Goal: Task Accomplishment & Management: Complete application form

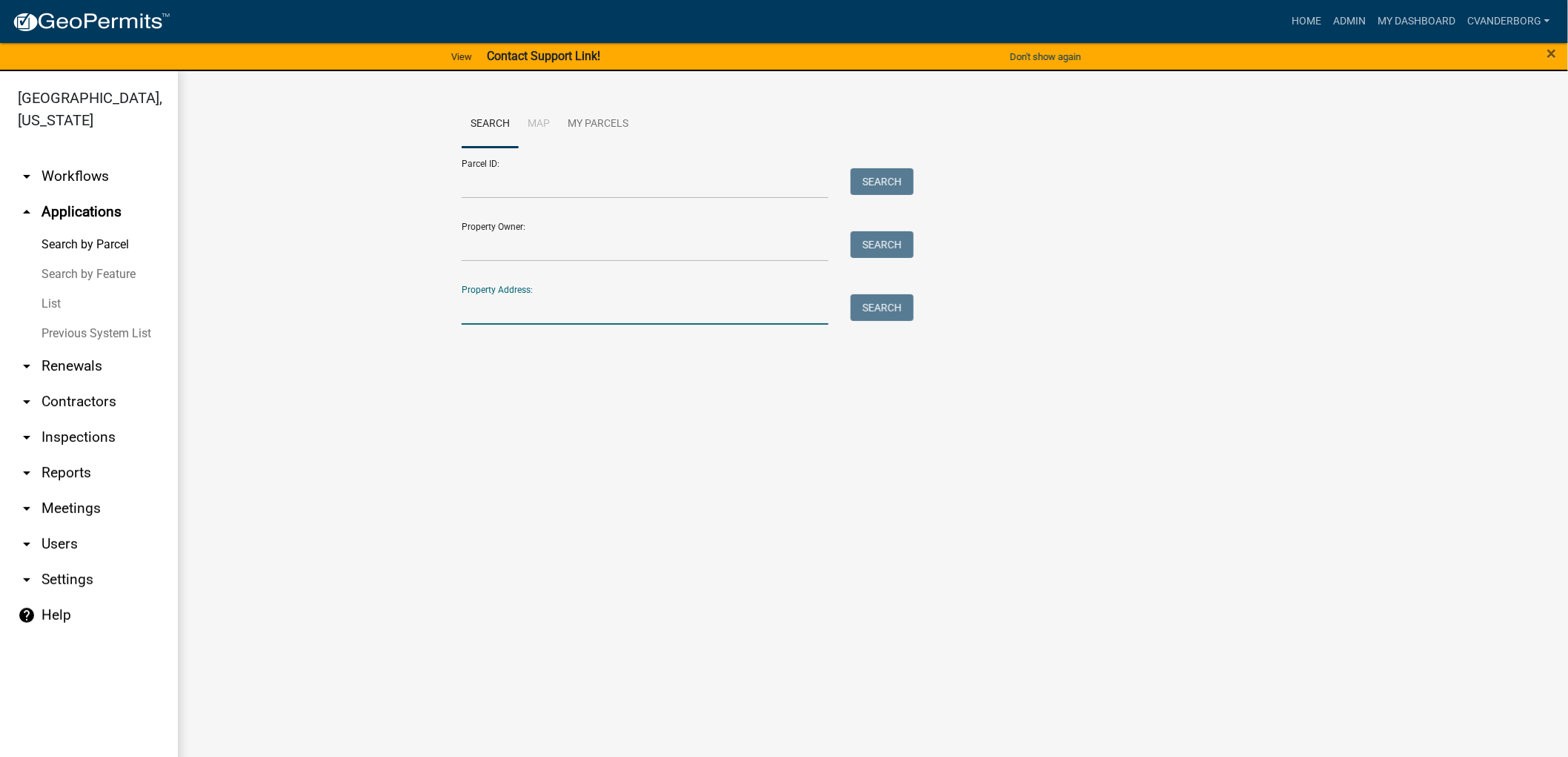
click at [508, 294] on input "Property Address:" at bounding box center [645, 309] width 367 height 31
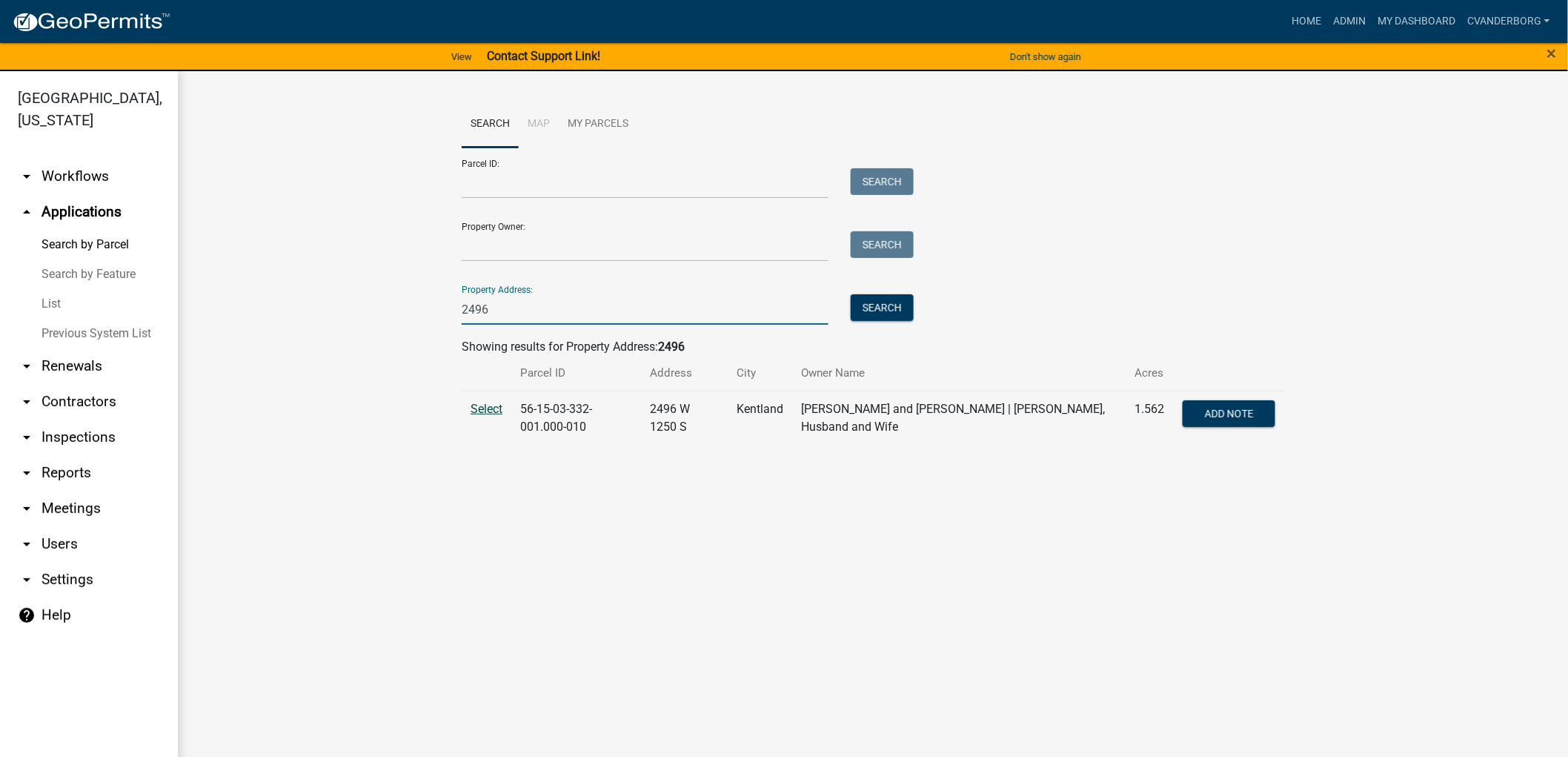
type input "2496"
click at [491, 406] on span "Select" at bounding box center [486, 408] width 32 height 14
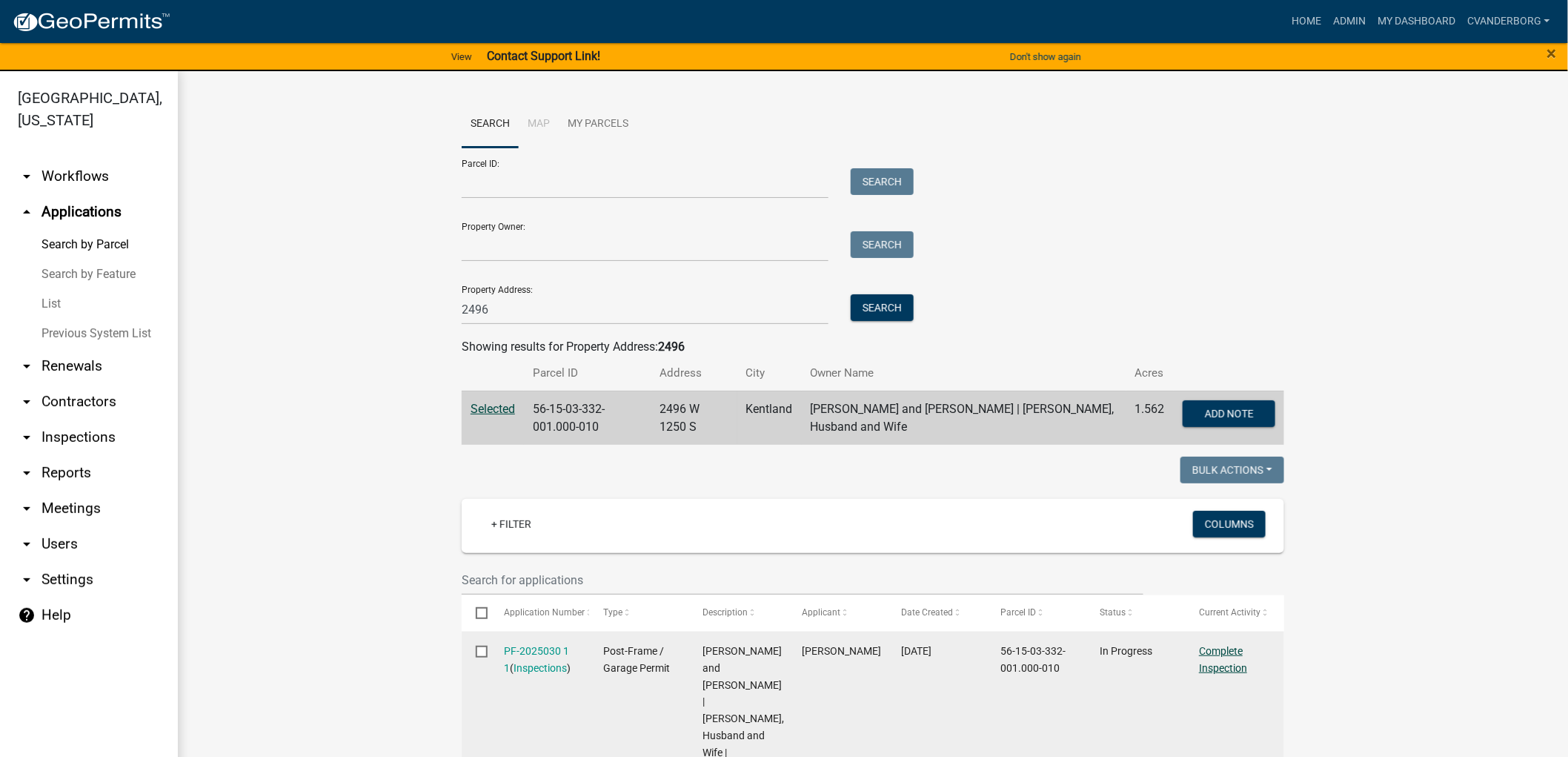
click at [1218, 654] on link "Complete Inspection" at bounding box center [1223, 659] width 48 height 29
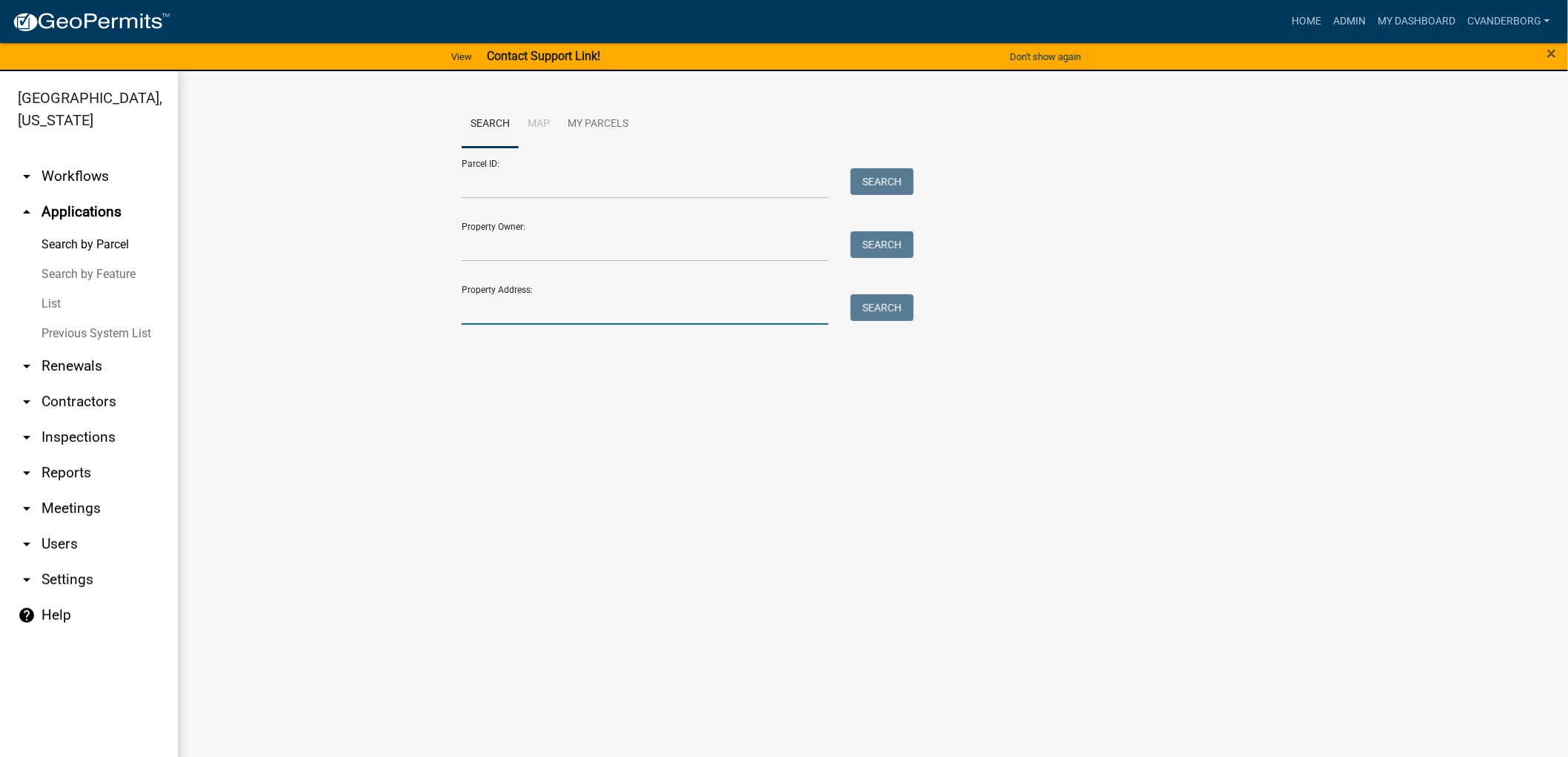
click at [712, 302] on input "Property Address:" at bounding box center [645, 309] width 367 height 31
type input "2496"
click at [875, 307] on button "Search" at bounding box center [881, 307] width 63 height 26
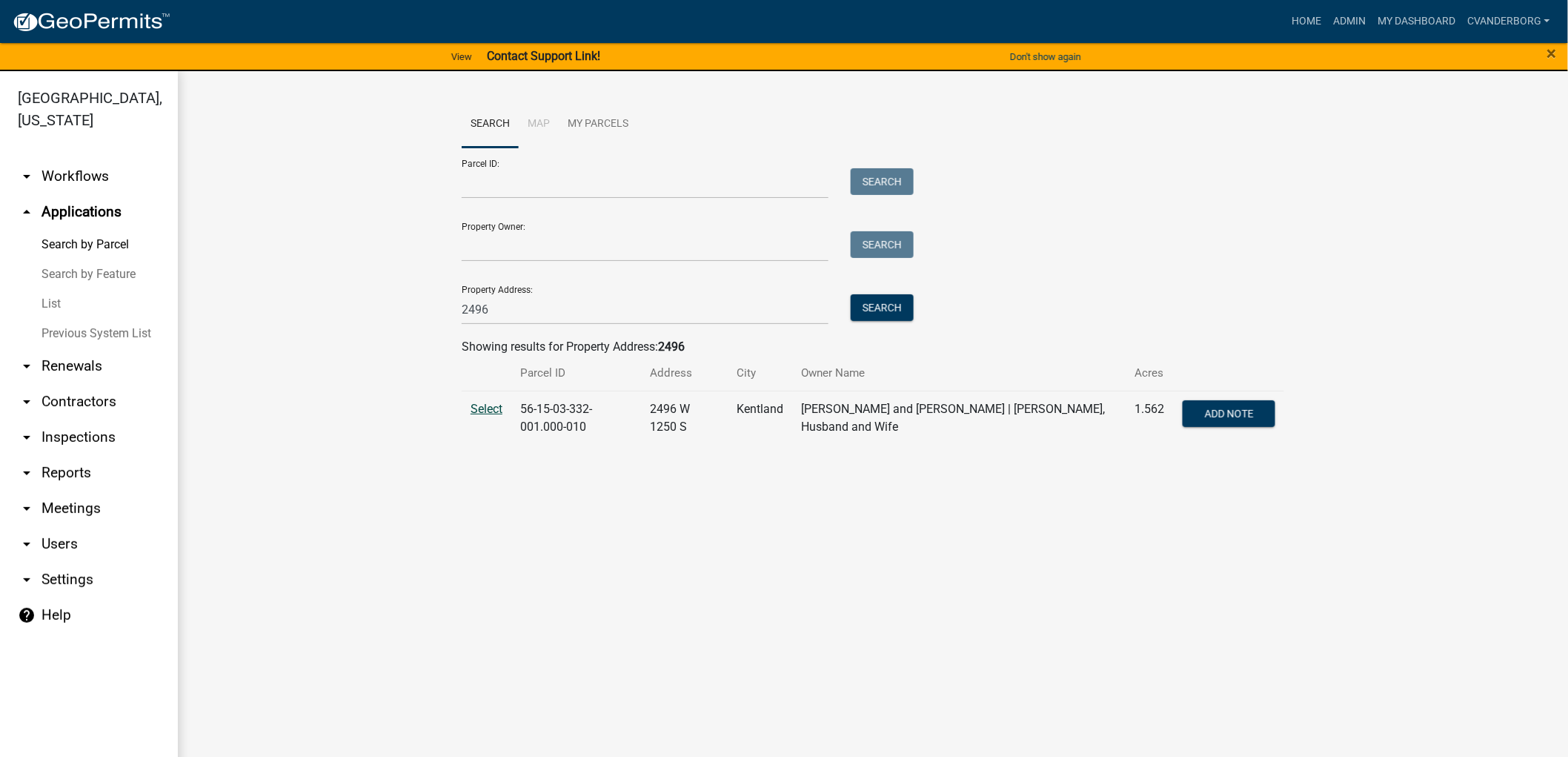
click at [490, 409] on span "Select" at bounding box center [486, 408] width 32 height 14
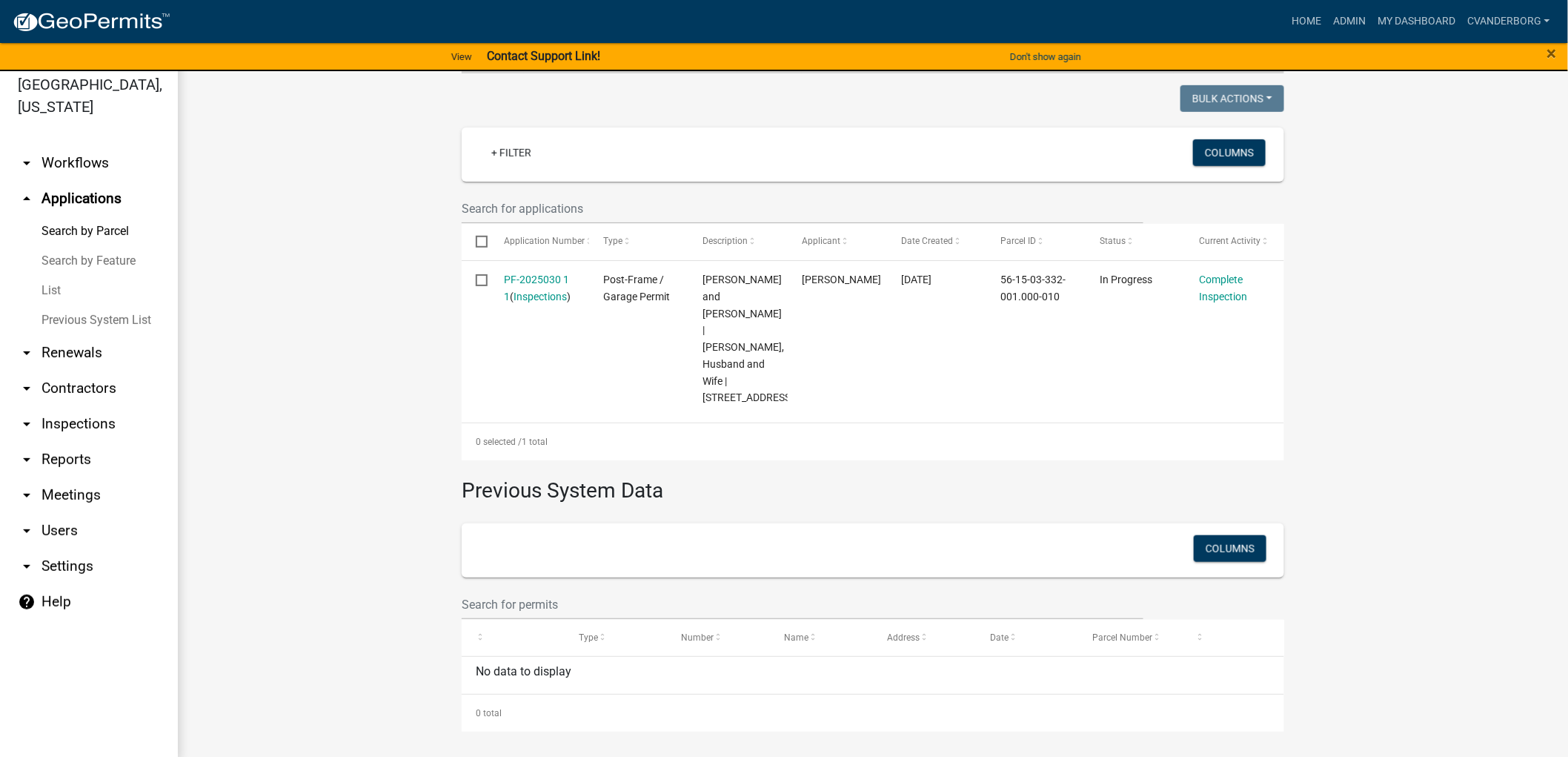
scroll to position [18, 0]
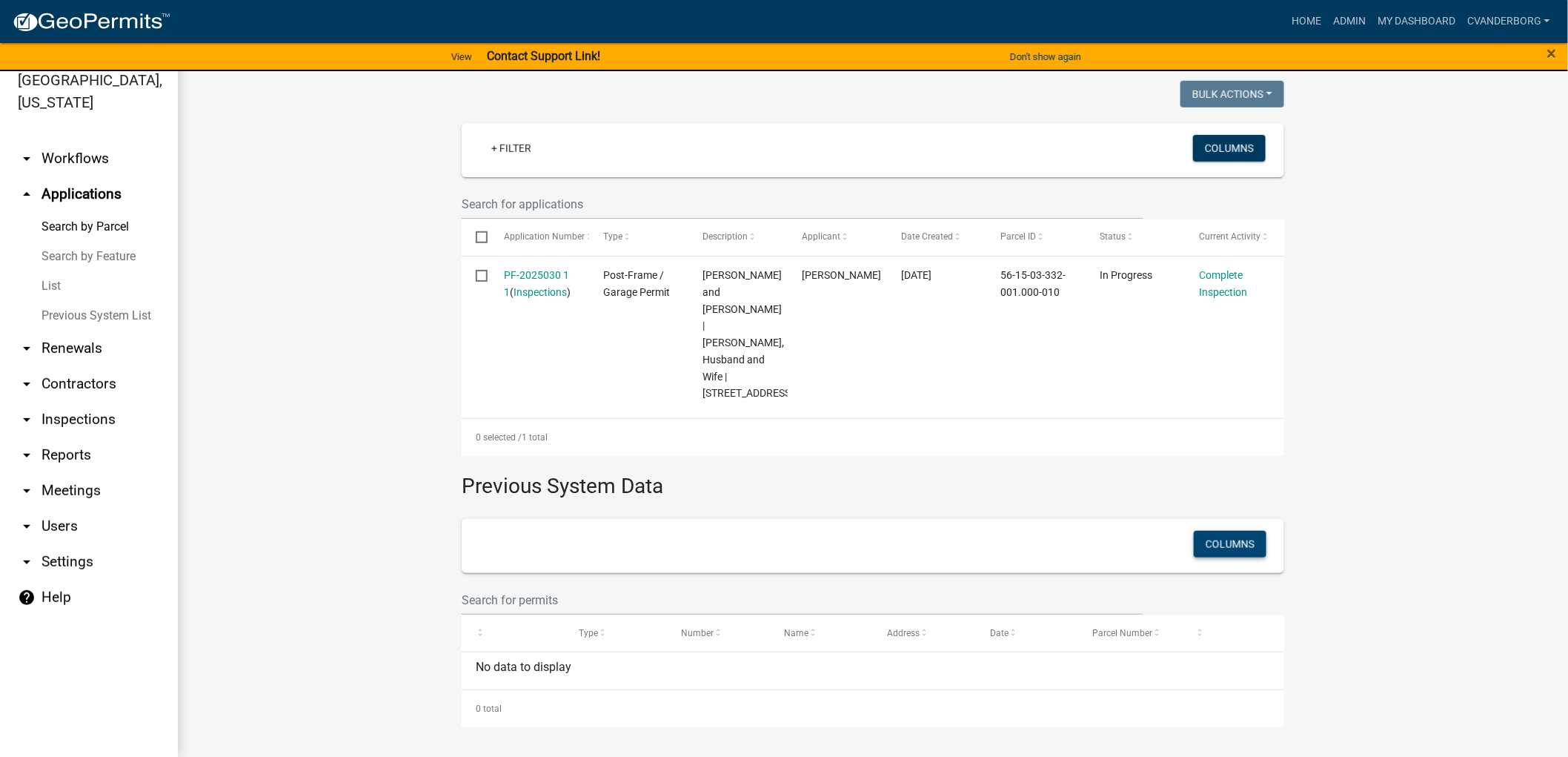
click at [1210, 540] on button "Columns" at bounding box center [1230, 544] width 73 height 26
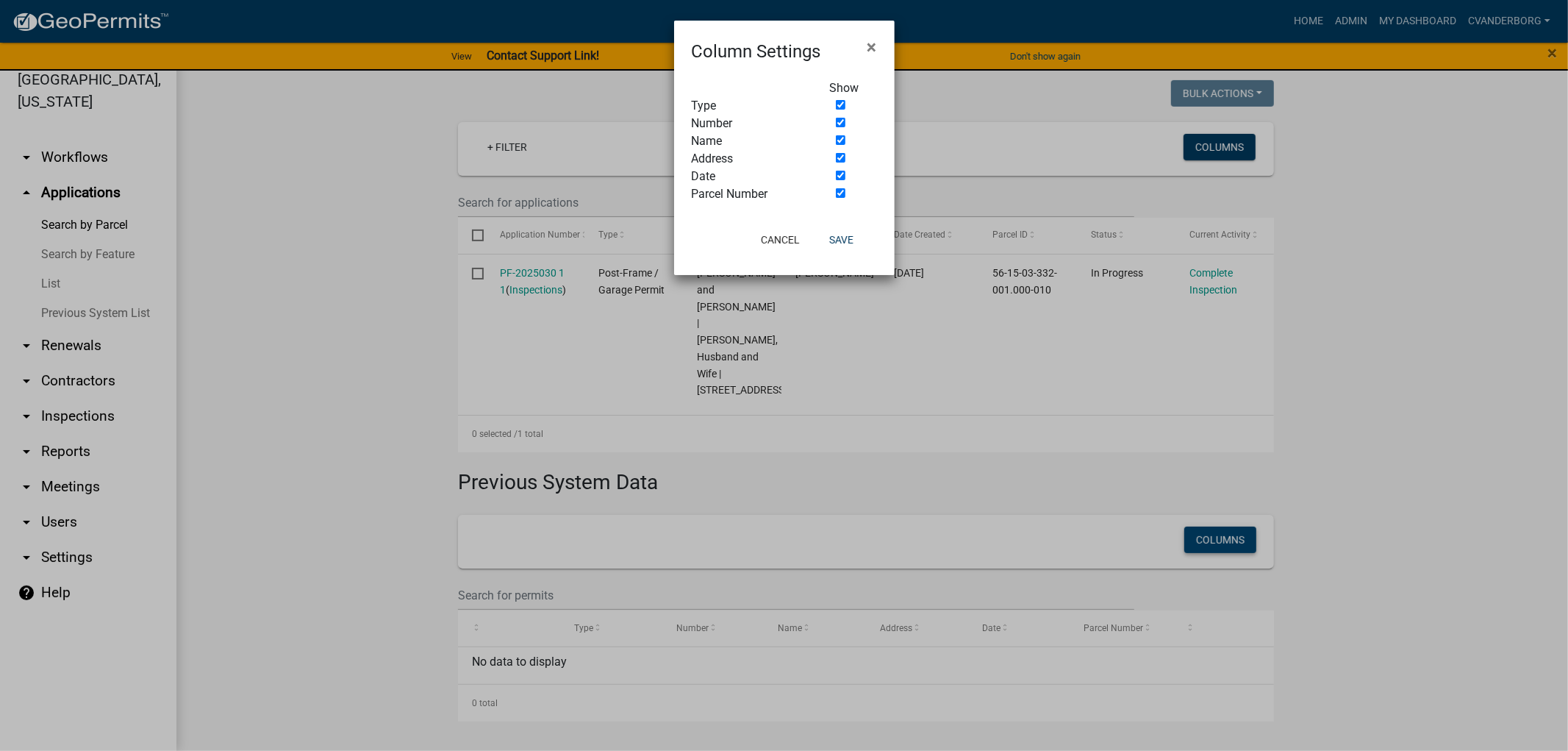
click at [1201, 535] on ngb-modal-window "Column Settings × Show Type Number Name Address Date Parcel Number Cancel Save" at bounding box center [784, 376] width 1568 height 751
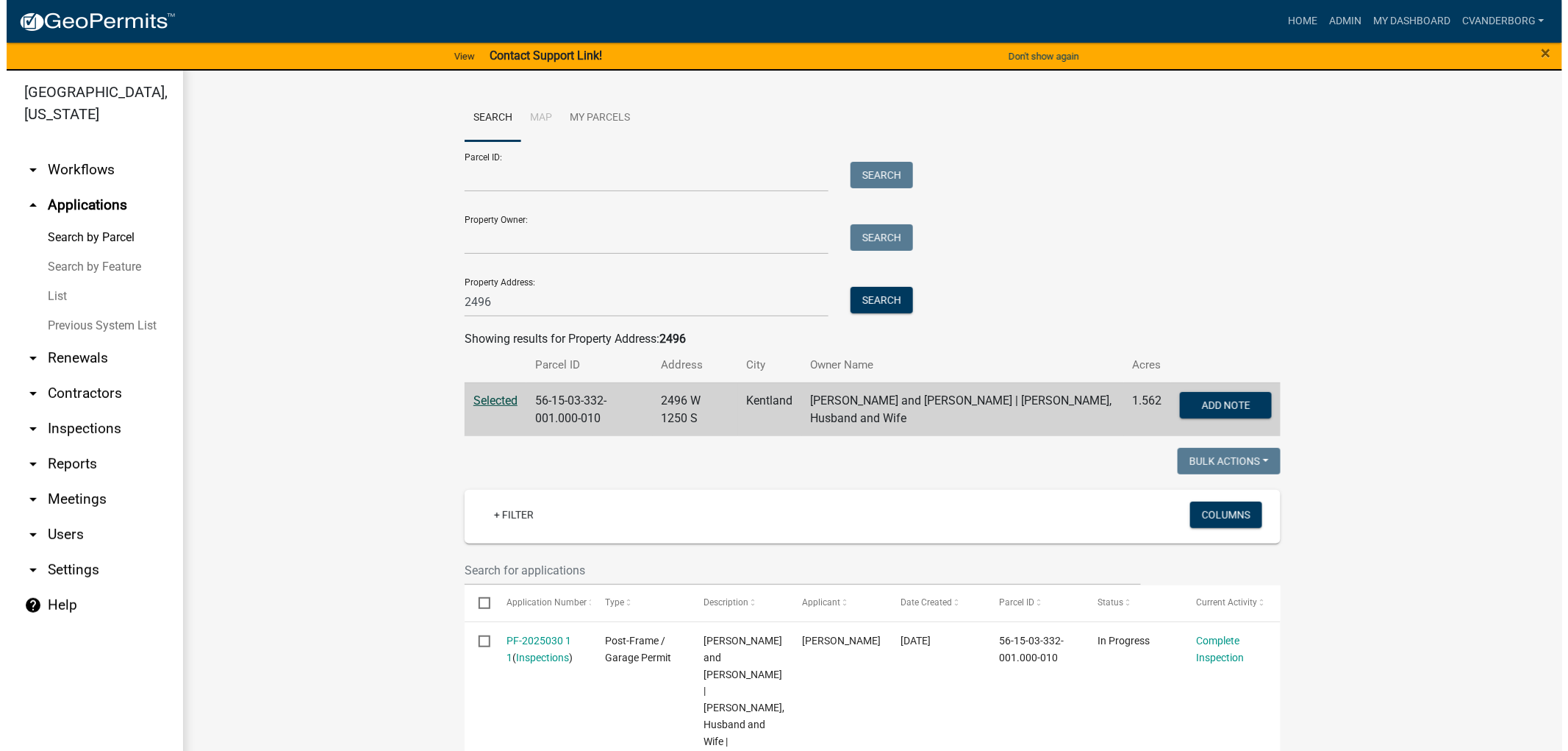
scroll to position [0, 0]
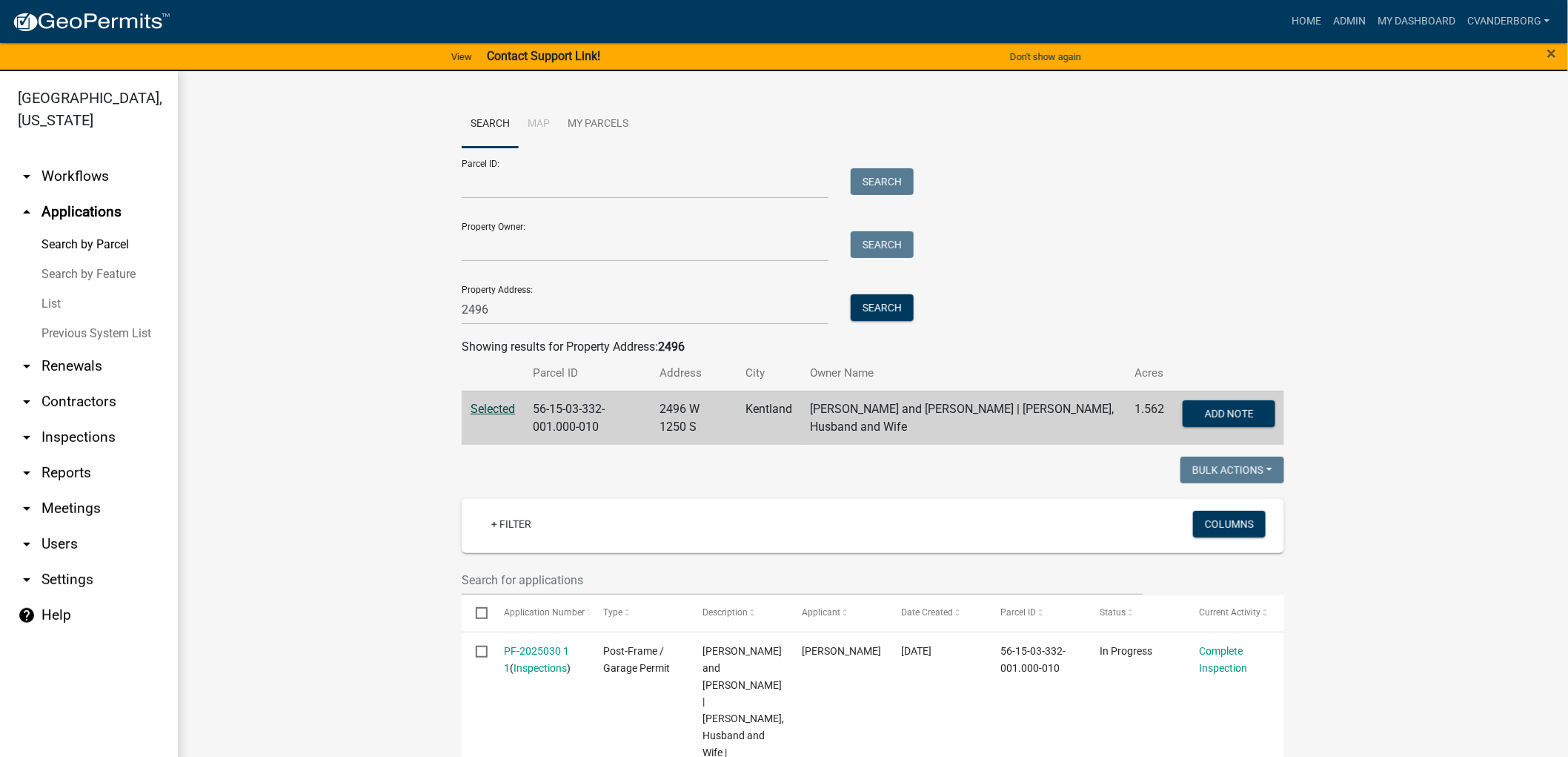
click at [484, 407] on span "Selected" at bounding box center [492, 408] width 45 height 14
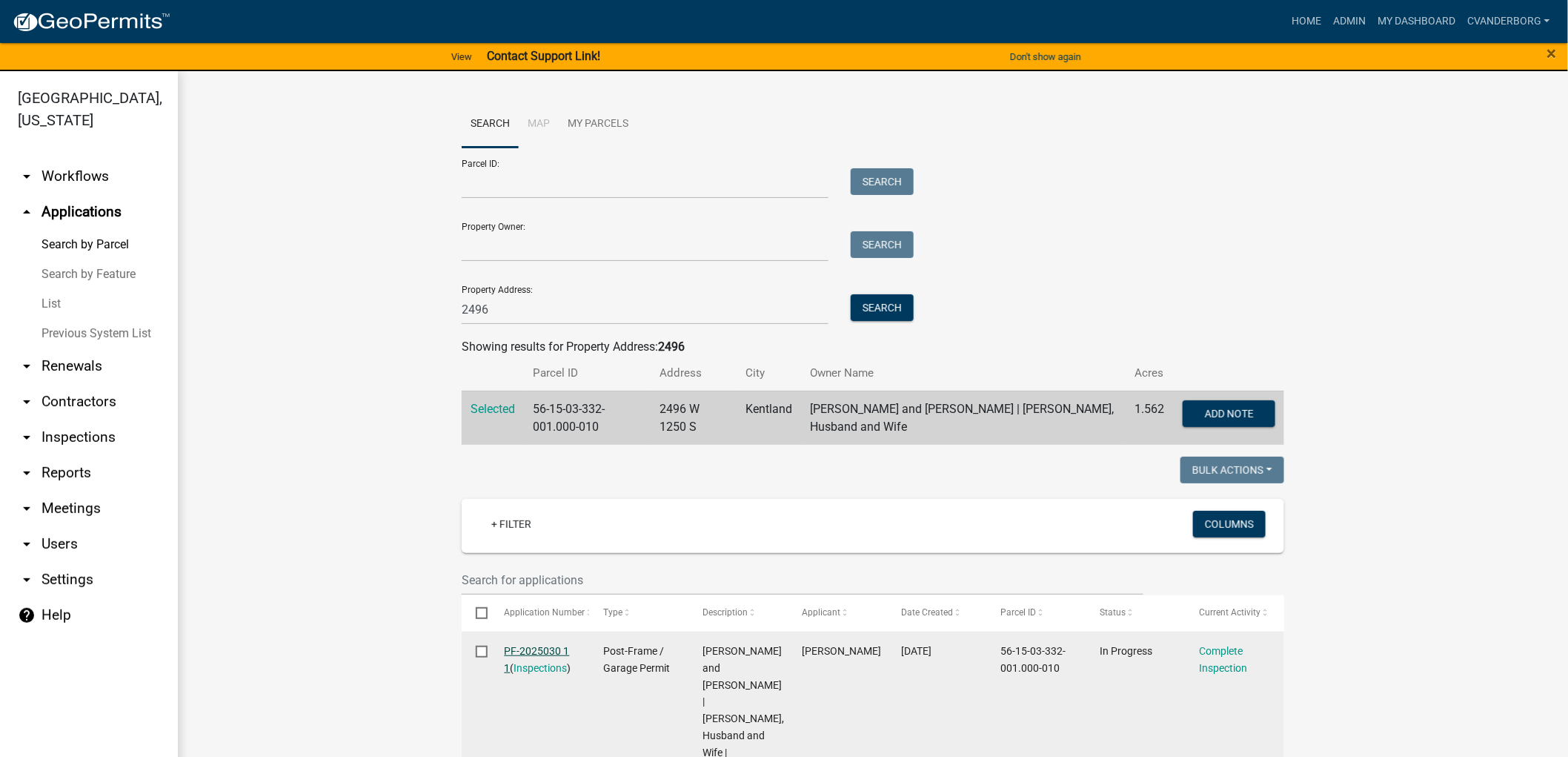
click at [549, 650] on link "PF-2025030 1 1" at bounding box center [537, 659] width 65 height 29
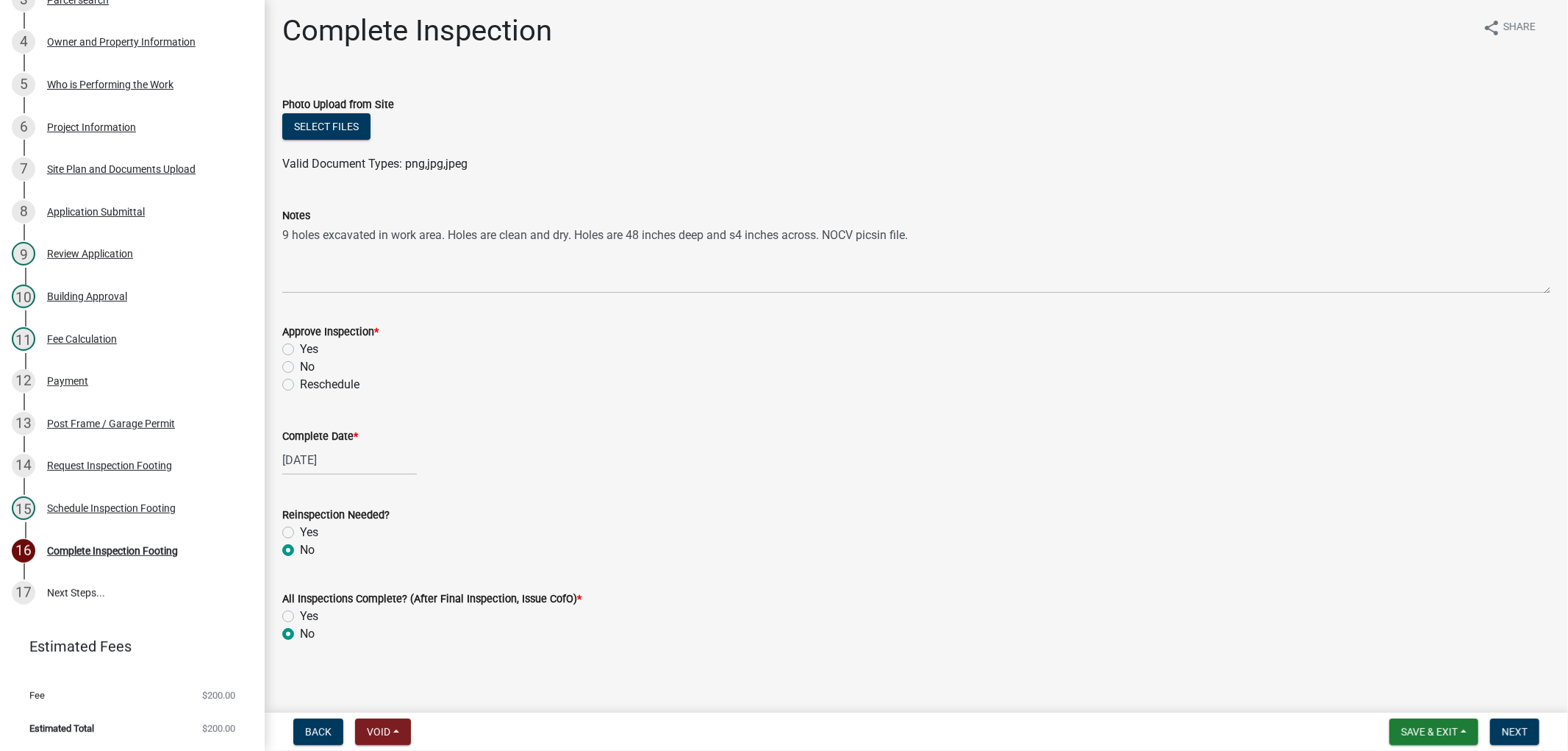
scroll to position [11, 0]
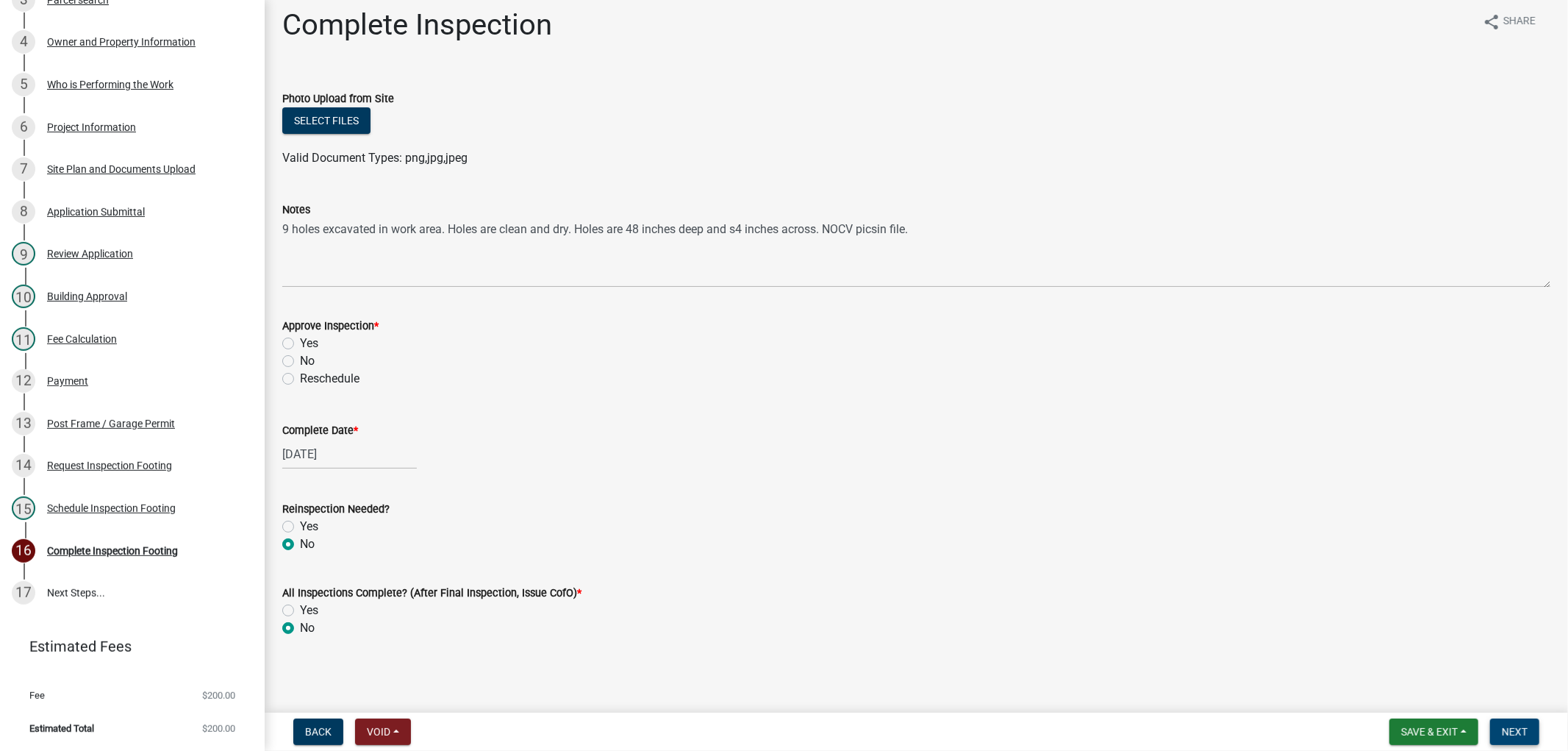
click at [1529, 721] on button "Next" at bounding box center [1515, 731] width 49 height 26
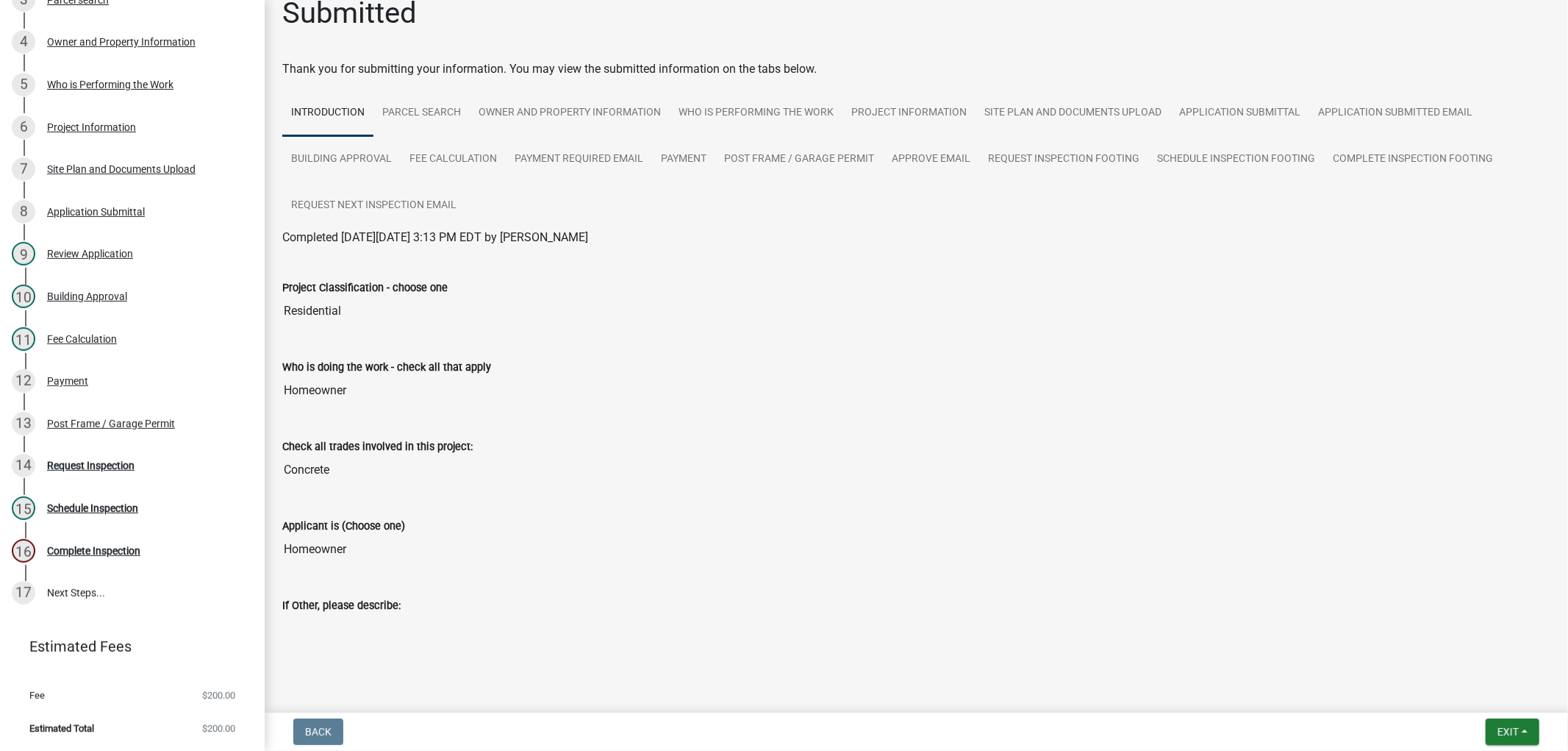
scroll to position [0, 0]
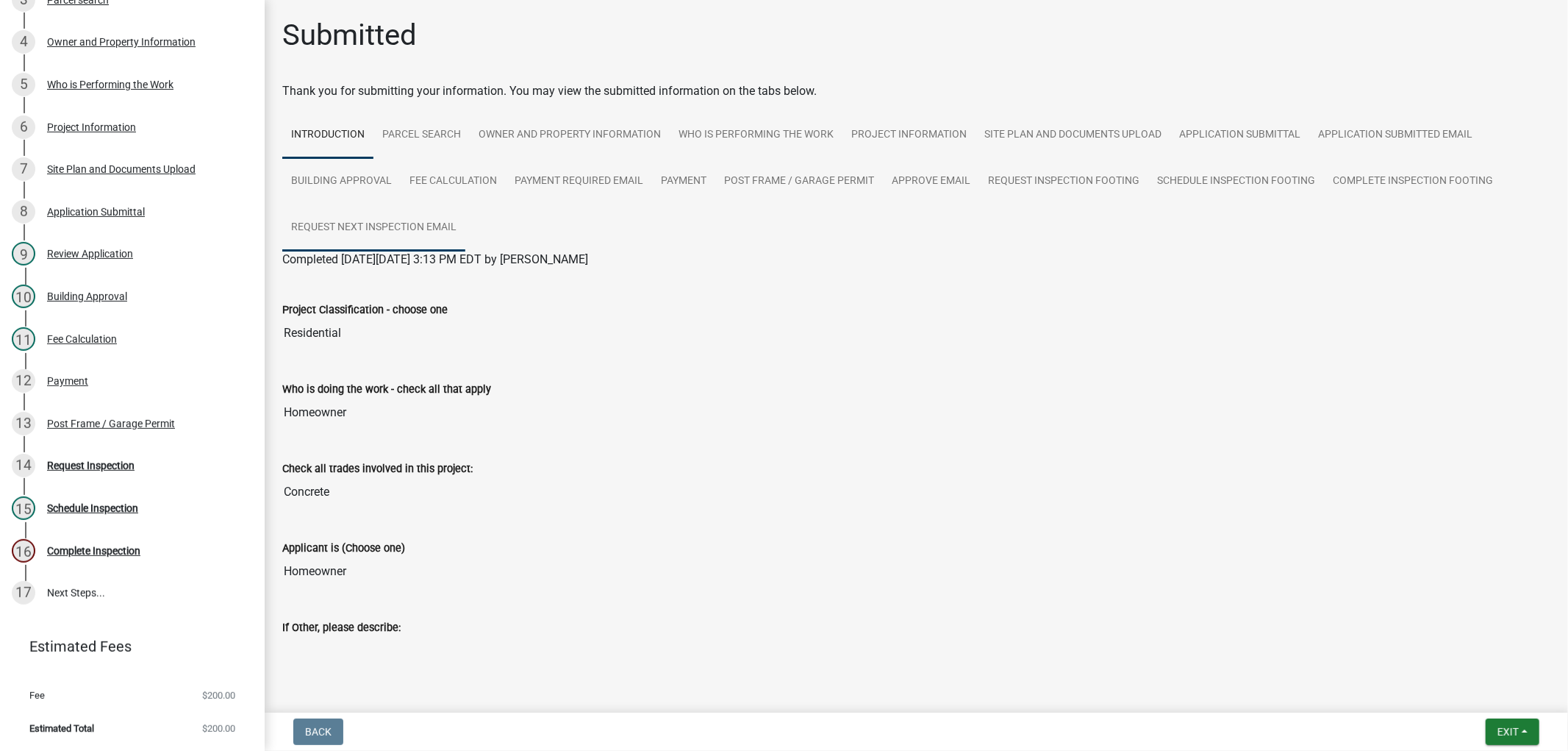
click at [436, 230] on link "Request Next Inspection Email" at bounding box center [373, 227] width 183 height 47
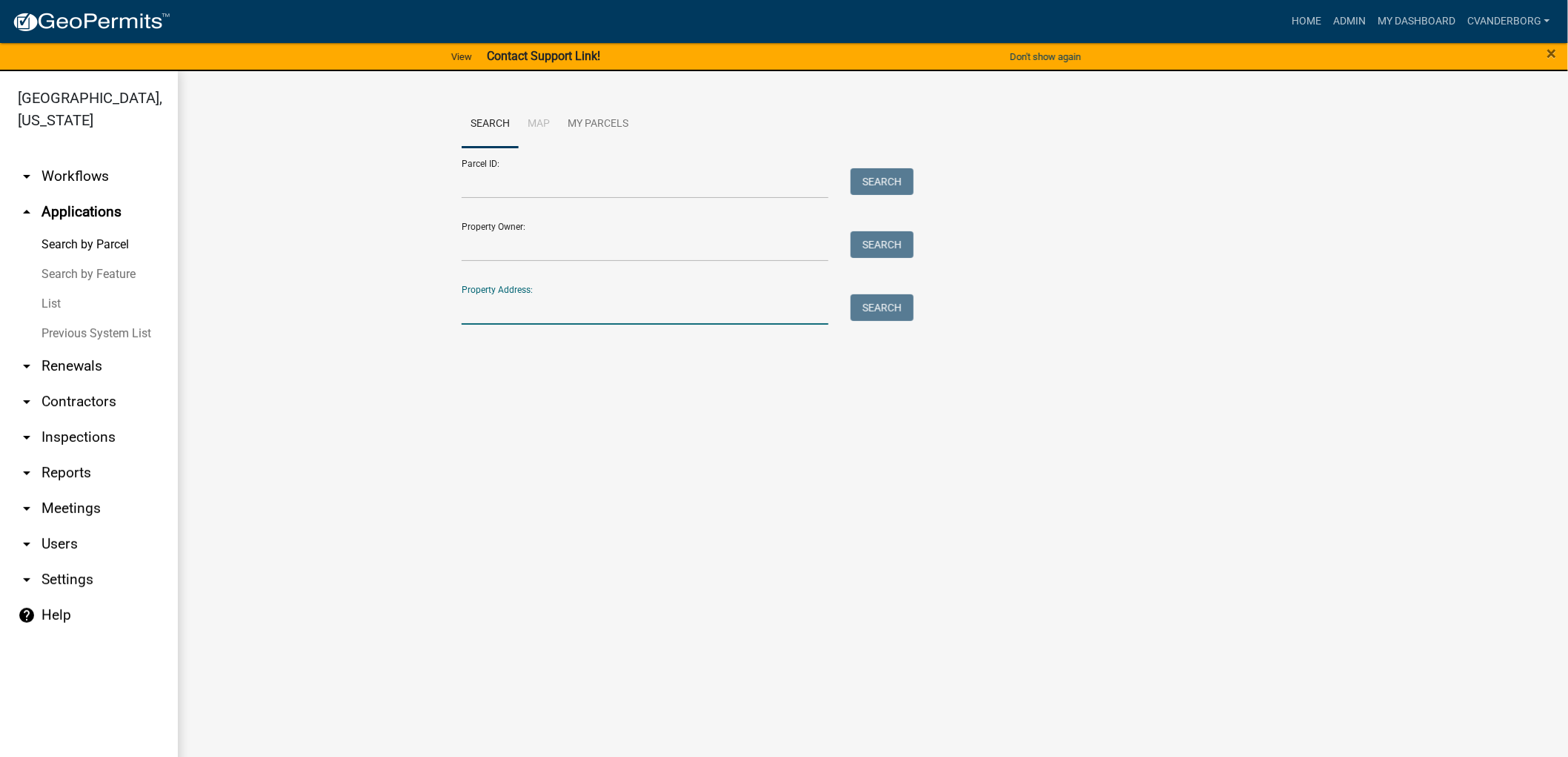
click at [497, 314] on input "Property Address:" at bounding box center [645, 309] width 367 height 31
type input "2496"
click at [889, 319] on button "Search" at bounding box center [881, 307] width 63 height 26
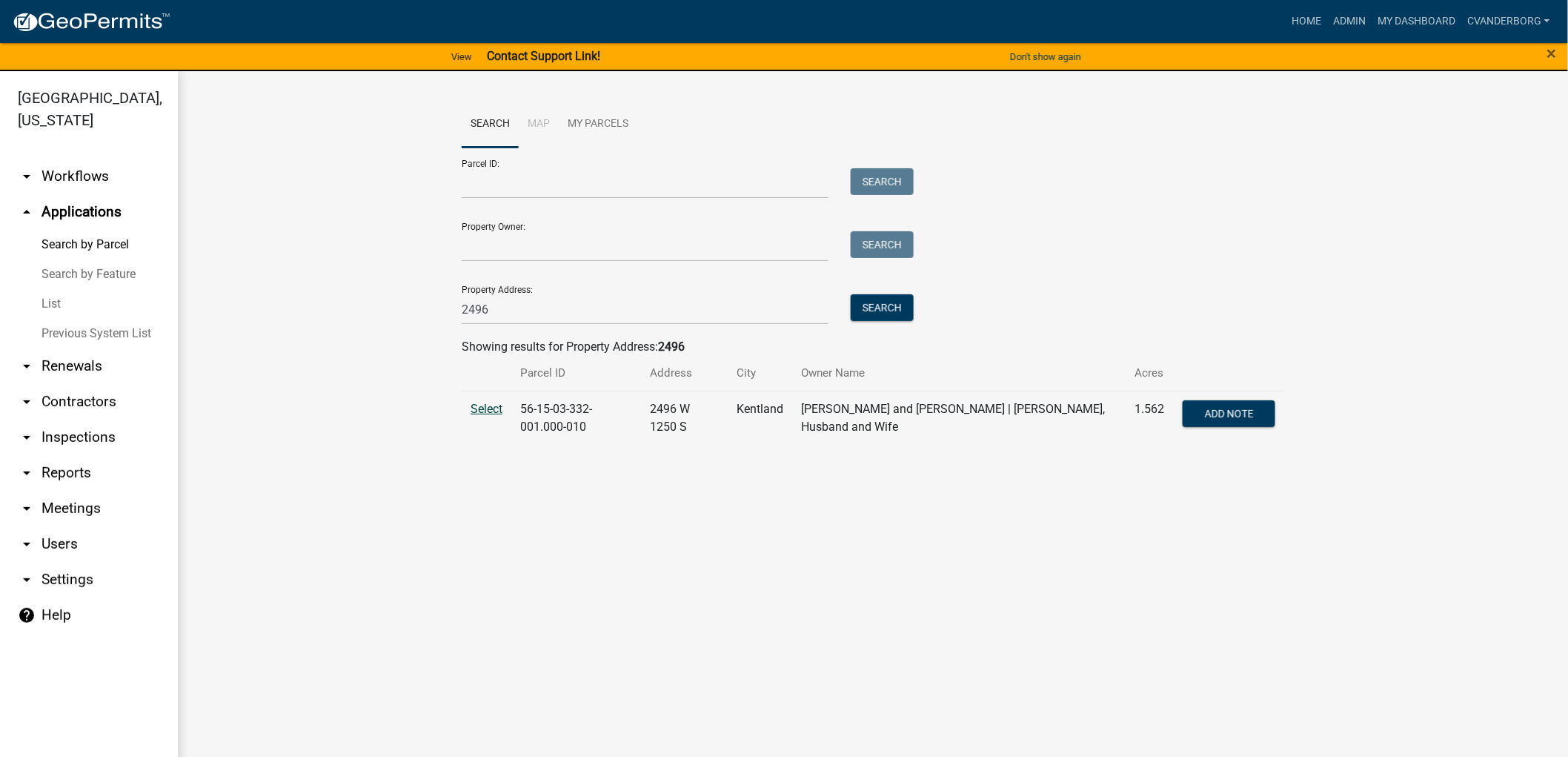
click at [490, 405] on span "Select" at bounding box center [486, 408] width 32 height 14
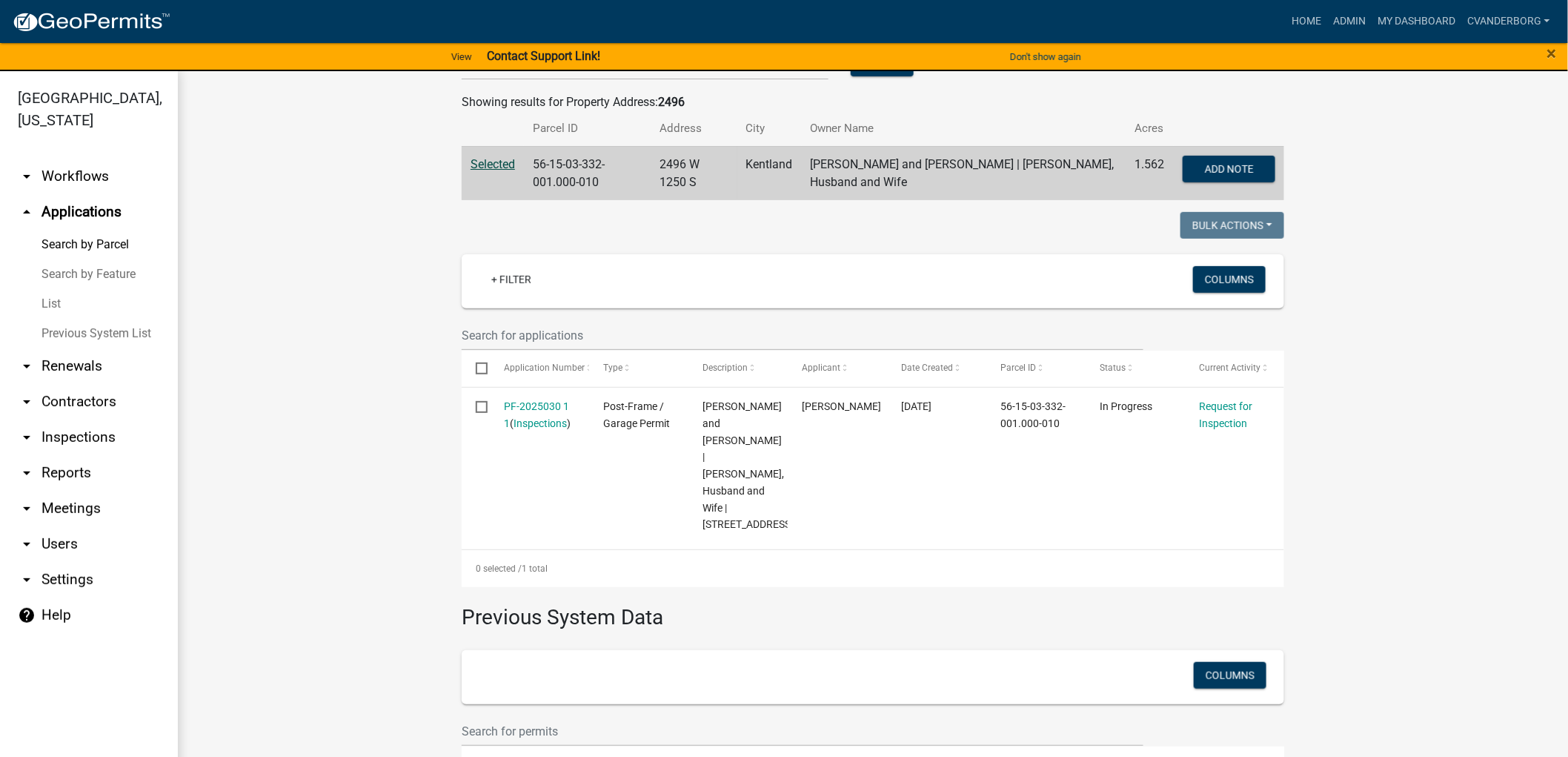
scroll to position [247, 0]
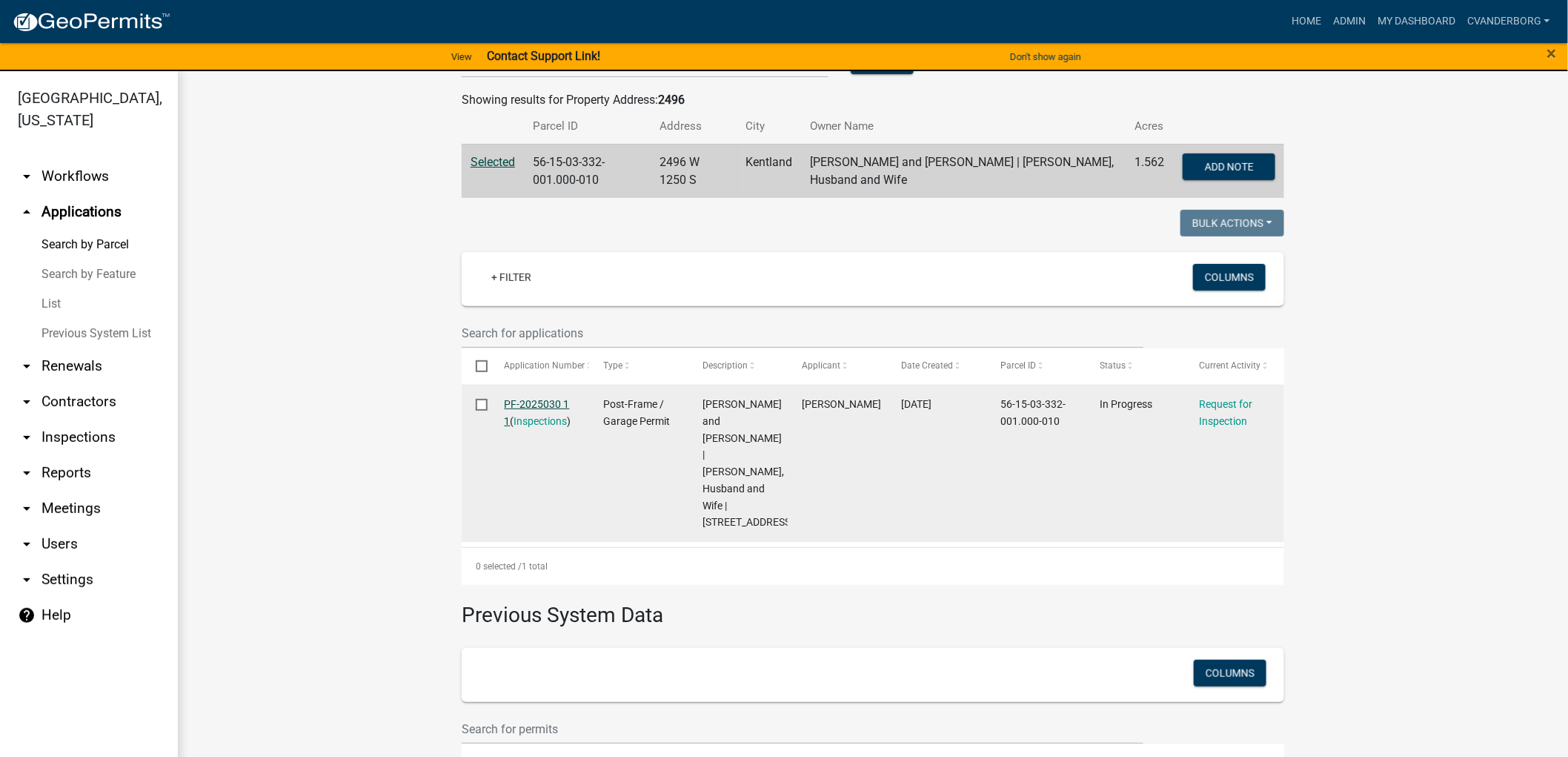
click at [535, 402] on link "PF-2025030 1 1" at bounding box center [537, 412] width 65 height 29
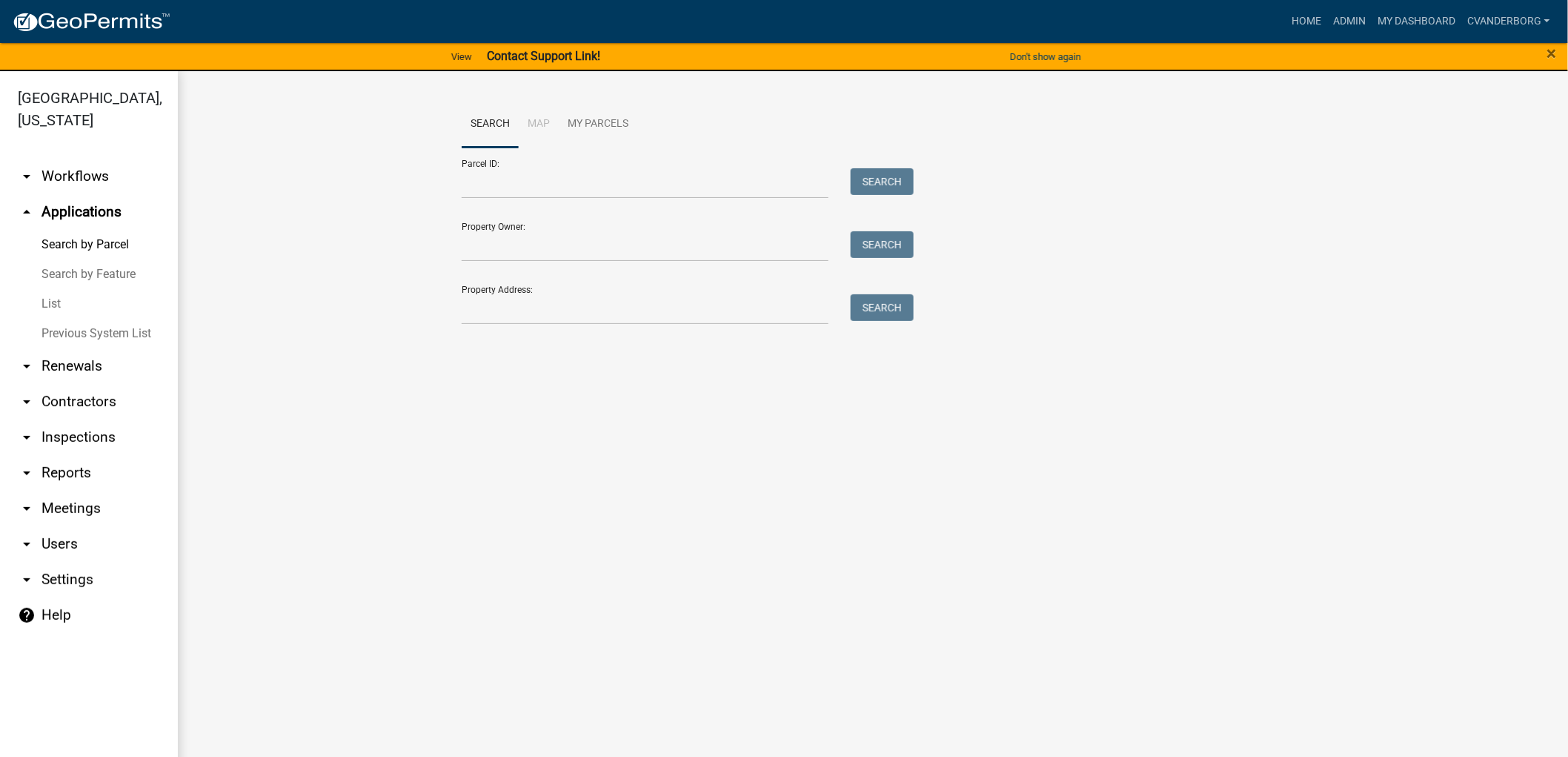
click at [92, 179] on link "arrow_drop_down Workflows" at bounding box center [88, 176] width 178 height 36
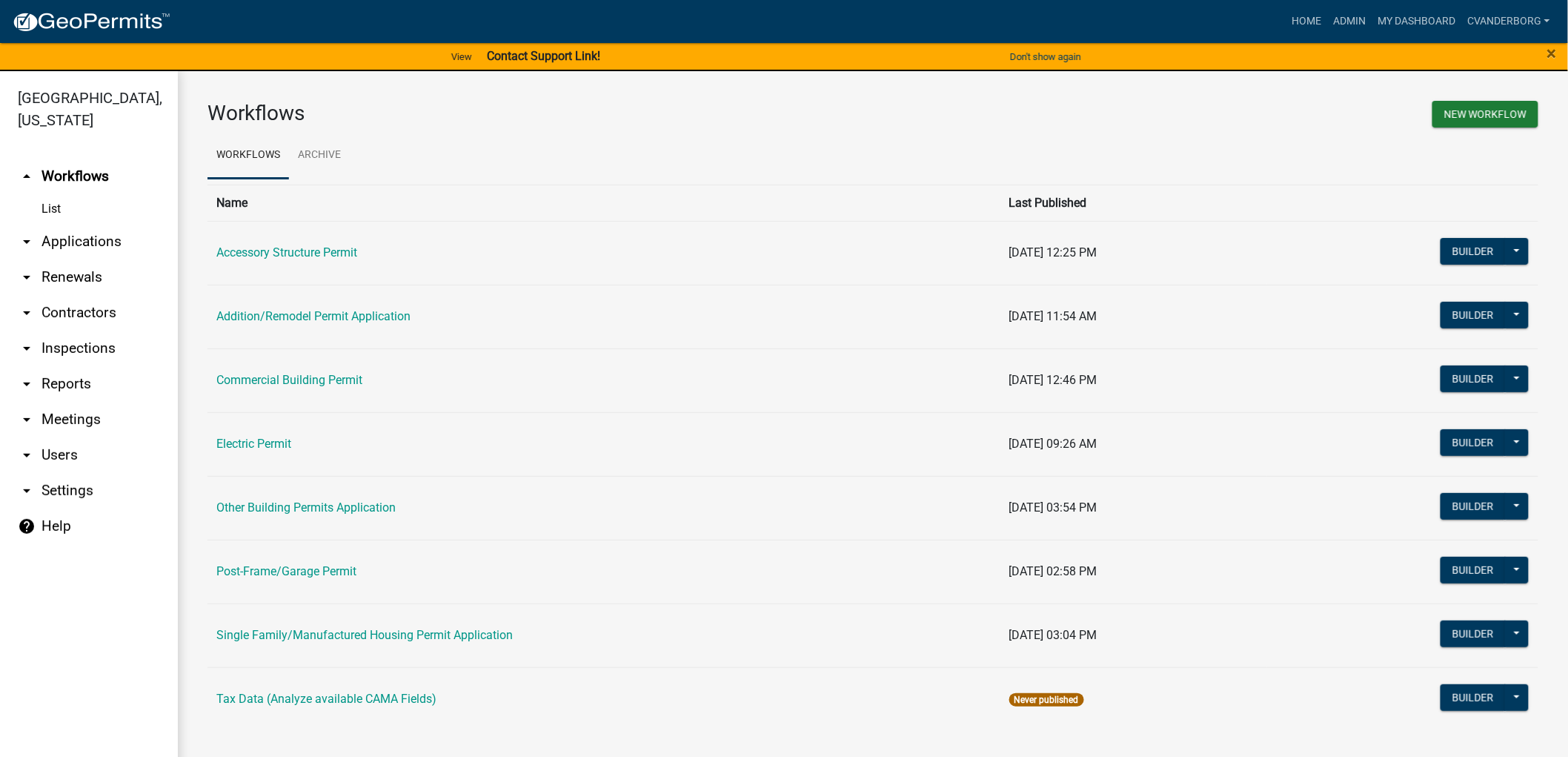
click at [352, 573] on link "Post-Frame/Garage Permit" at bounding box center [286, 570] width 140 height 14
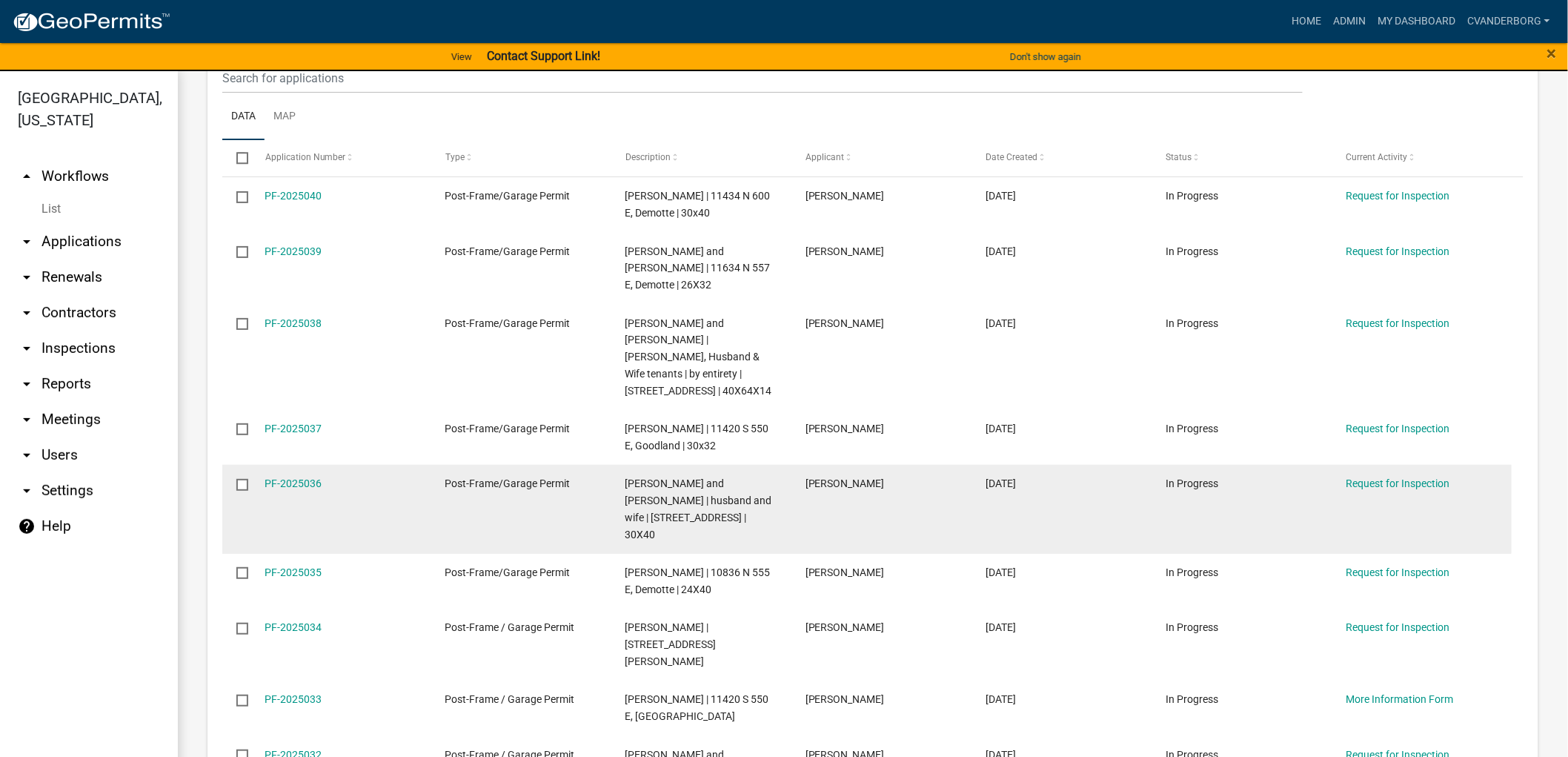
scroll to position [1783, 0]
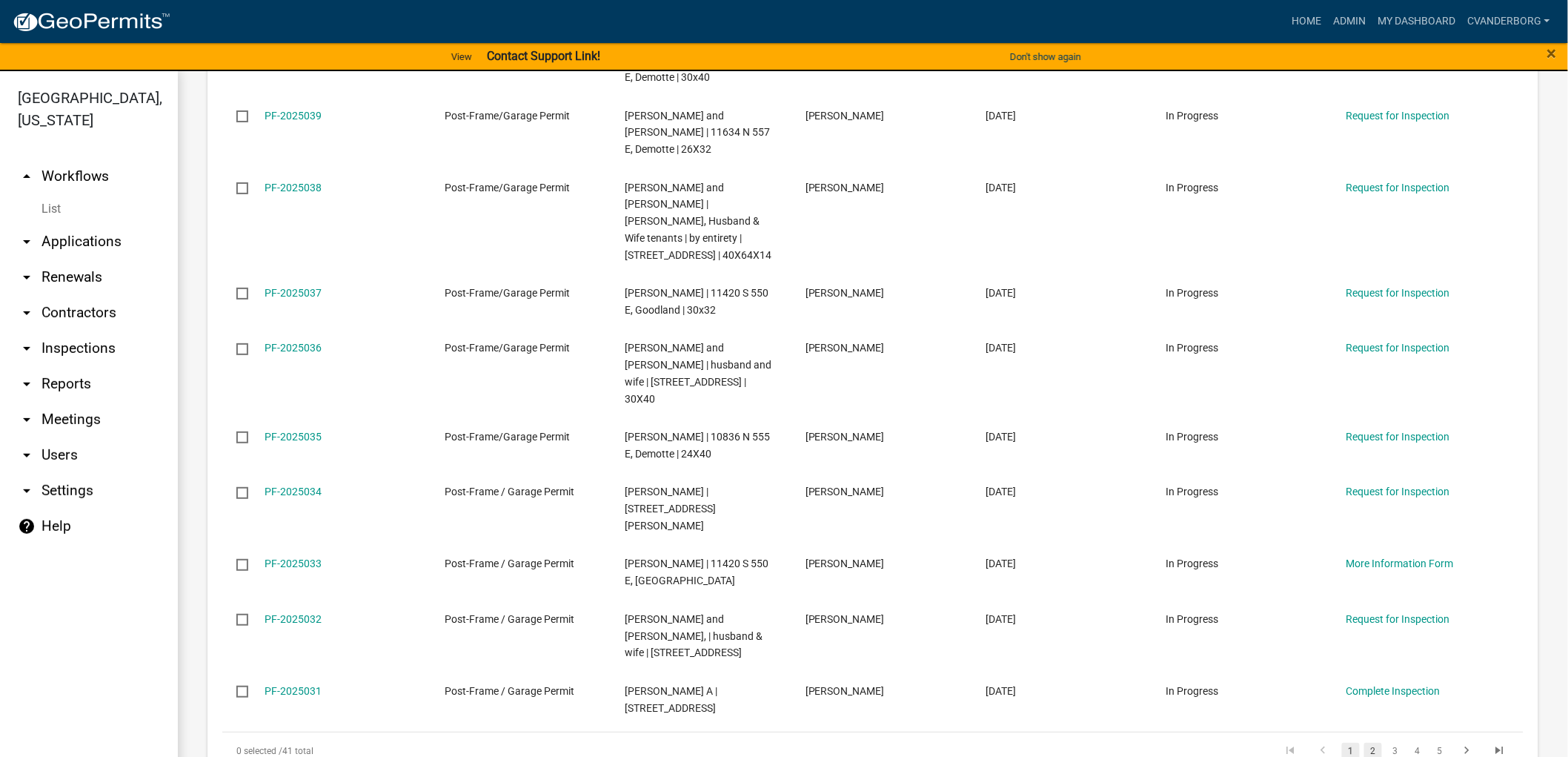
click at [1364, 743] on link "2" at bounding box center [1373, 751] width 18 height 17
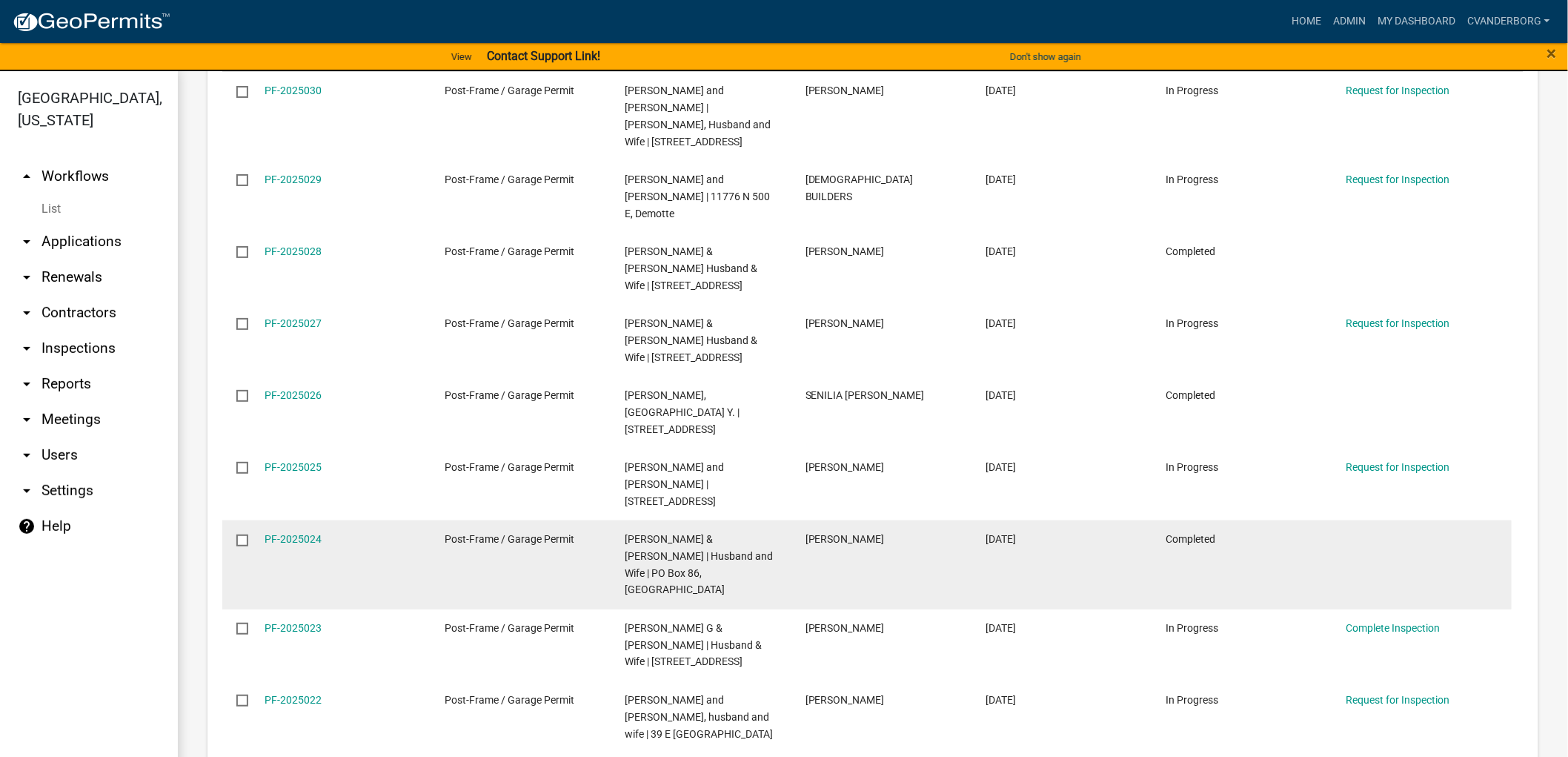
scroll to position [1750, 0]
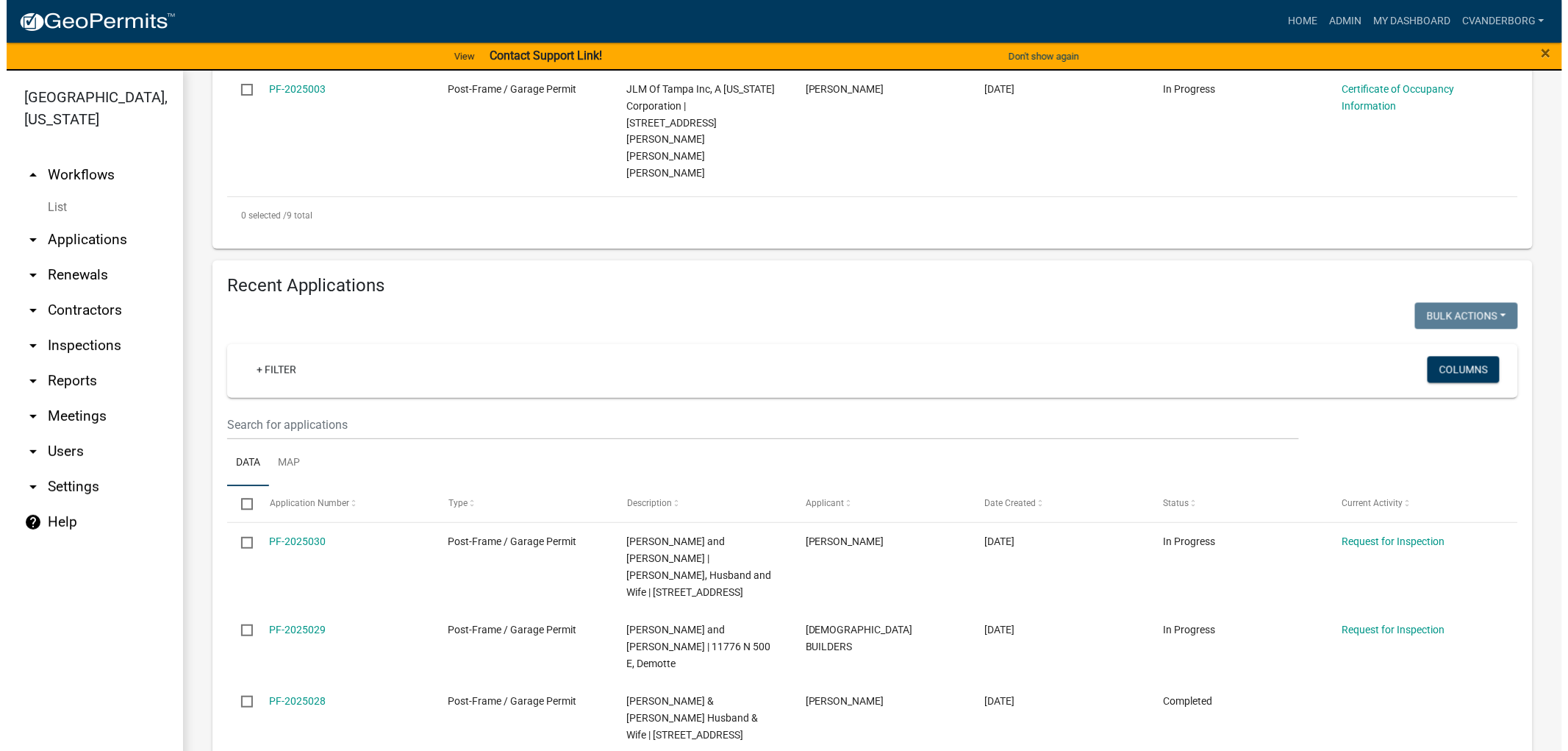
scroll to position [1246, 0]
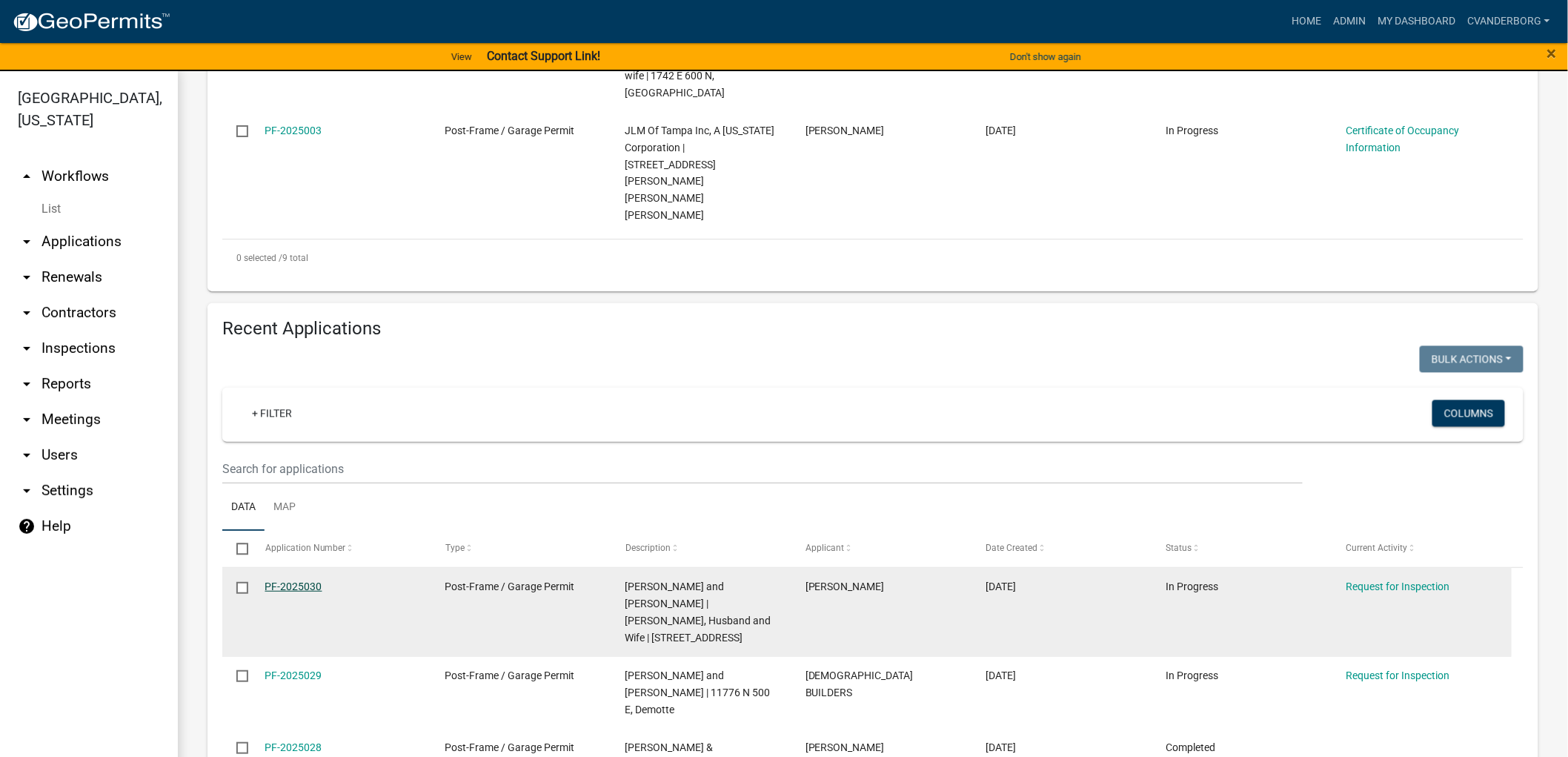
click at [287, 580] on link "PF-2025030" at bounding box center [293, 586] width 57 height 12
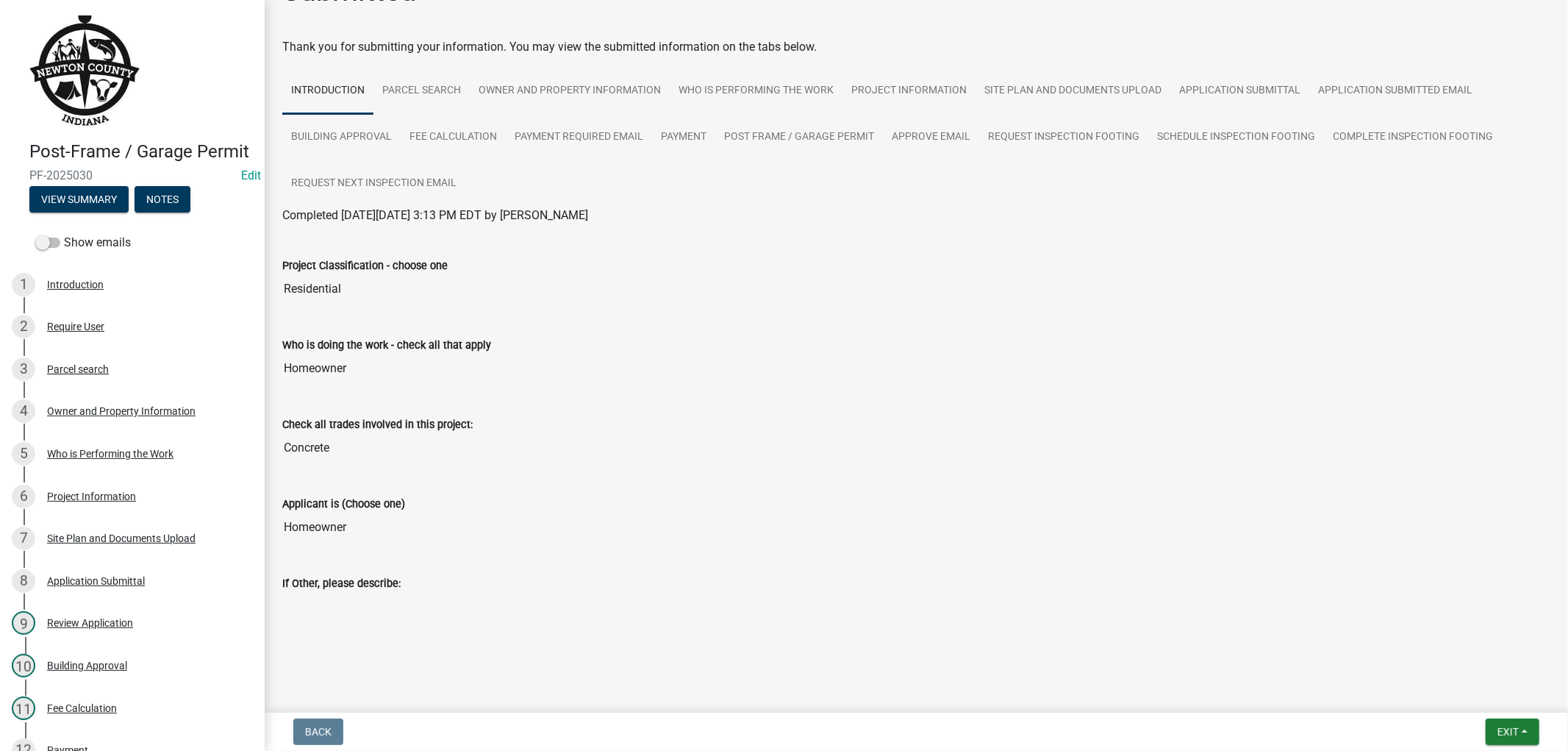
scroll to position [46, 0]
click at [1509, 735] on span "Exit" at bounding box center [1508, 731] width 21 height 11
click at [1466, 666] on button "Save" at bounding box center [1479, 658] width 117 height 35
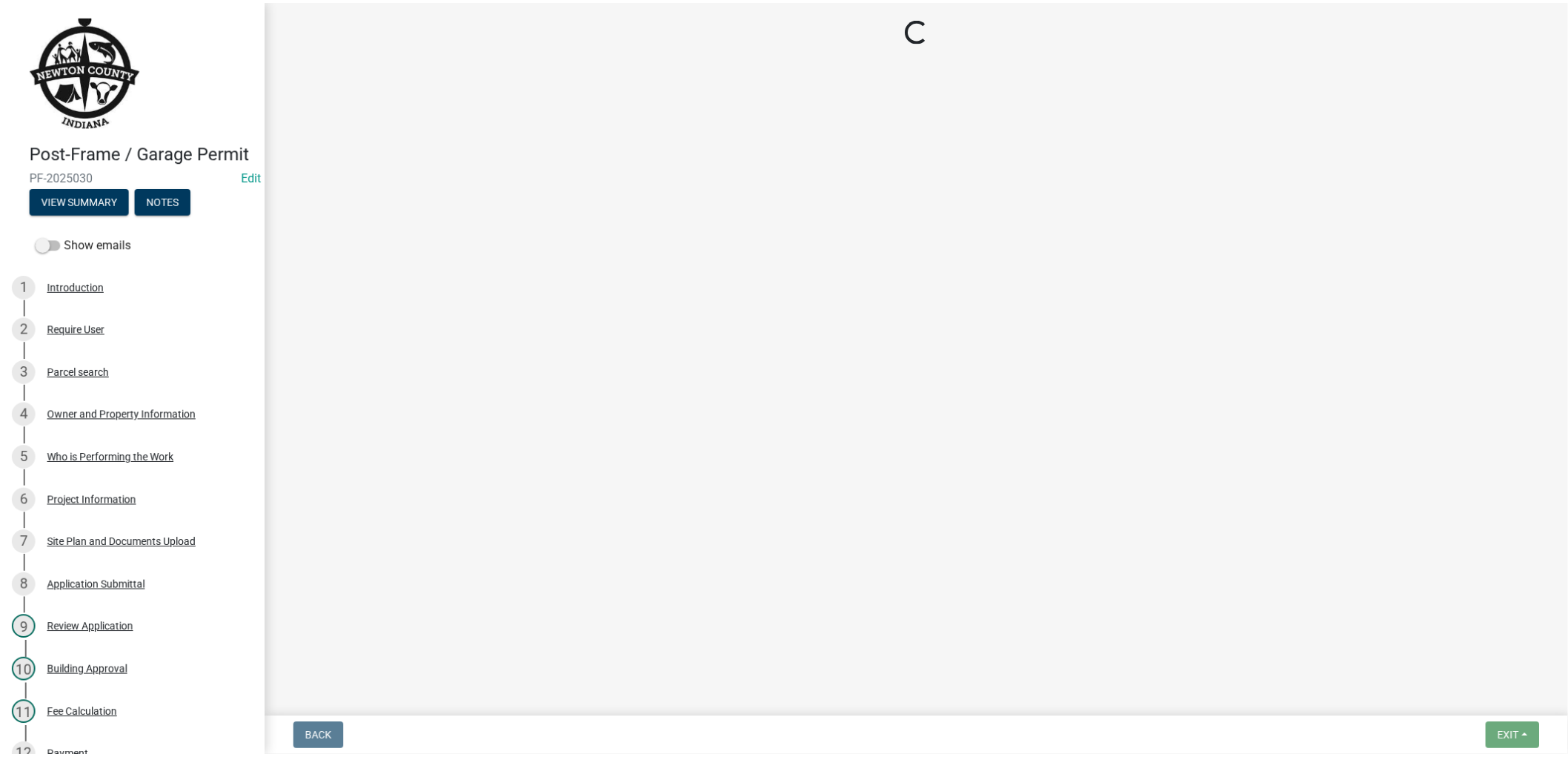
scroll to position [0, 0]
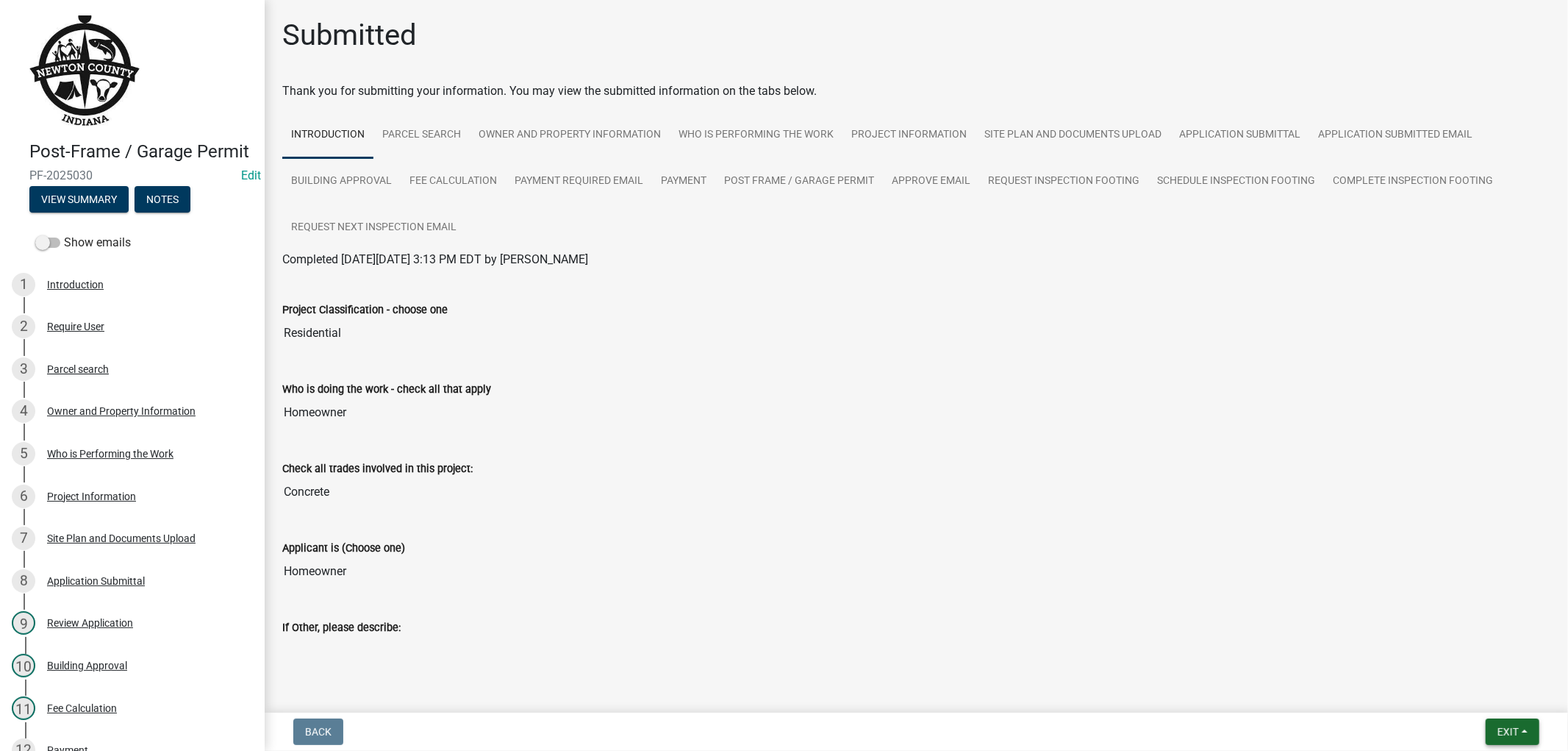
click at [1498, 736] on span "Exit" at bounding box center [1508, 731] width 21 height 11
click at [1488, 694] on button "Save & Exit" at bounding box center [1479, 693] width 117 height 35
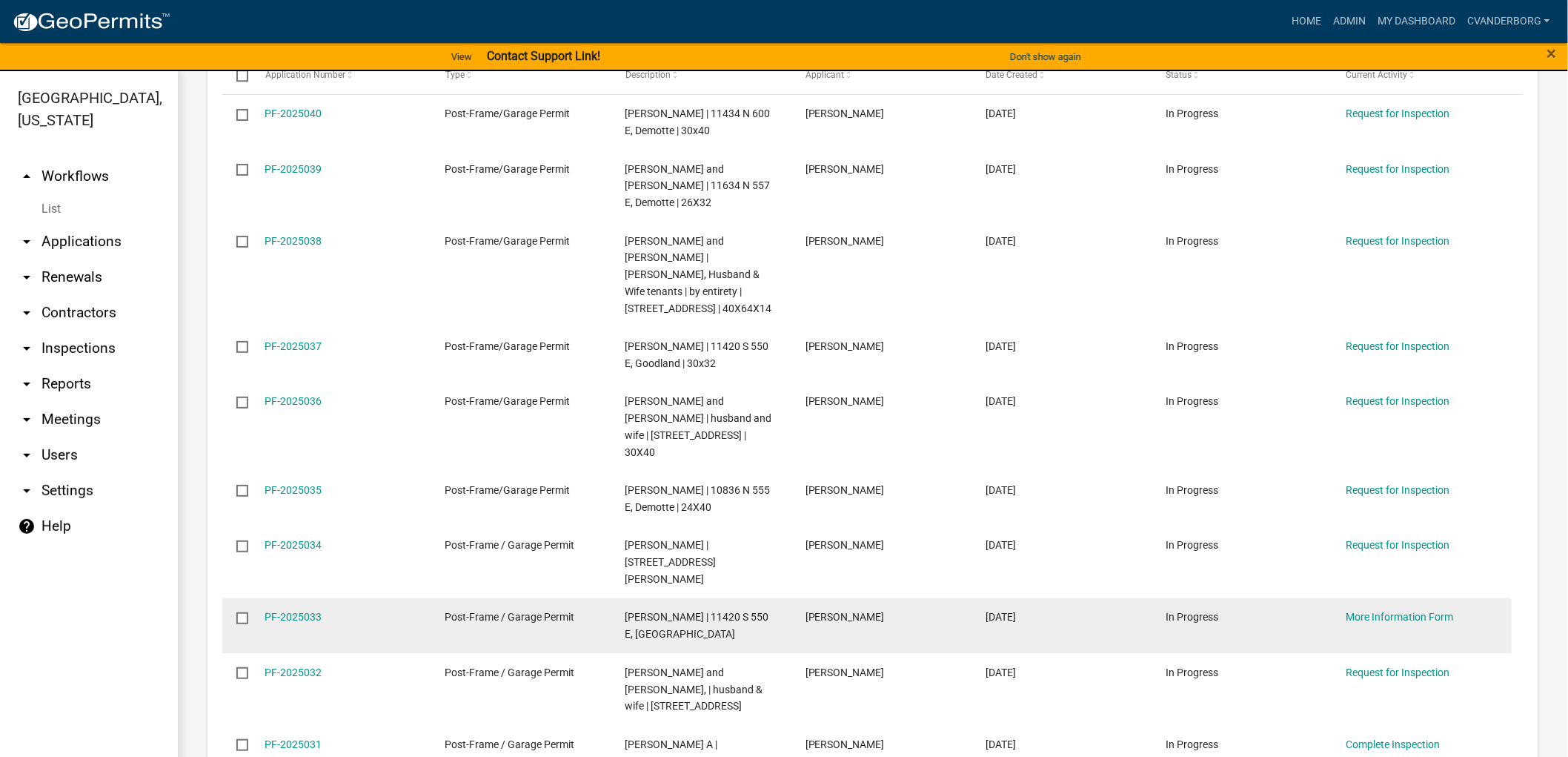
scroll to position [1783, 0]
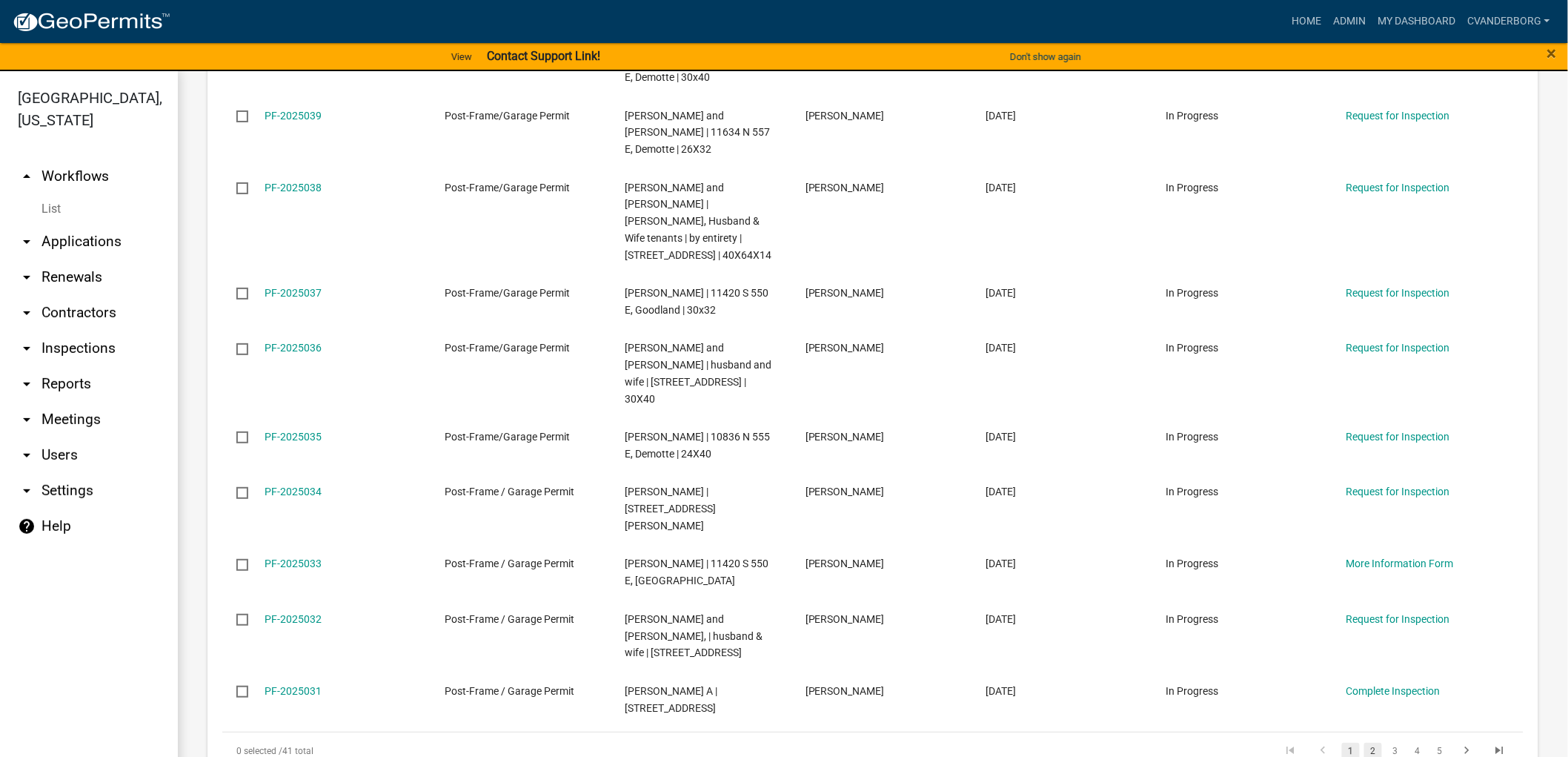
click at [1364, 743] on link "2" at bounding box center [1373, 751] width 18 height 17
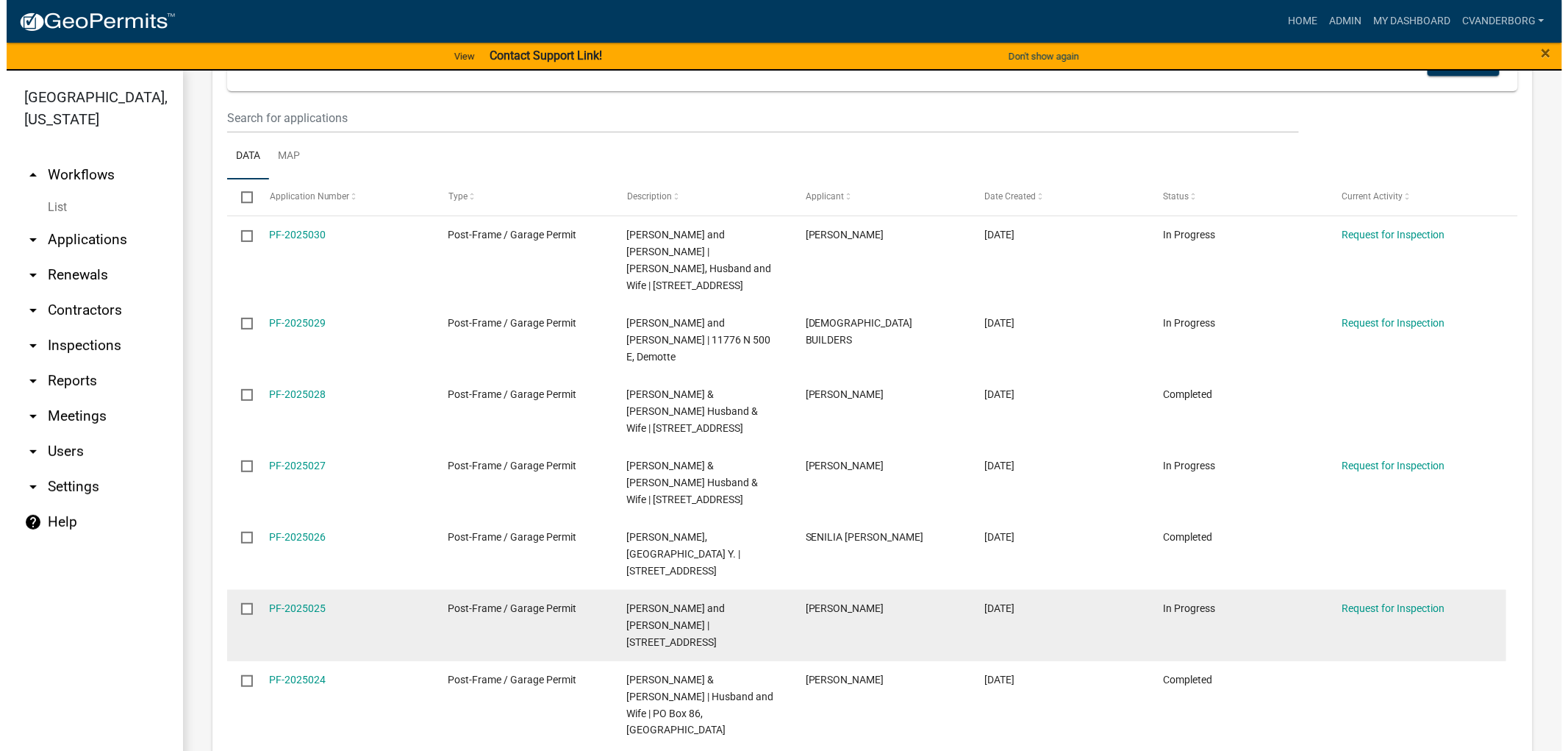
scroll to position [1475, 0]
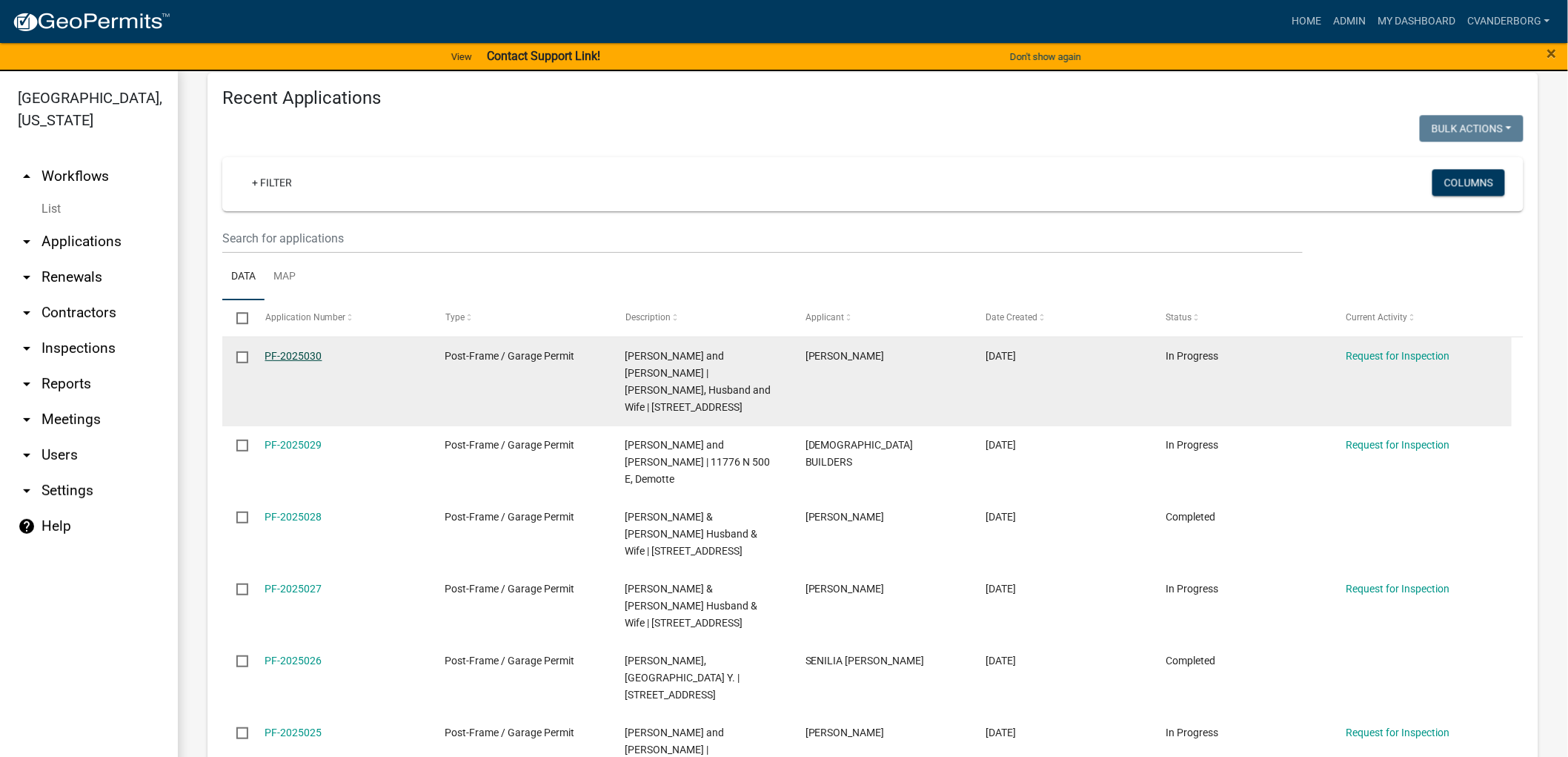
click at [297, 350] on link "PF-2025030" at bounding box center [293, 355] width 57 height 12
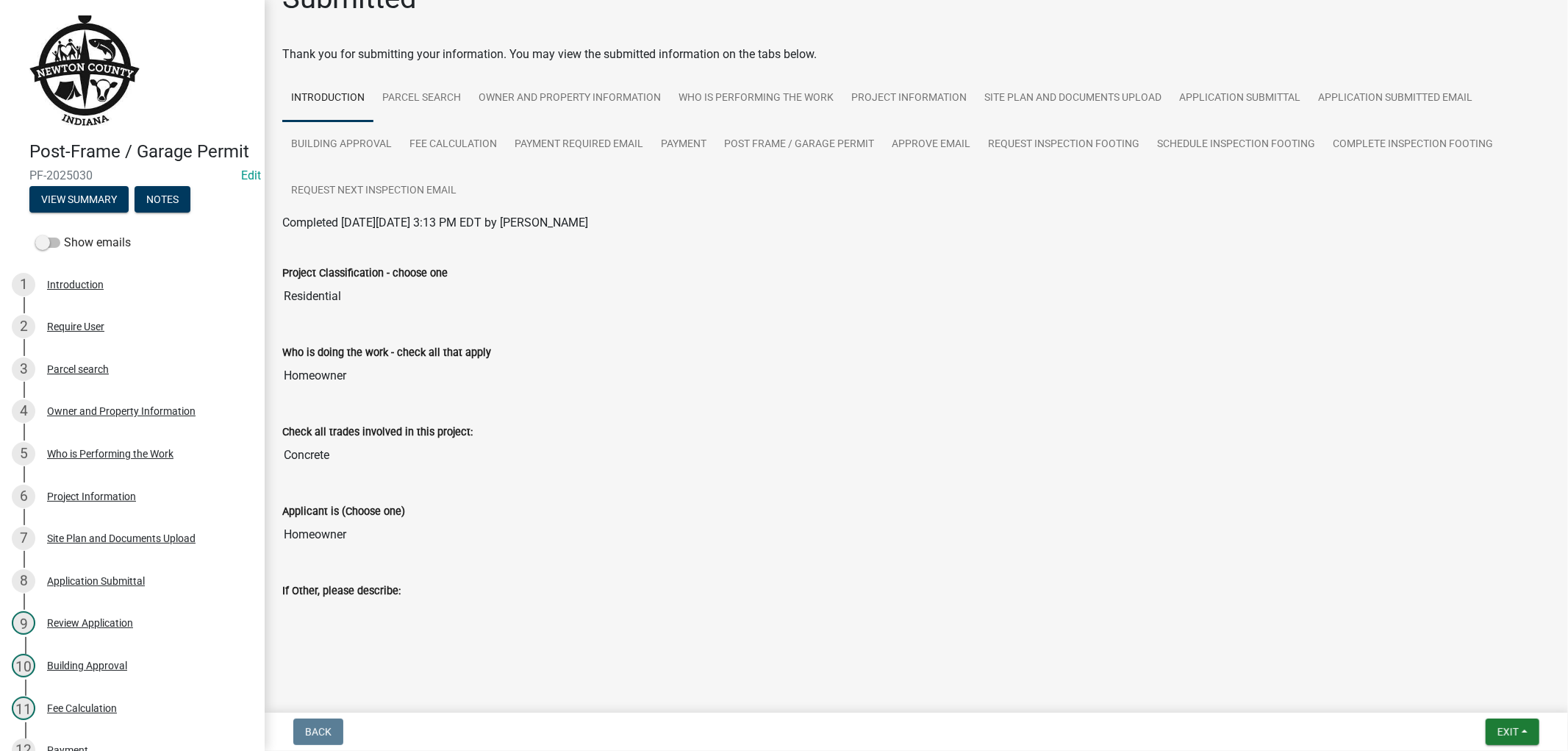
scroll to position [46, 0]
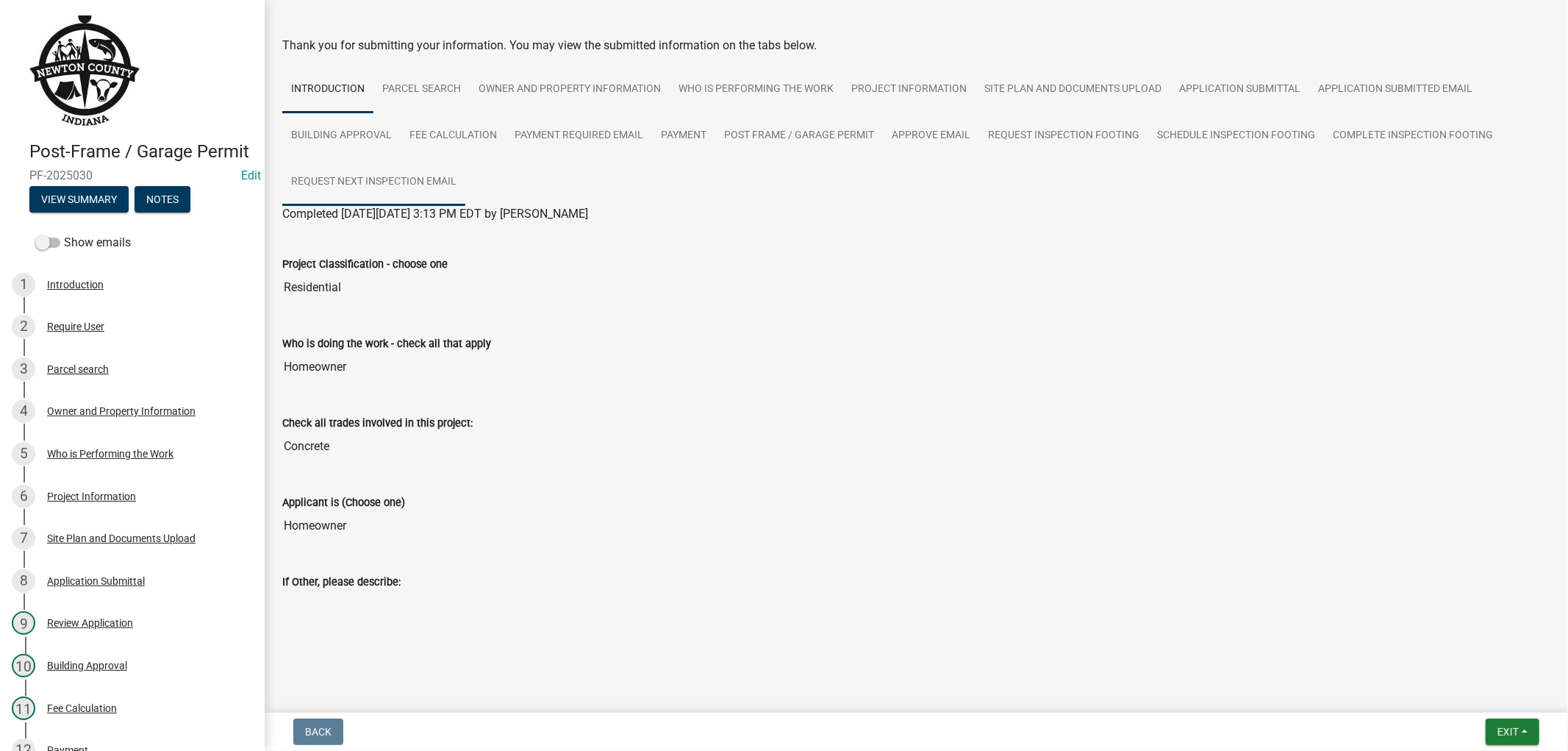
click at [383, 178] on link "Request Next Inspection Email" at bounding box center [373, 182] width 183 height 47
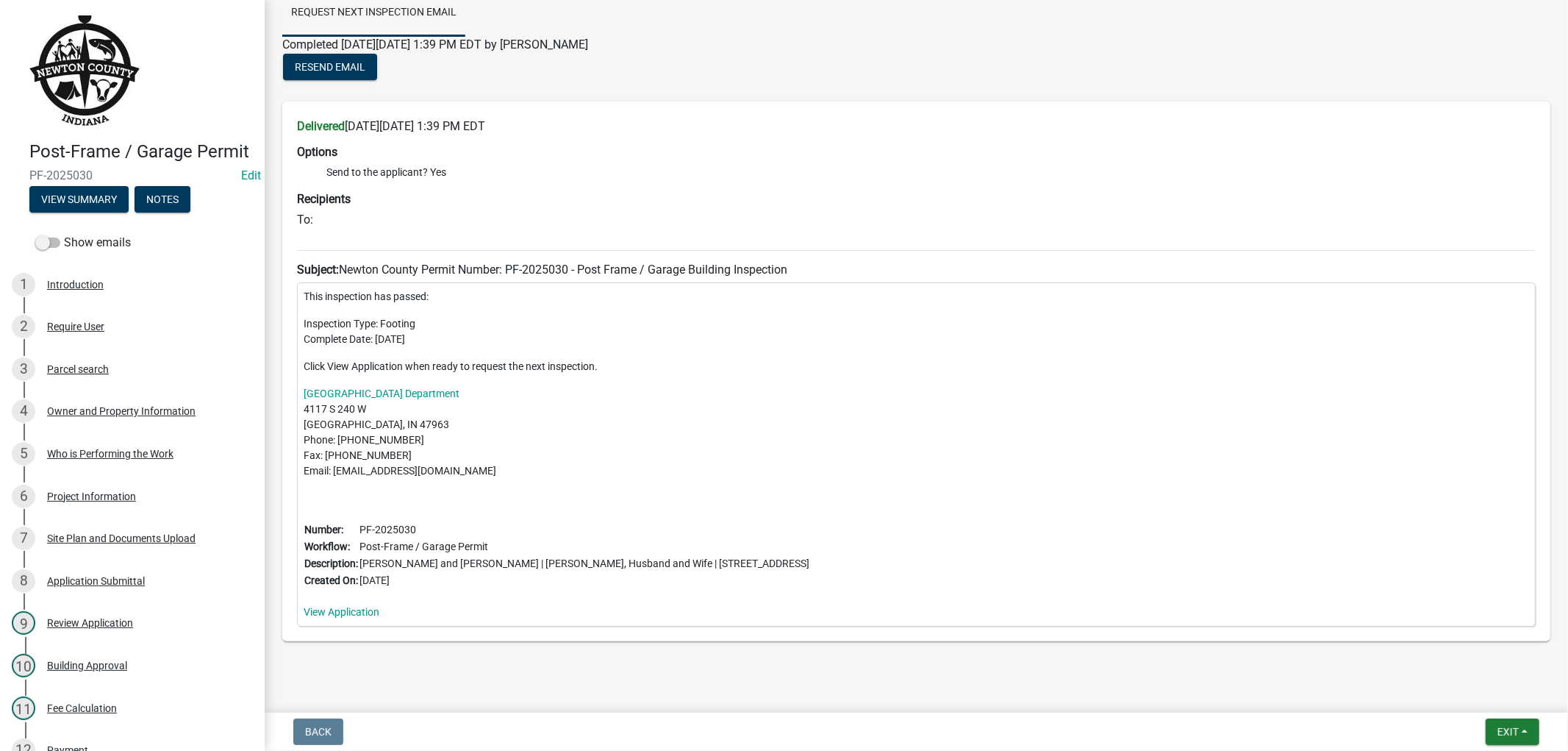
scroll to position [243, 0]
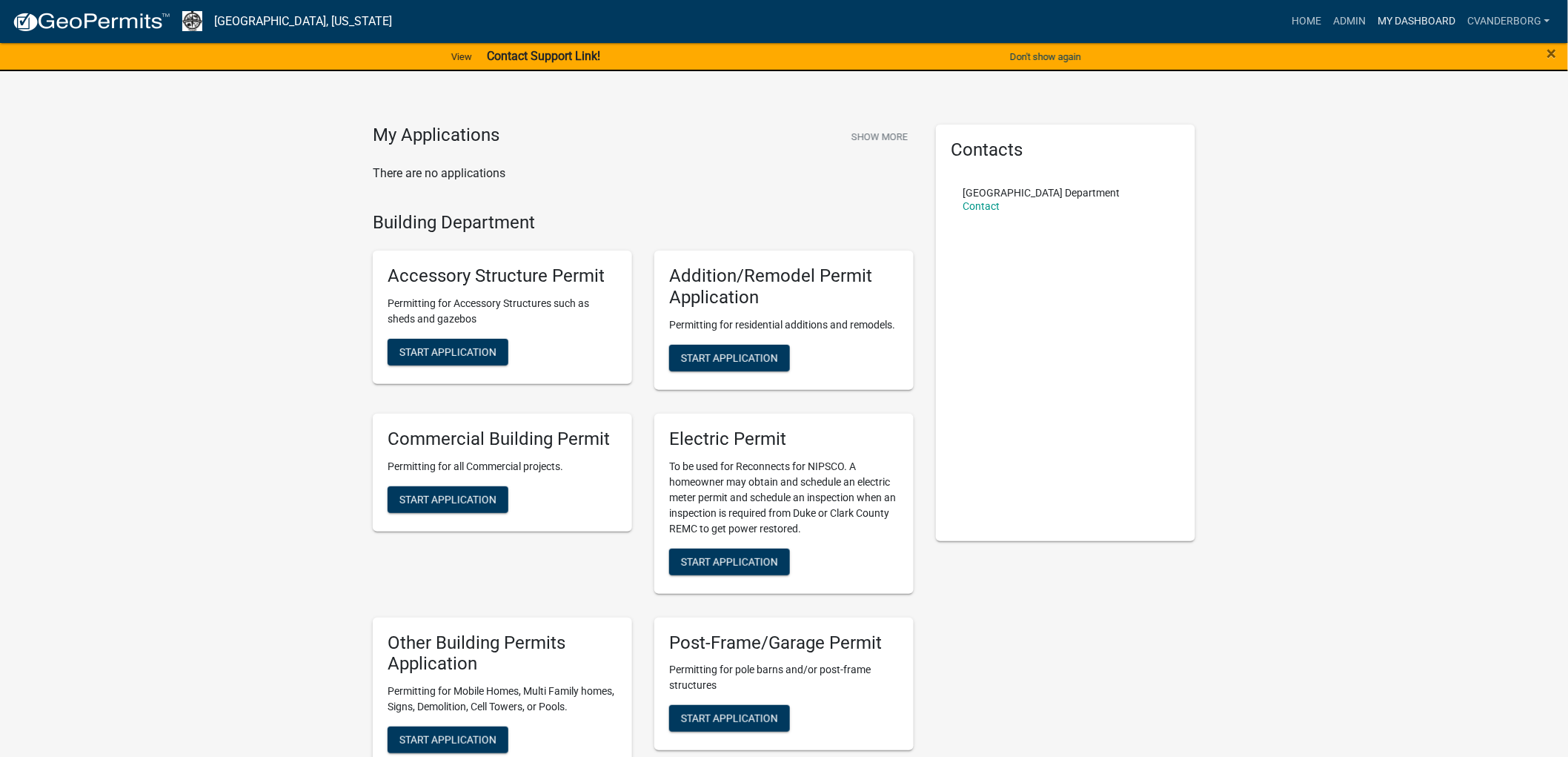
click at [1390, 16] on link "My Dashboard" at bounding box center [1416, 21] width 90 height 28
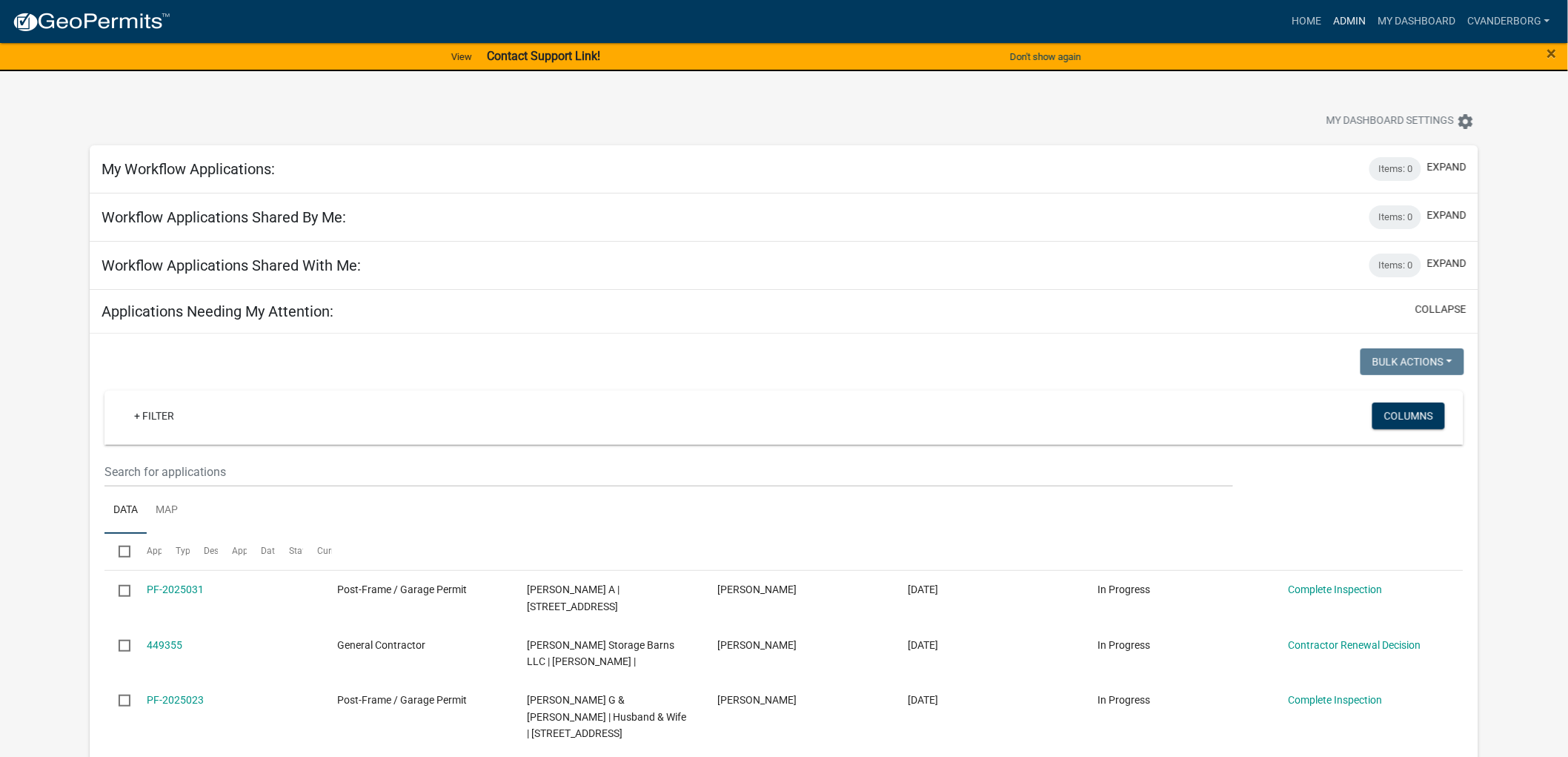
click at [1345, 16] on link "Admin" at bounding box center [1349, 21] width 45 height 28
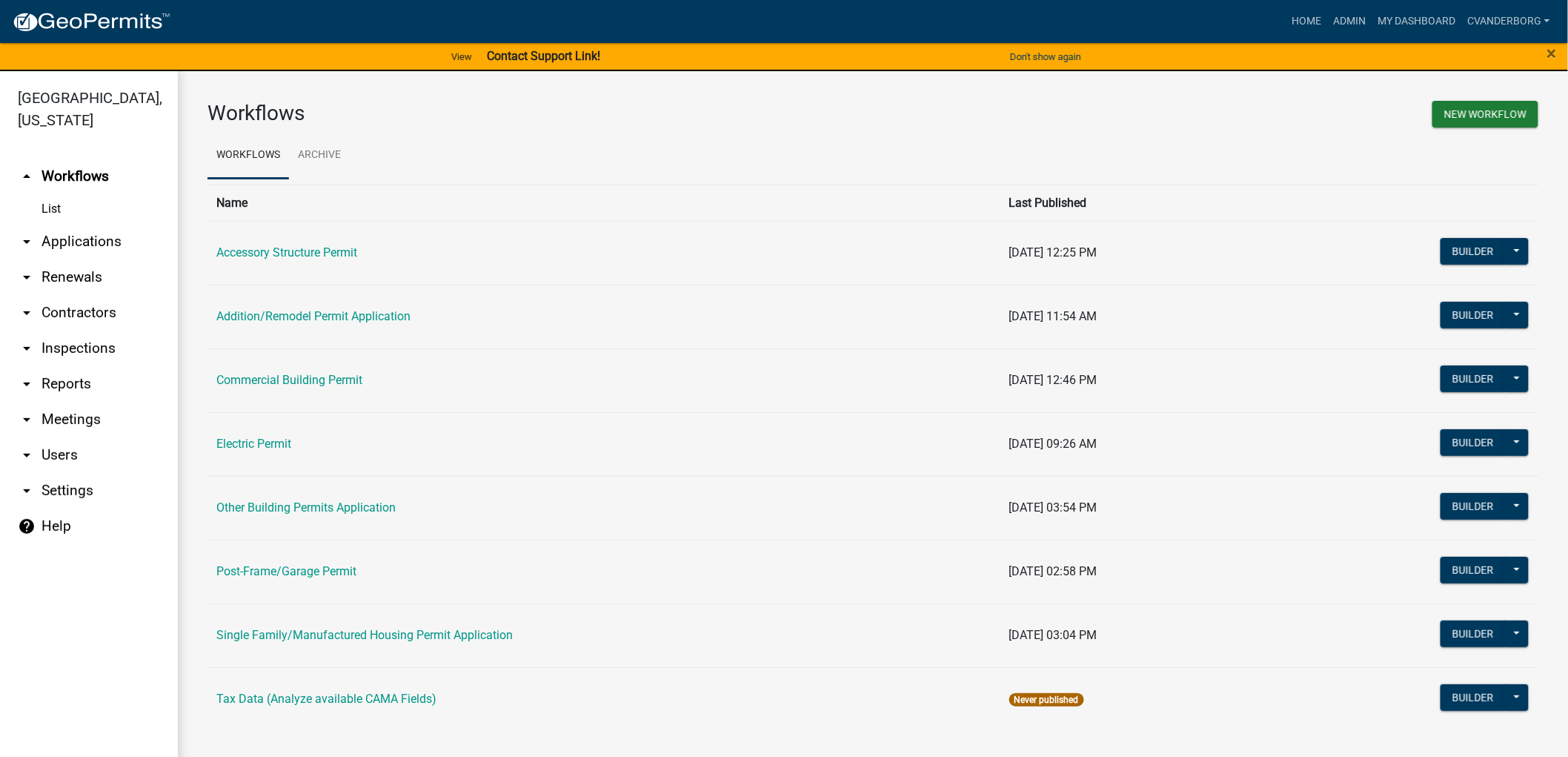
click at [99, 340] on link "arrow_drop_down Inspections" at bounding box center [88, 348] width 178 height 36
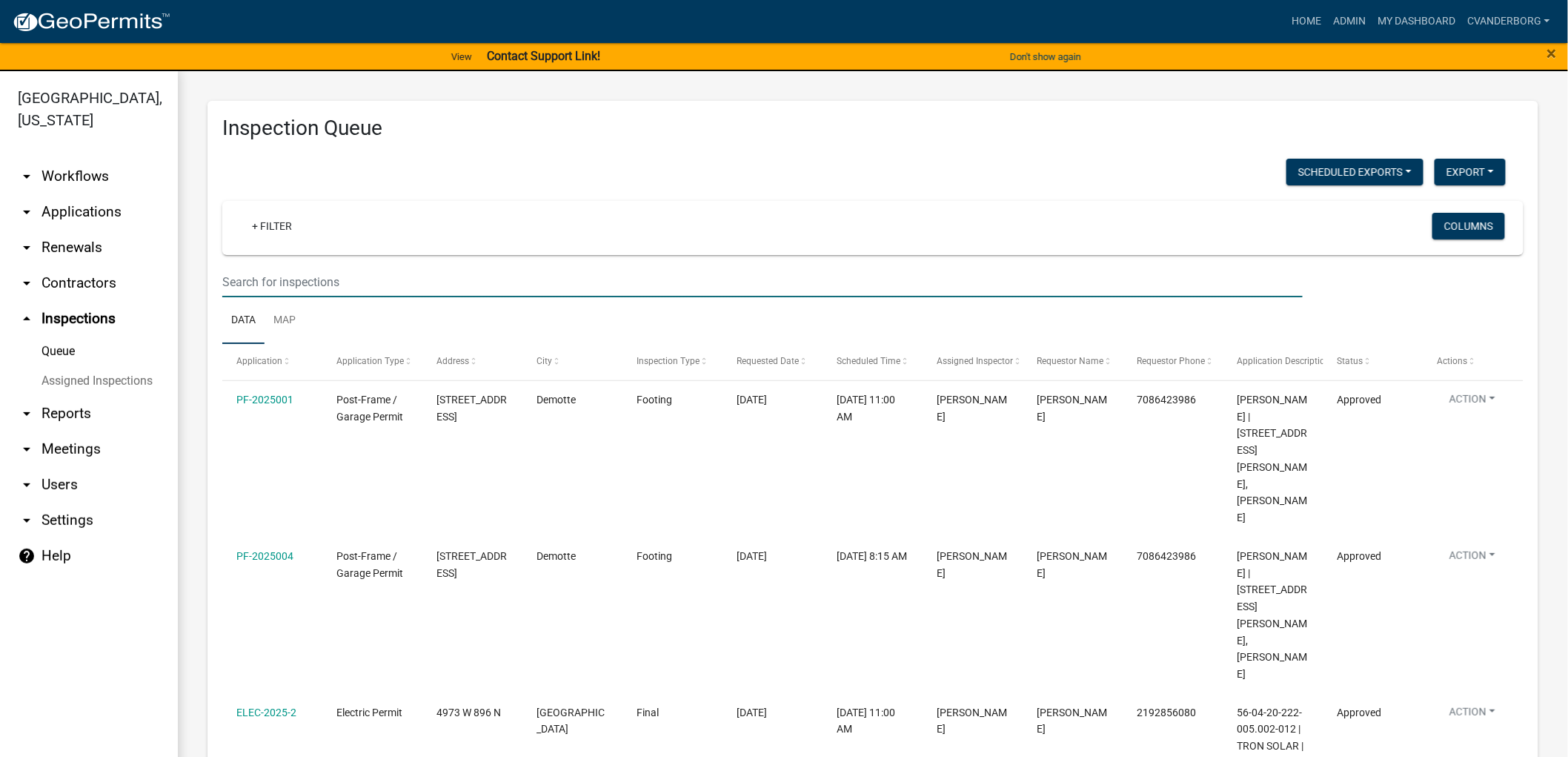
click at [269, 276] on input "text" at bounding box center [762, 282] width 1080 height 31
type input "2496"
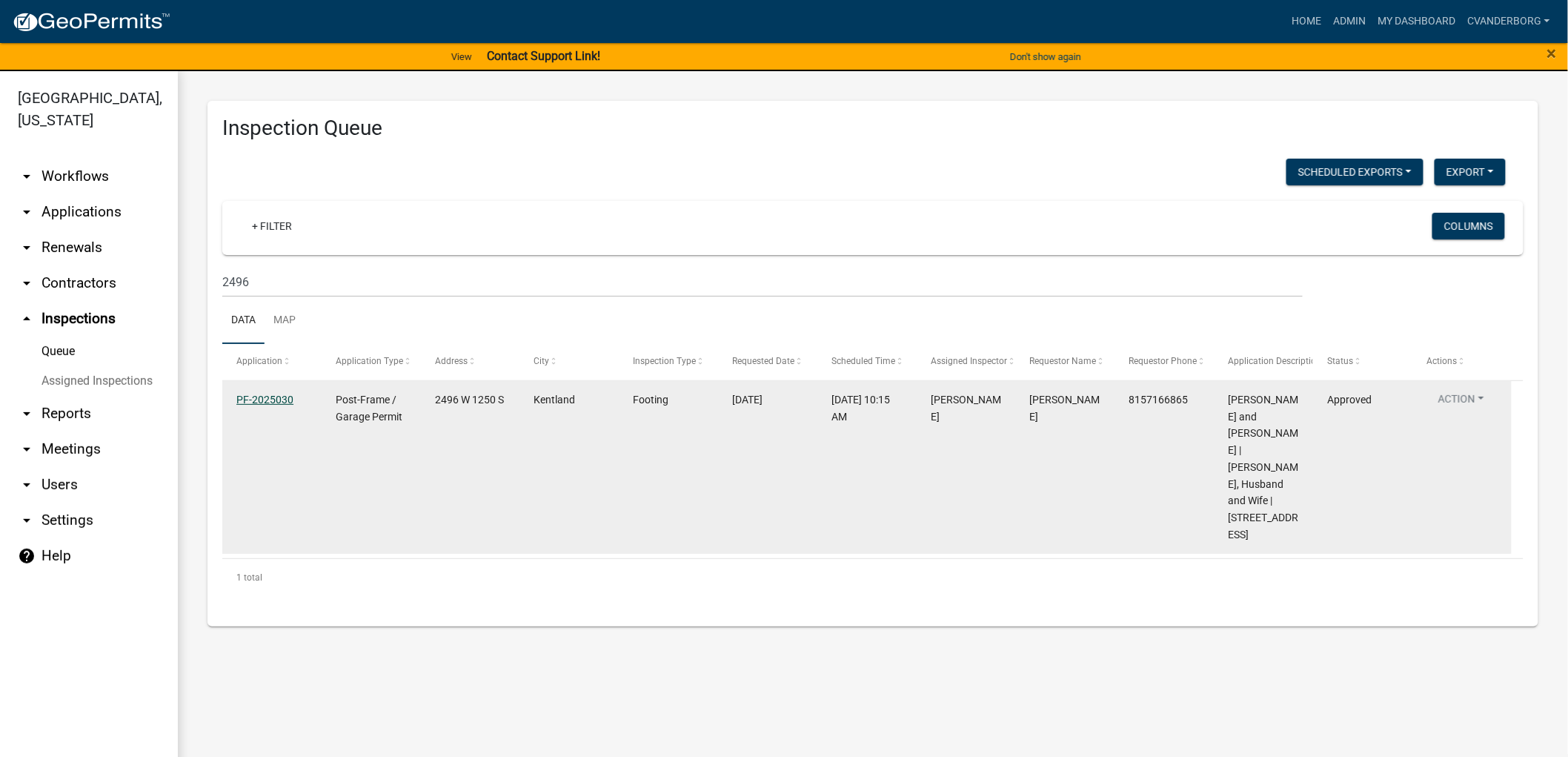
click at [263, 398] on link "PF-2025030" at bounding box center [264, 399] width 57 height 12
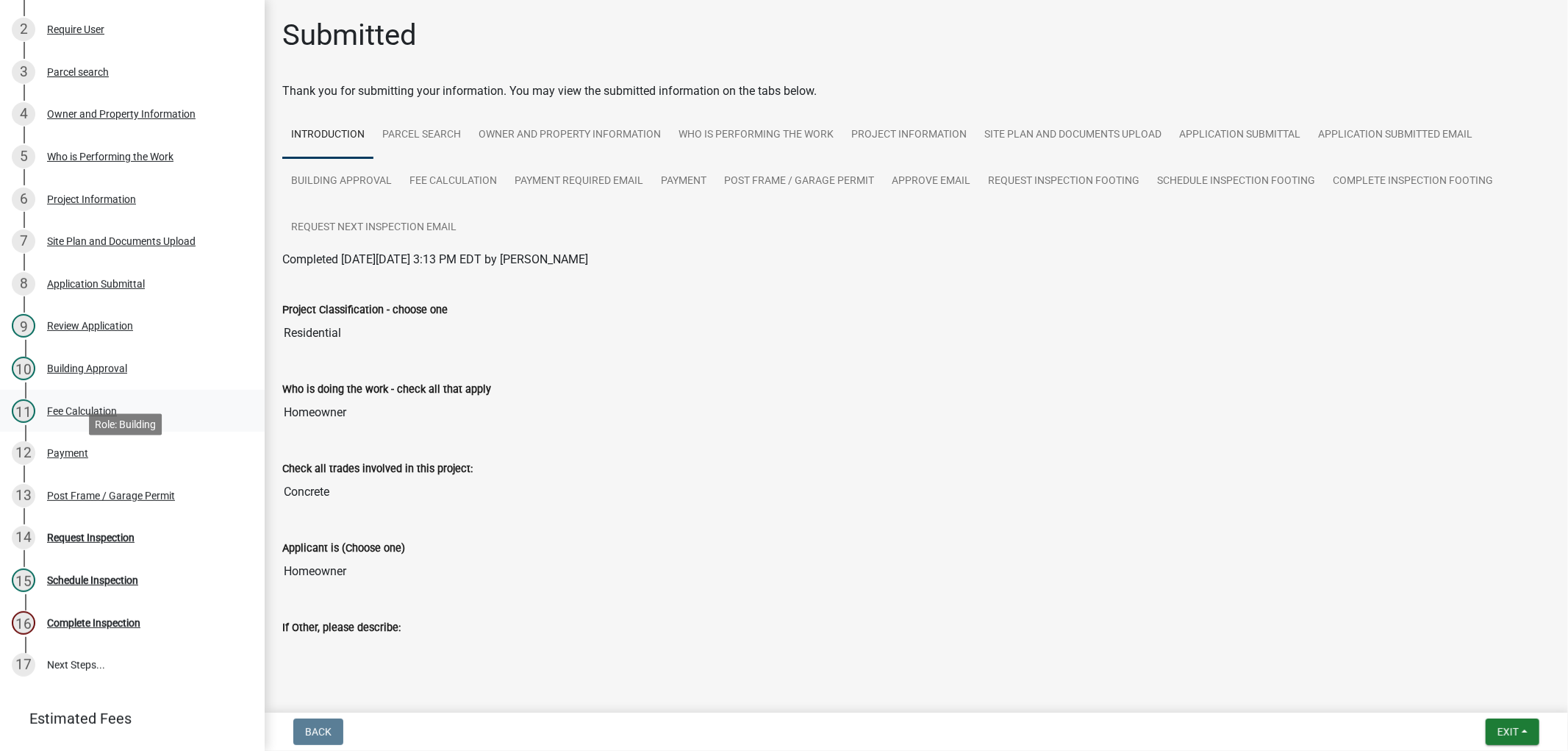
scroll to position [326, 0]
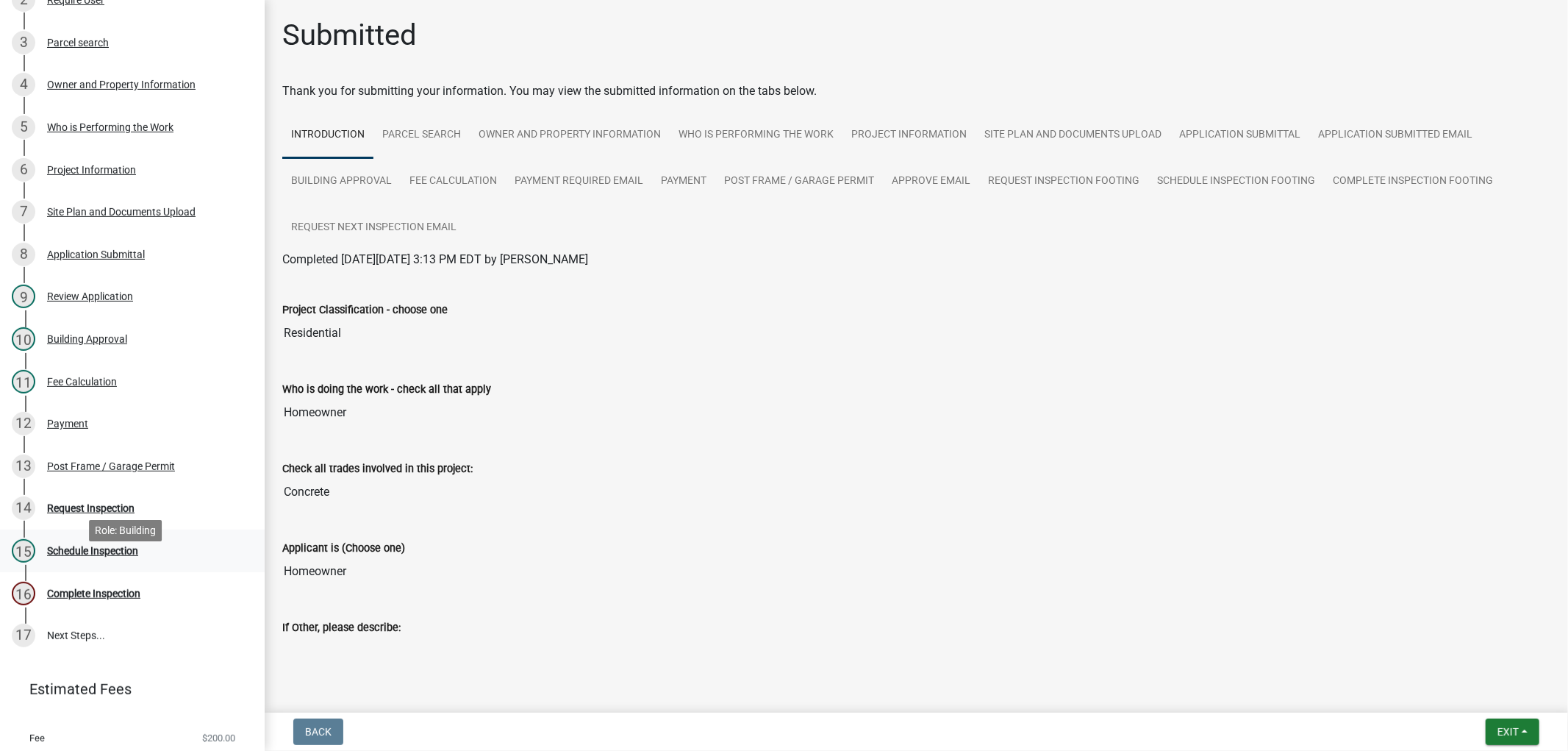
click at [115, 556] on div "Schedule Inspection" at bounding box center [92, 550] width 91 height 11
click at [25, 562] on div "15" at bounding box center [23, 550] width 24 height 24
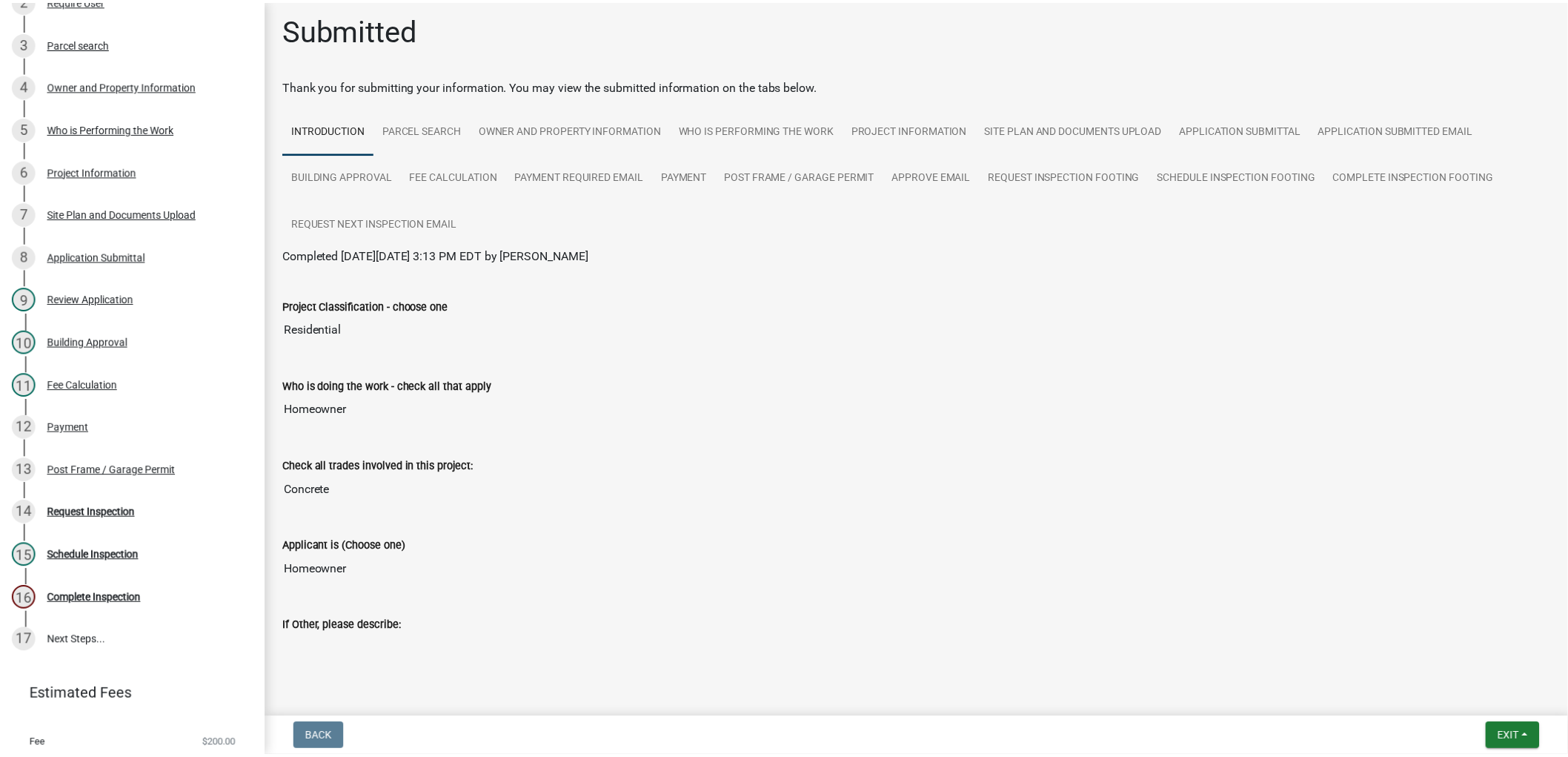
scroll to position [0, 0]
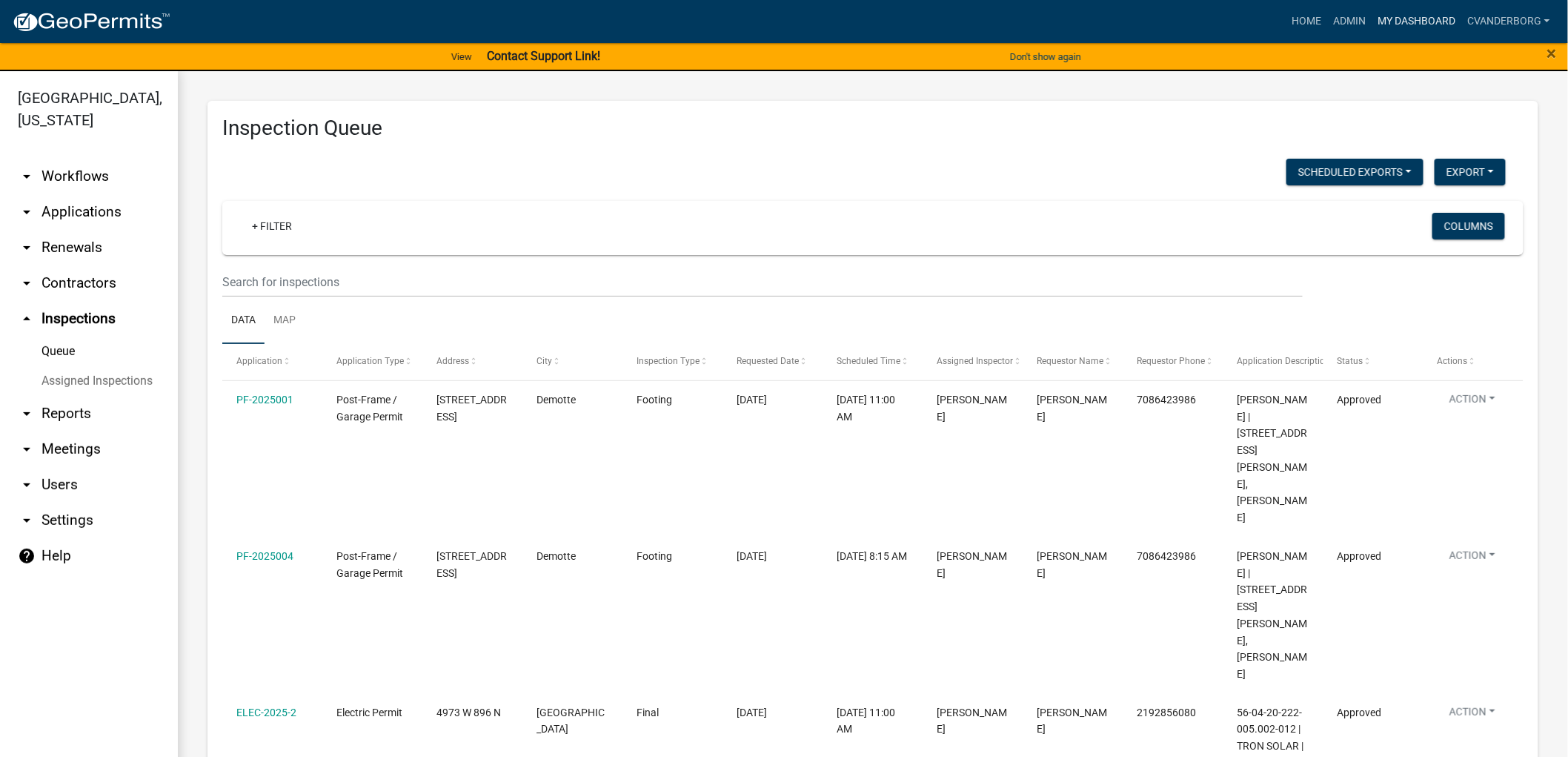
click at [1432, 18] on link "My Dashboard" at bounding box center [1416, 21] width 90 height 28
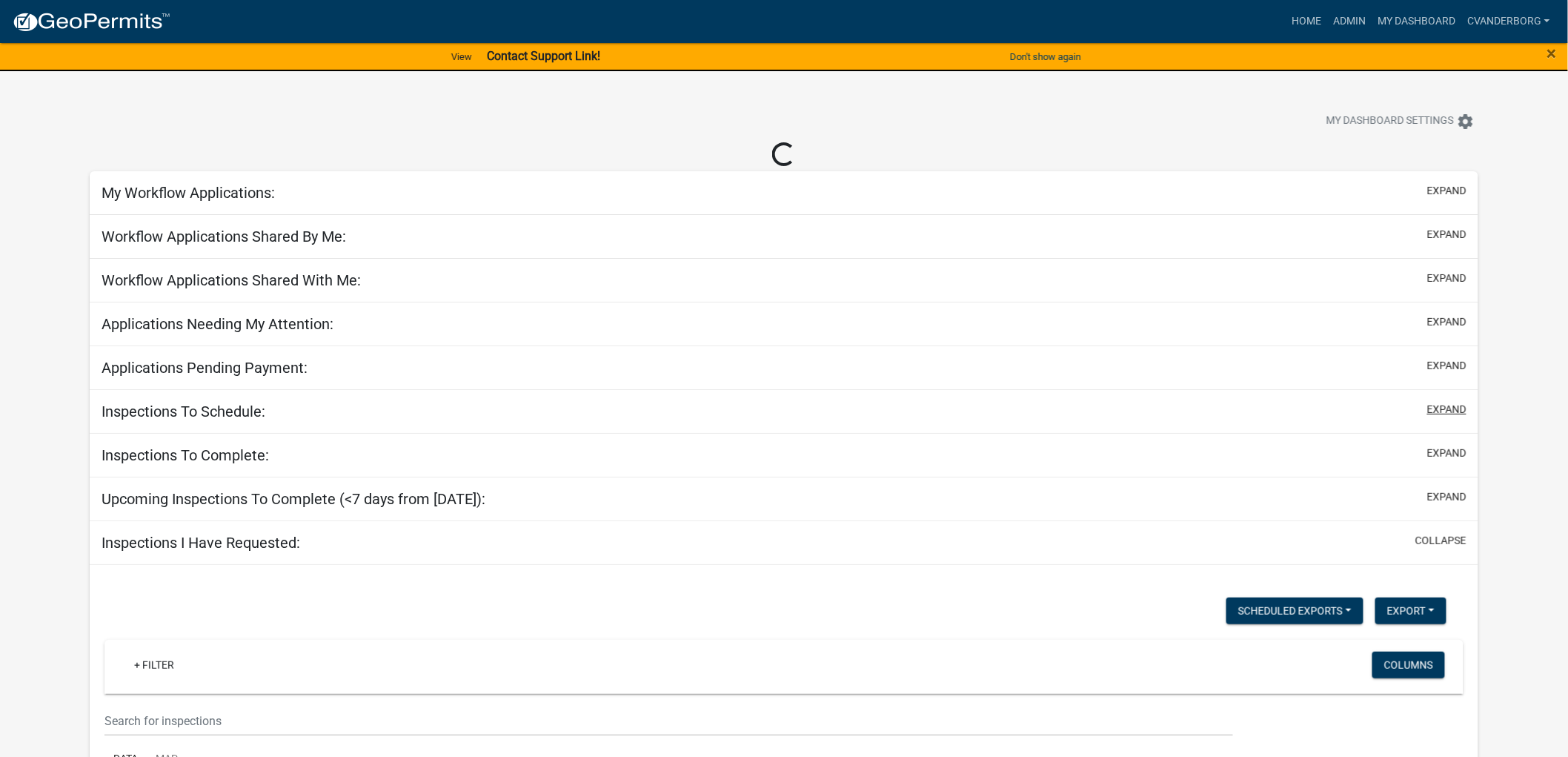
click at [1450, 411] on button "expand" at bounding box center [1447, 409] width 40 height 16
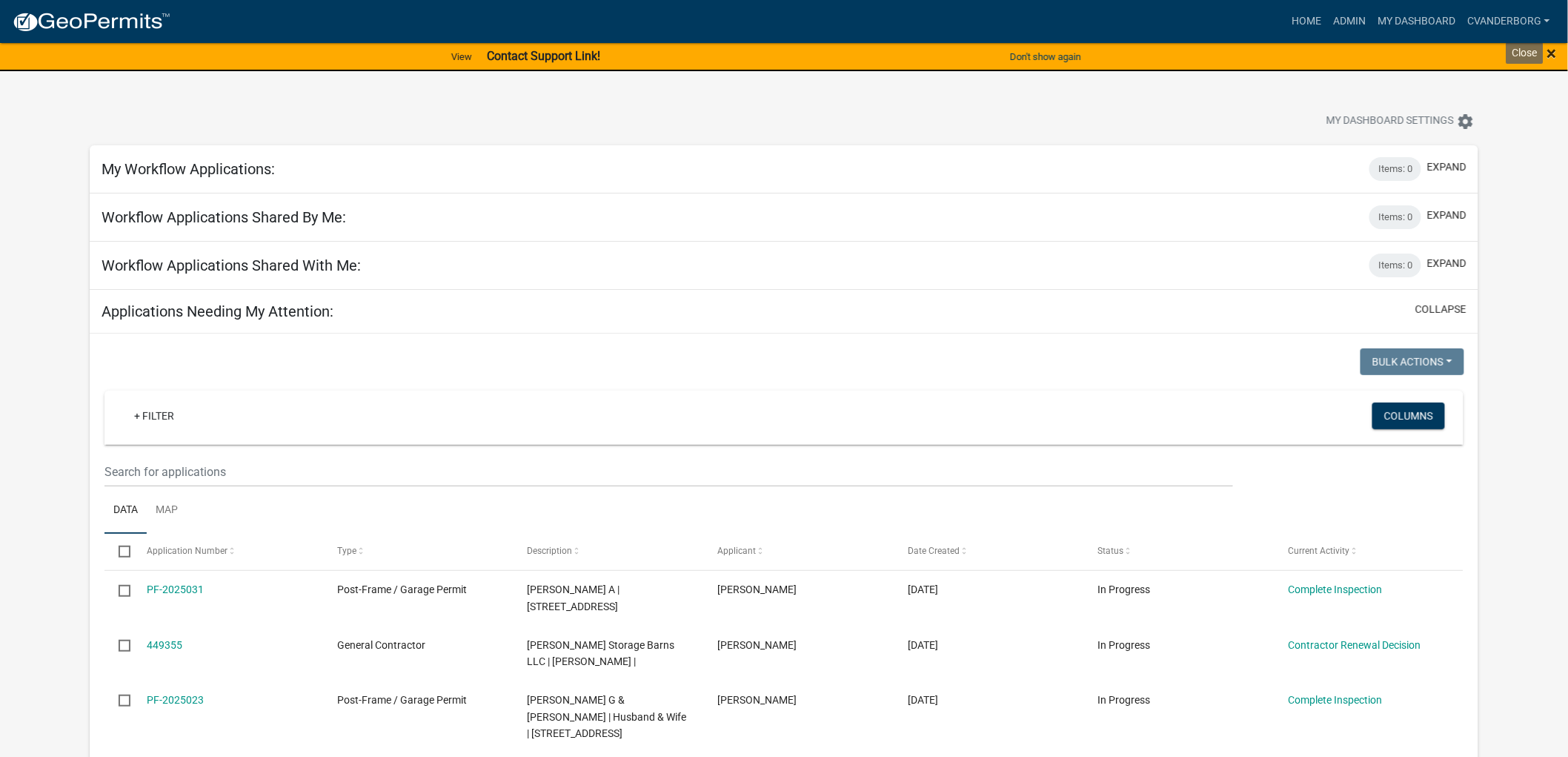
click at [1553, 50] on span "×" at bounding box center [1551, 53] width 10 height 21
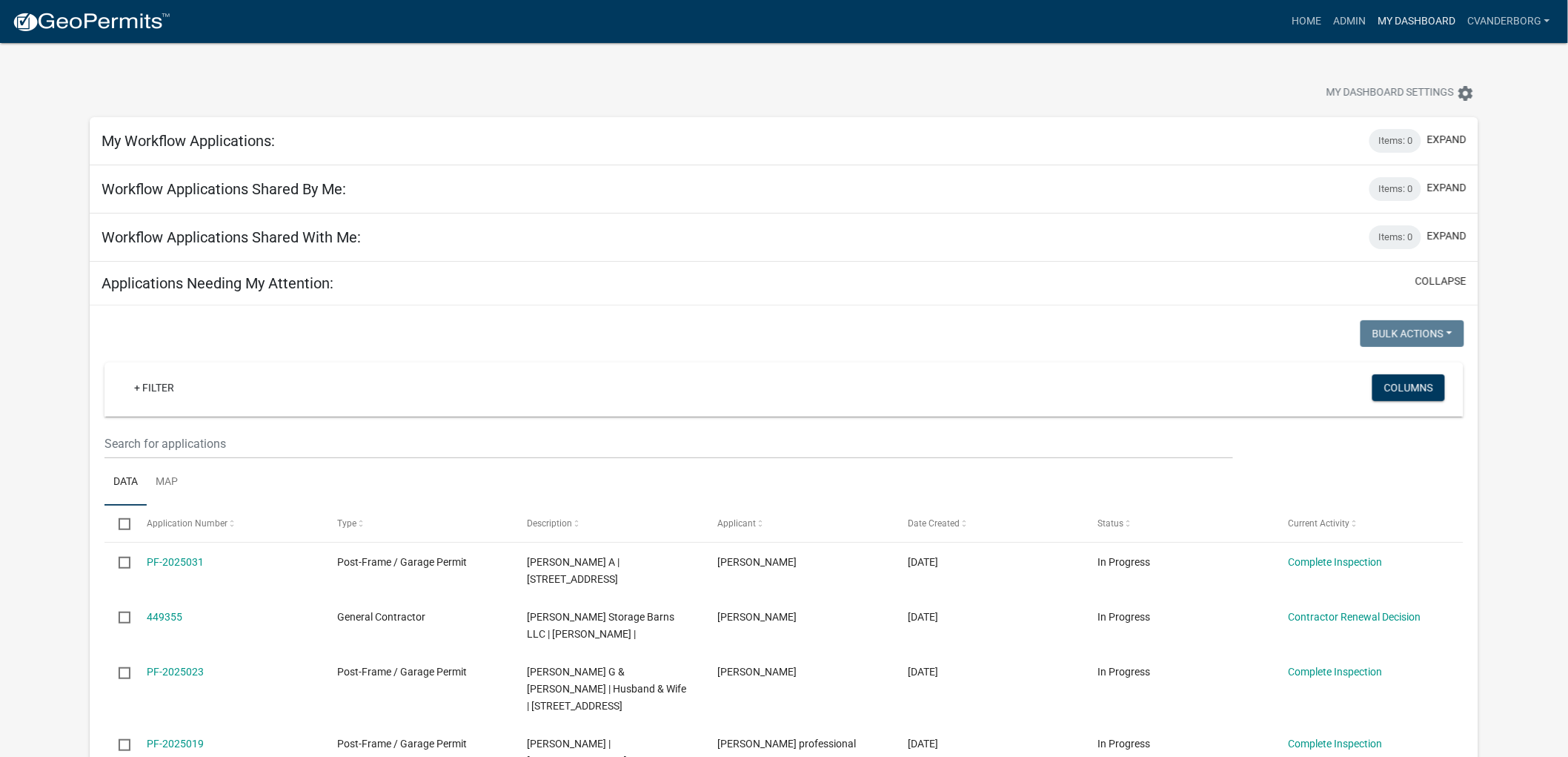
click at [1409, 16] on link "My Dashboard" at bounding box center [1416, 21] width 90 height 28
click at [1433, 21] on link "My Dashboard" at bounding box center [1416, 21] width 90 height 28
click at [1342, 12] on link "Admin" at bounding box center [1349, 21] width 45 height 28
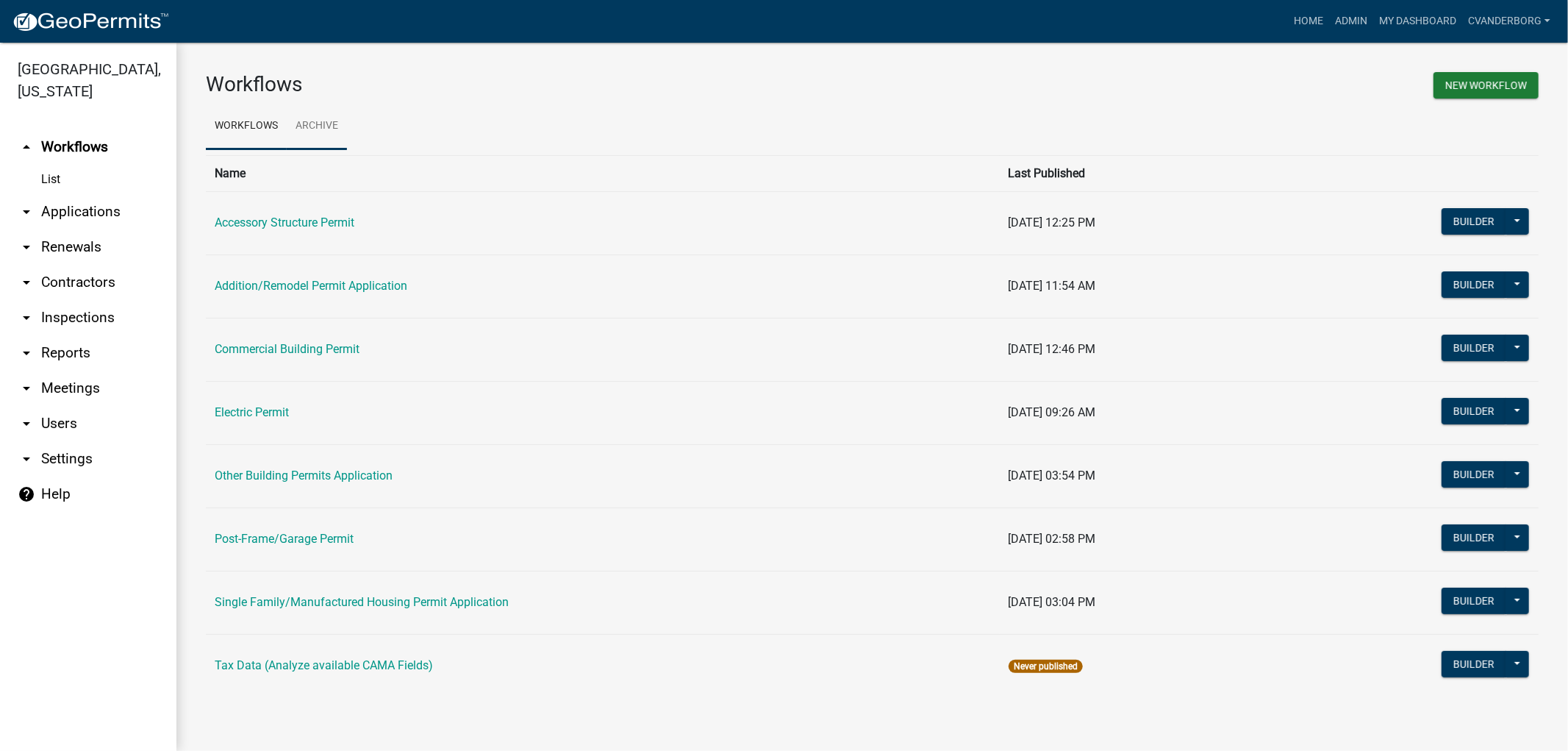
click at [326, 120] on link "Archive" at bounding box center [317, 126] width 61 height 47
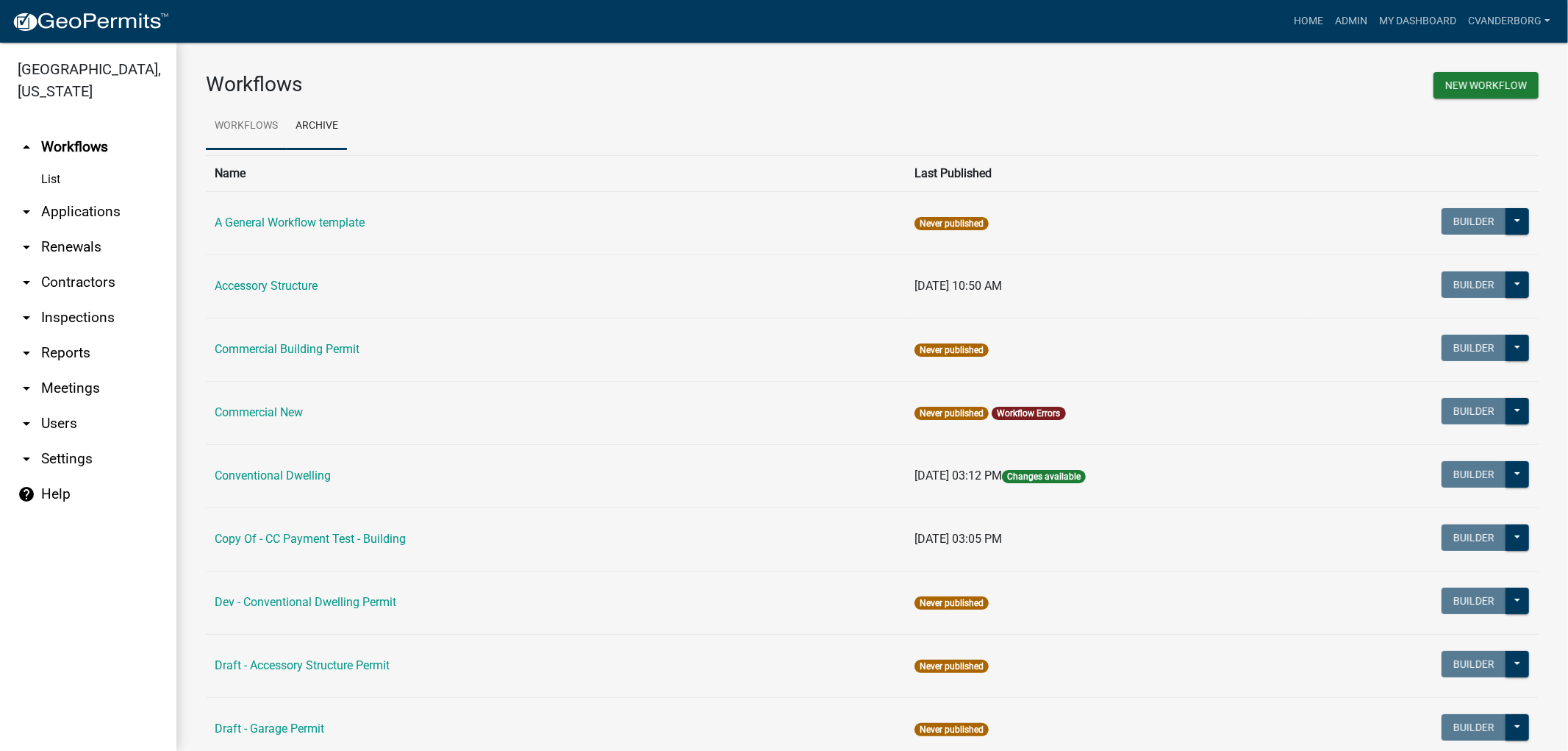
click at [252, 121] on link "Workflows" at bounding box center [246, 126] width 81 height 47
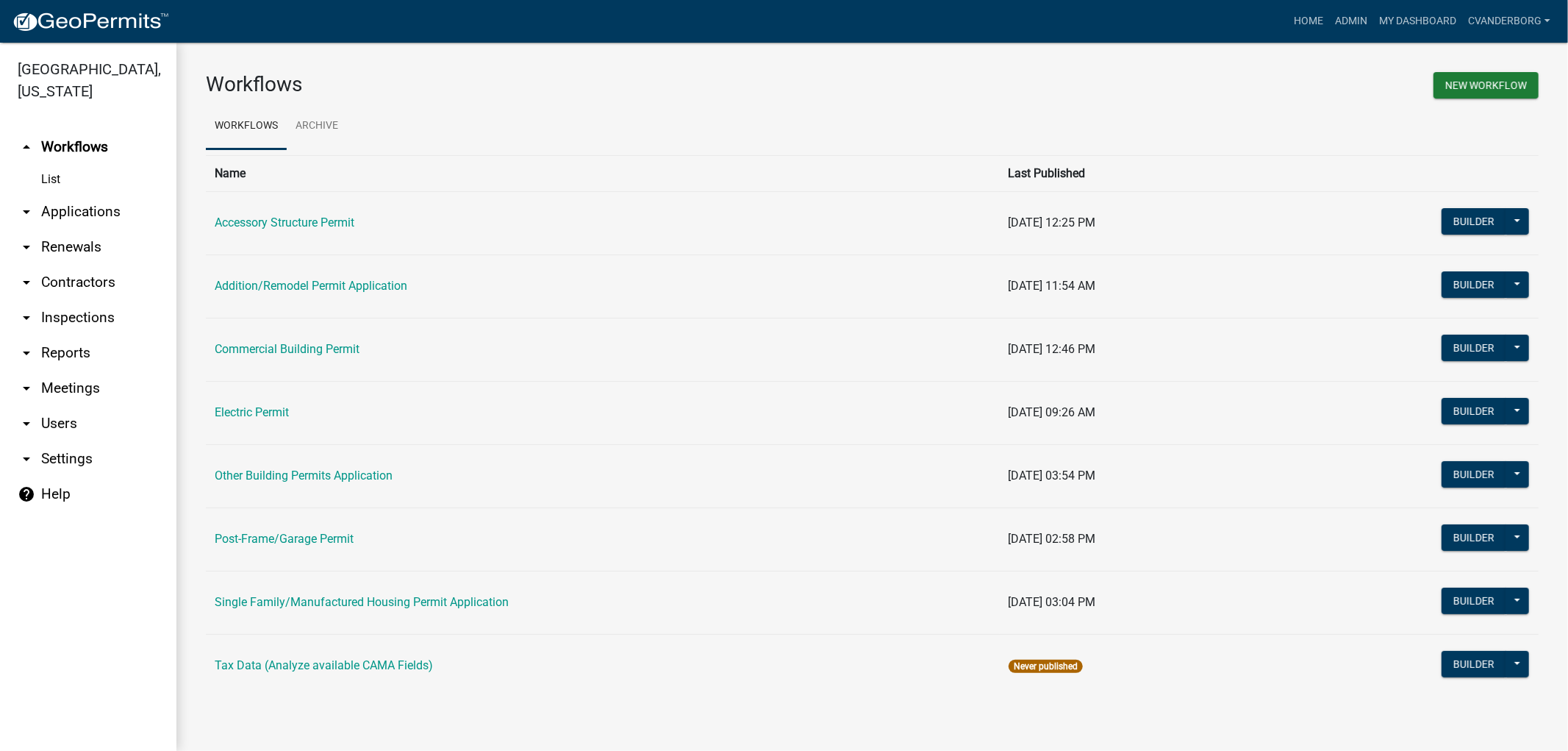
click at [68, 209] on link "arrow_drop_down Applications" at bounding box center [88, 212] width 176 height 35
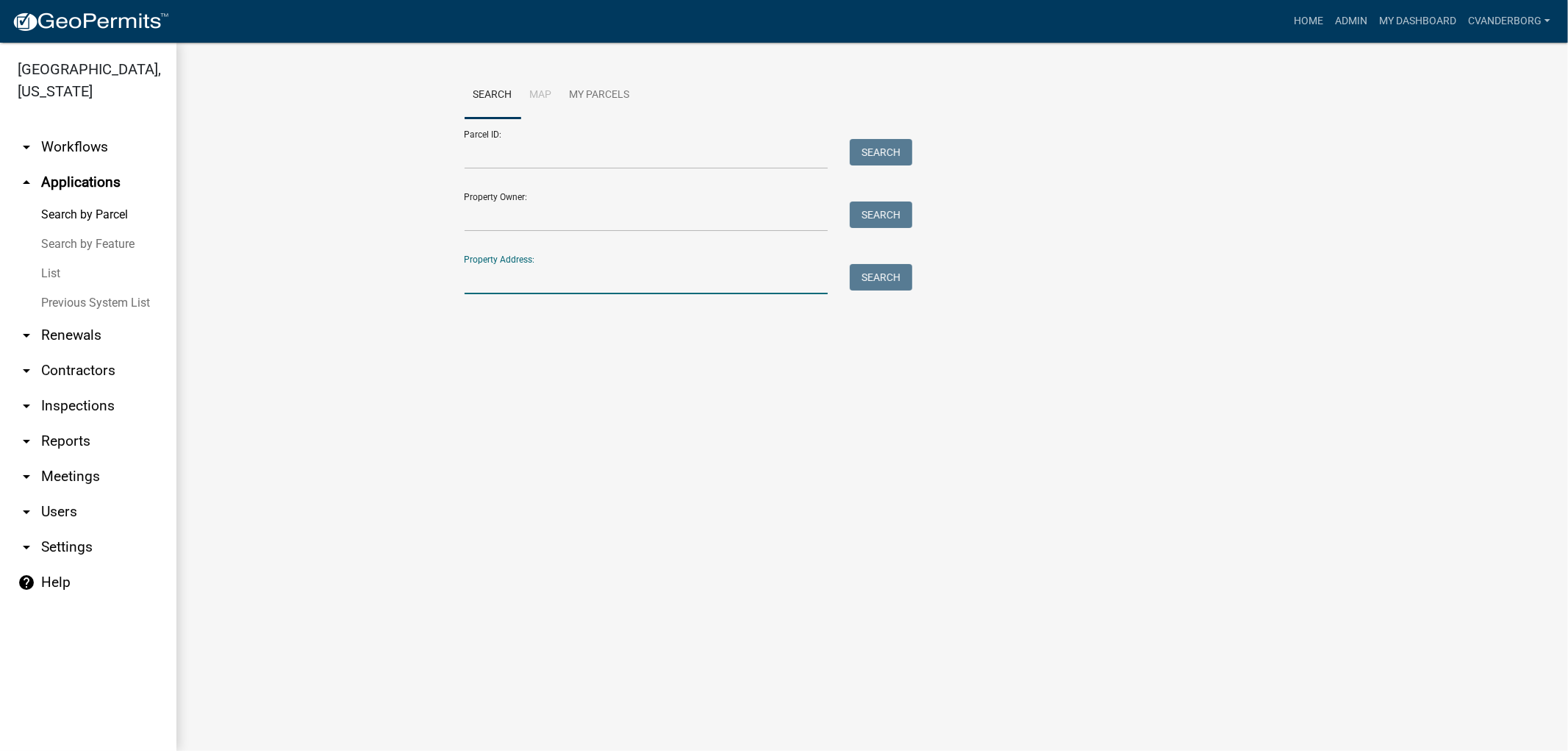
click at [516, 289] on input "Property Address:" at bounding box center [647, 279] width 364 height 30
type input "2496"
click at [882, 283] on button "Search" at bounding box center [881, 277] width 62 height 26
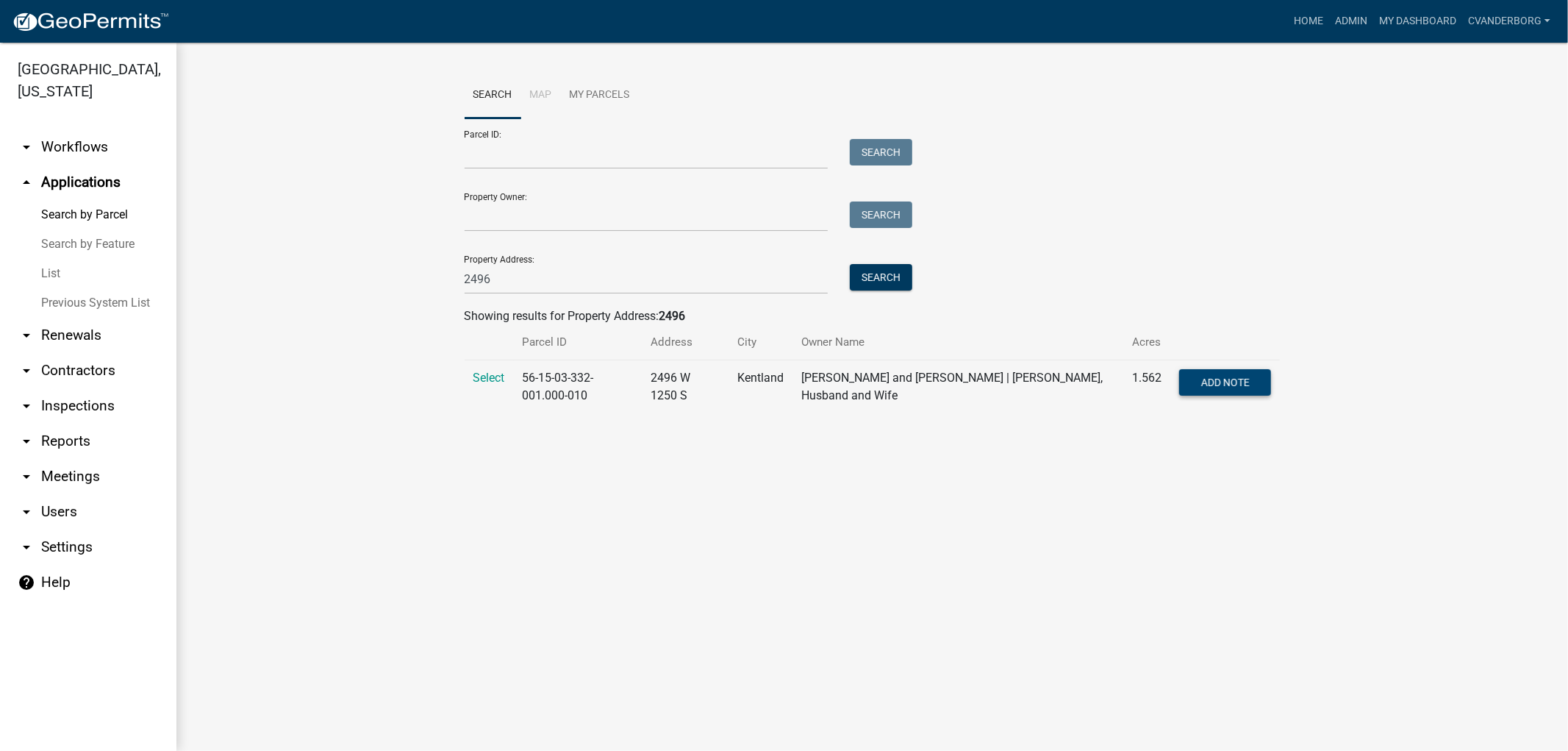
click at [1220, 382] on span "Add Note" at bounding box center [1225, 382] width 48 height 11
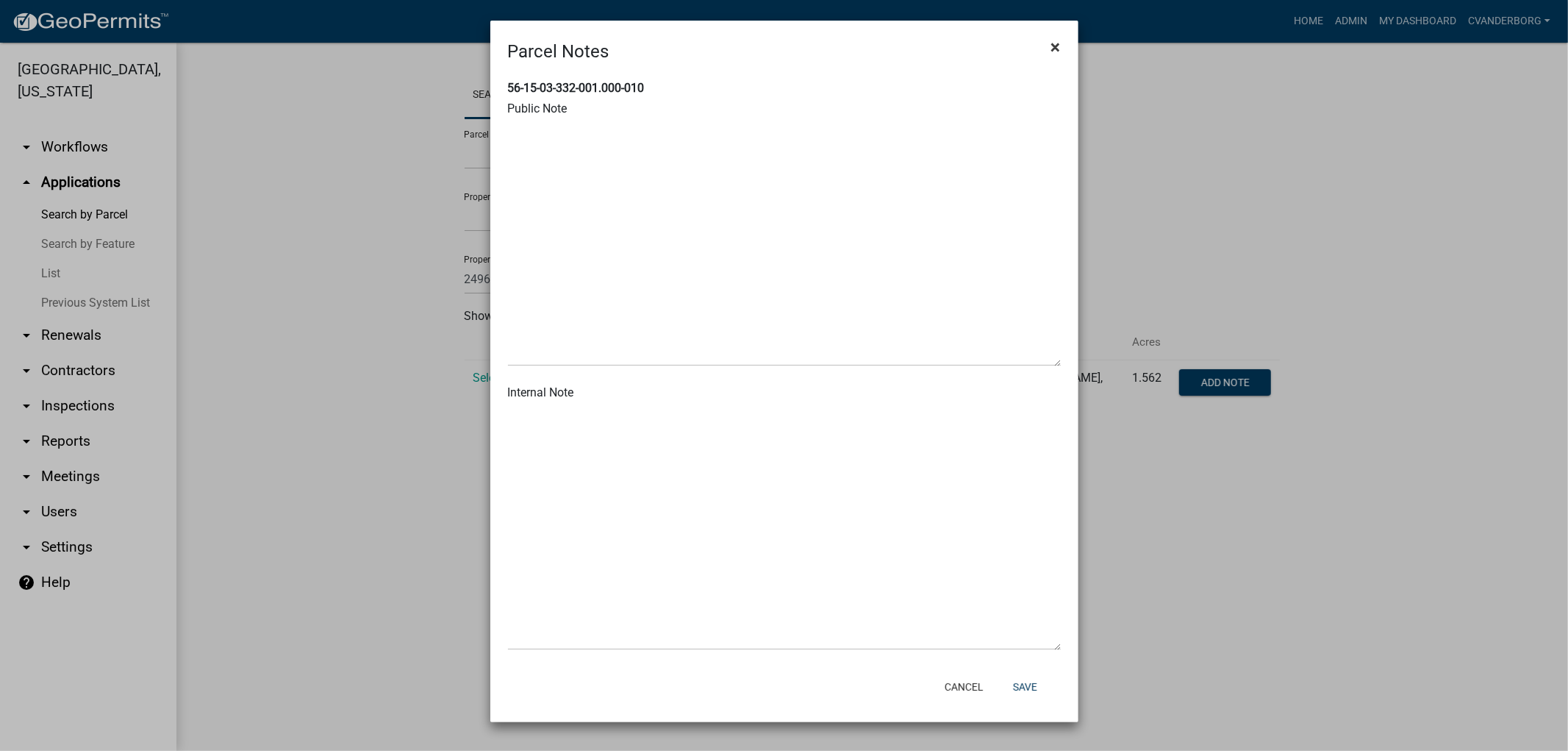
click at [1055, 45] on span "×" at bounding box center [1056, 47] width 10 height 20
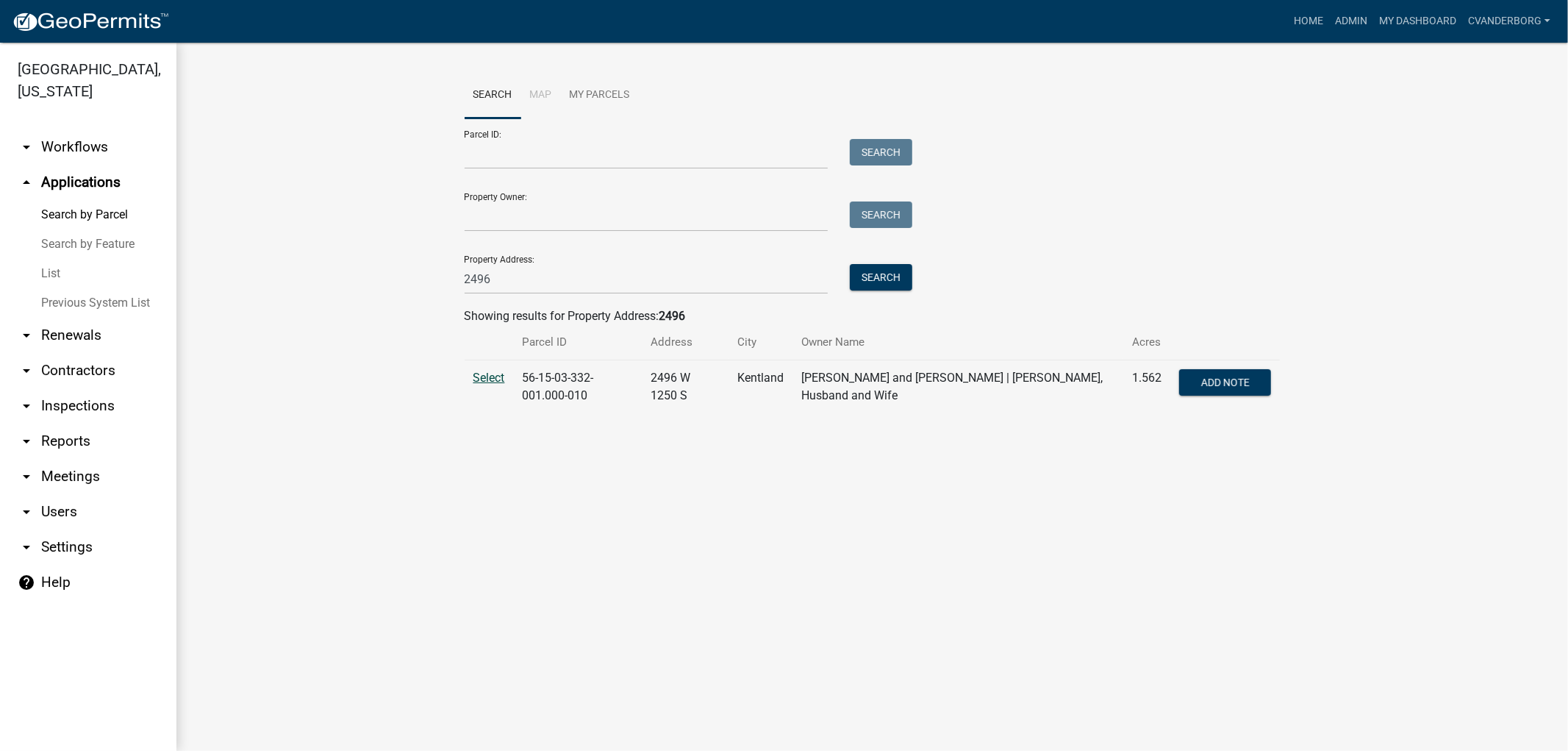
click at [475, 375] on span "Select" at bounding box center [489, 377] width 32 height 14
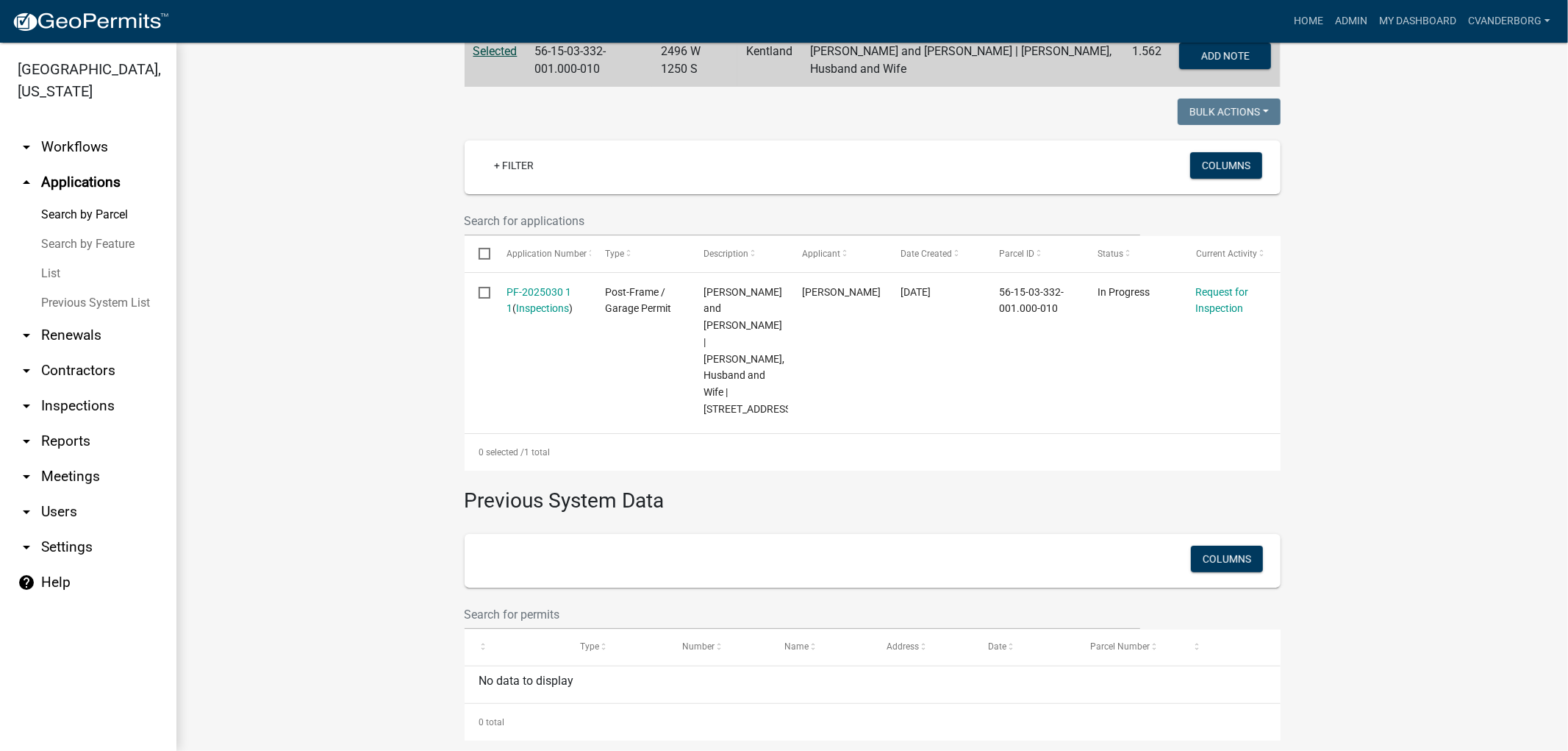
scroll to position [345, 0]
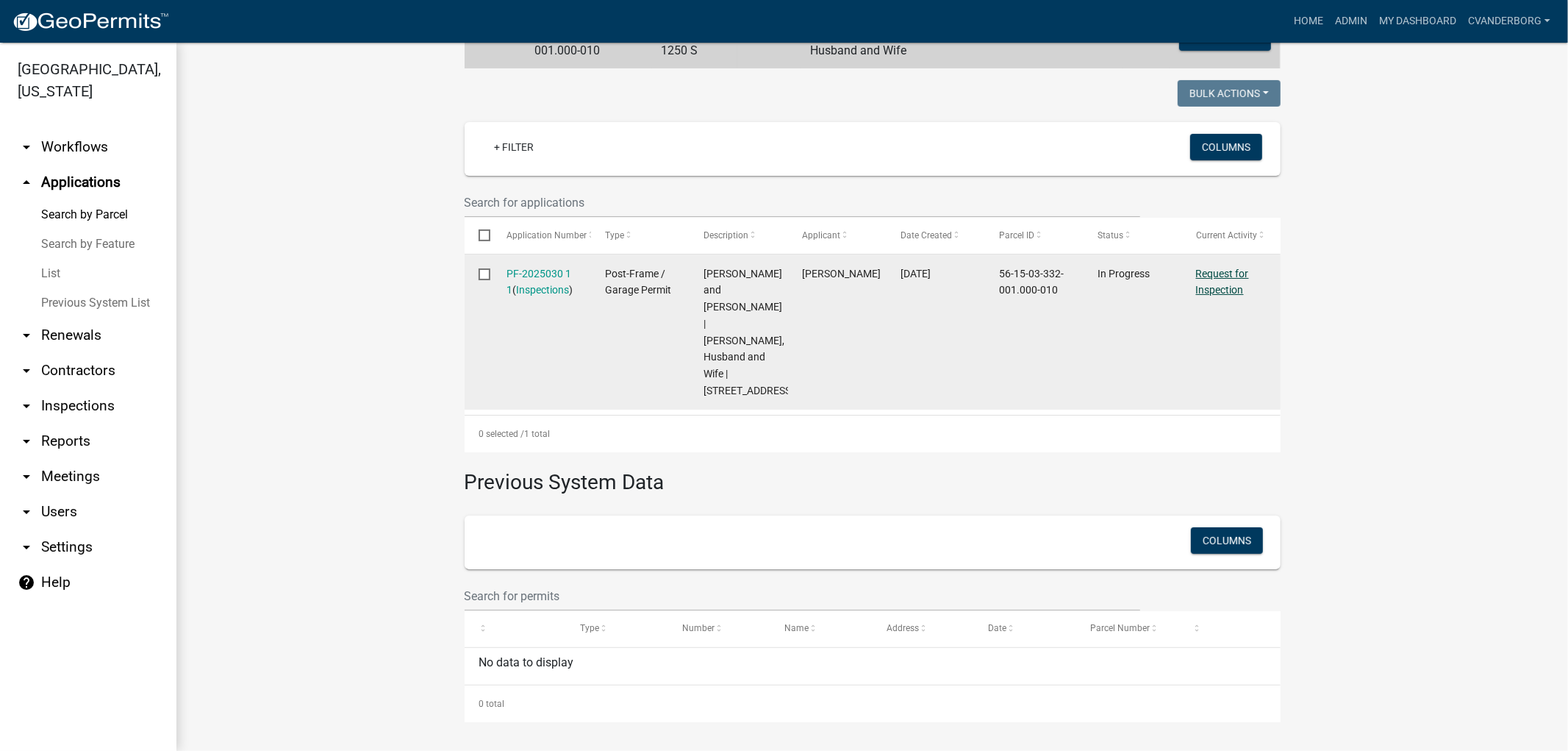
click at [1216, 275] on link "Request for Inspection" at bounding box center [1222, 281] width 53 height 29
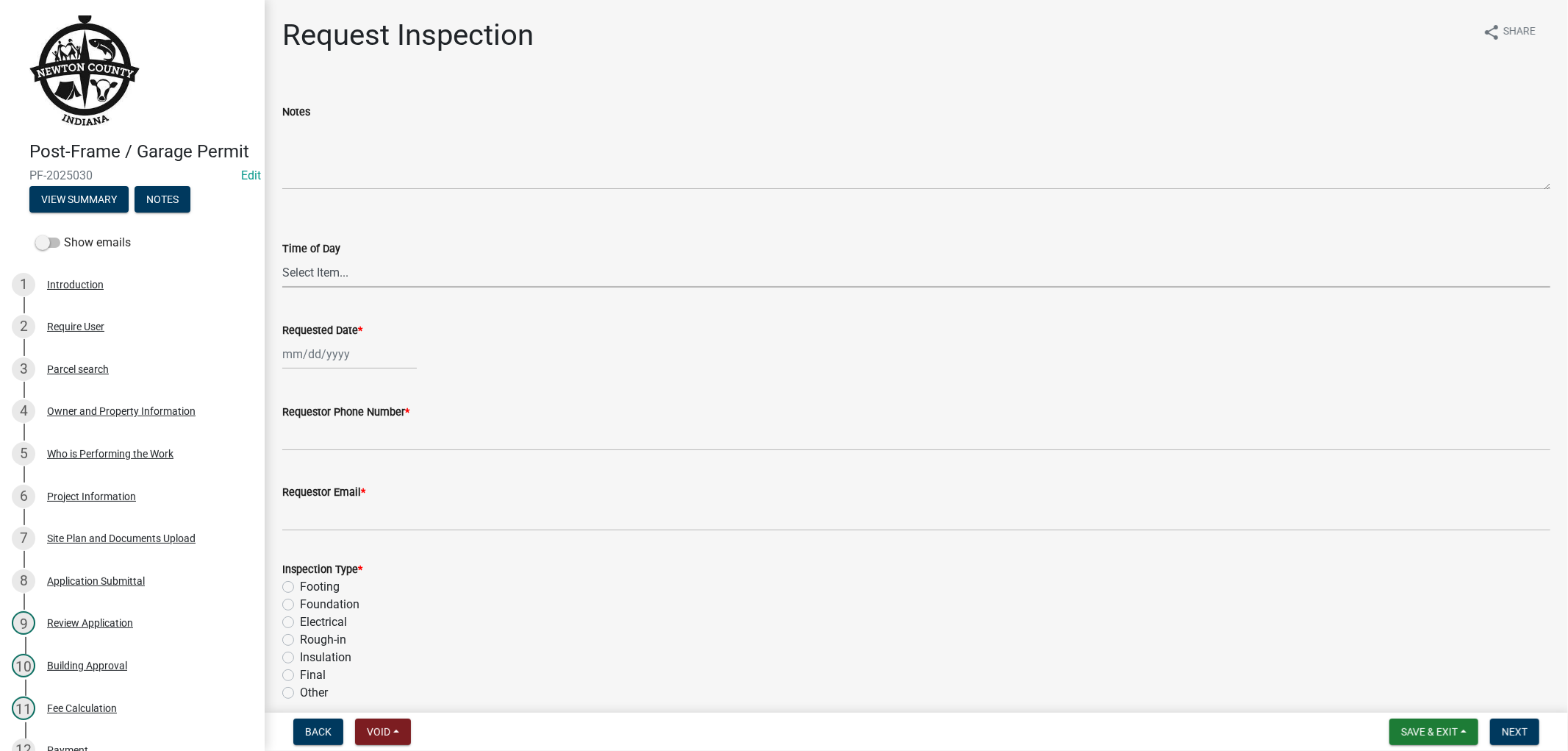
click at [339, 263] on select "Select Item... AM PM" at bounding box center [916, 272] width 1268 height 30
click at [282, 257] on select "Select Item... AM PM" at bounding box center [916, 272] width 1268 height 30
select select "8aacb760-3938-4776-aad4-75b78dc682eb"
click at [328, 356] on div at bounding box center [349, 353] width 134 height 30
select select "9"
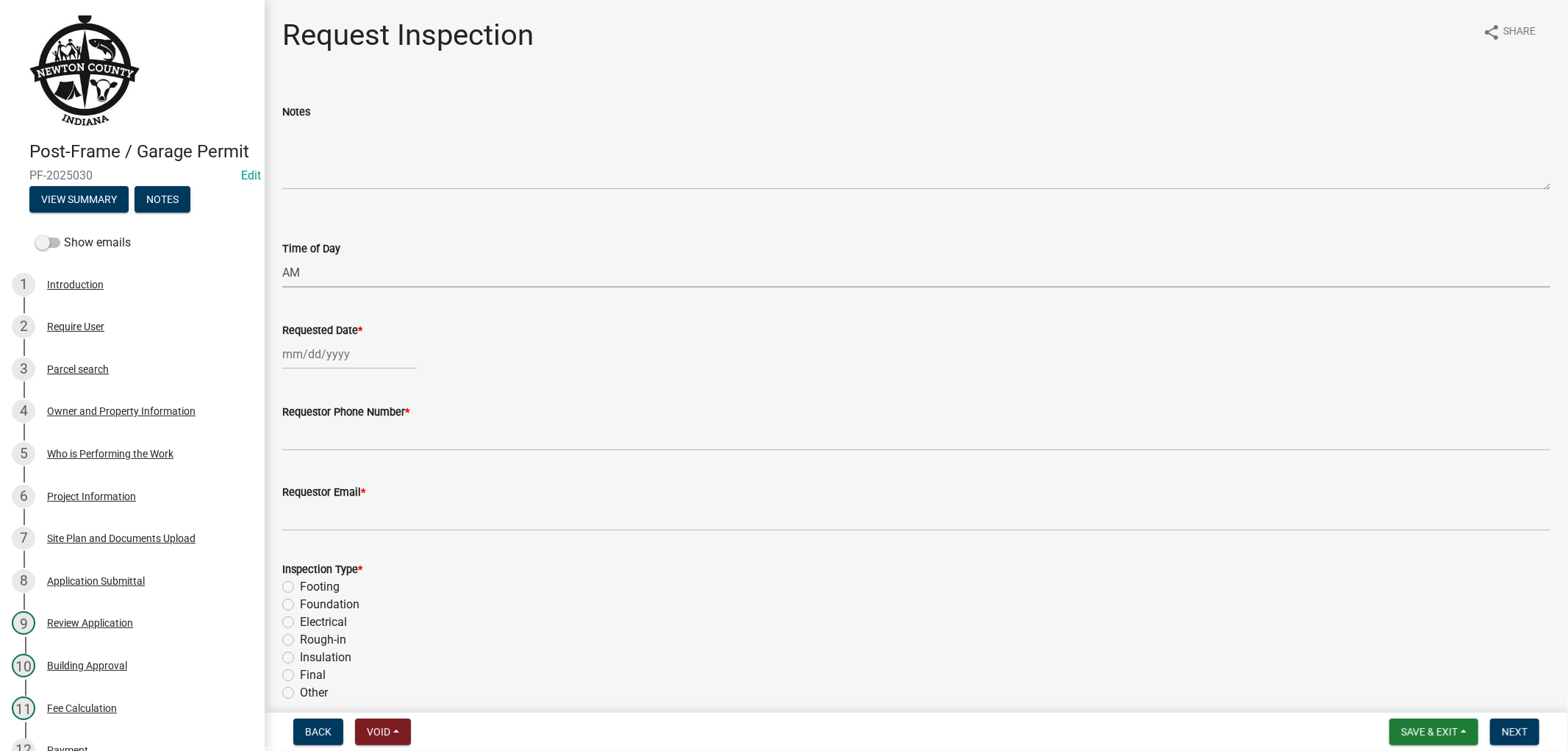
select select "2025"
click at [390, 457] on div "12" at bounding box center [391, 455] width 24 height 24
type input "[DATE]"
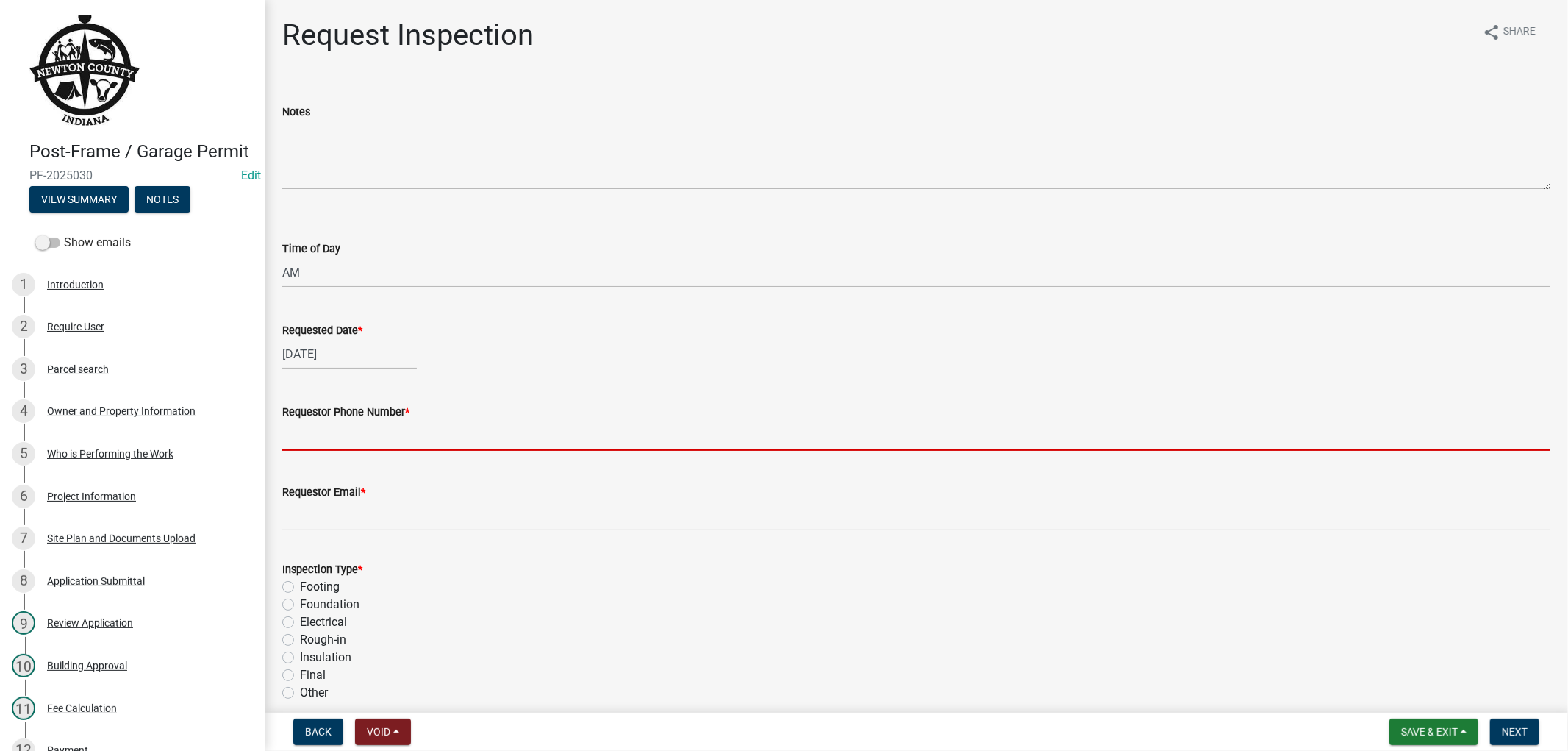
click at [310, 430] on input "Requestor Phone Number *" at bounding box center [916, 435] width 1268 height 30
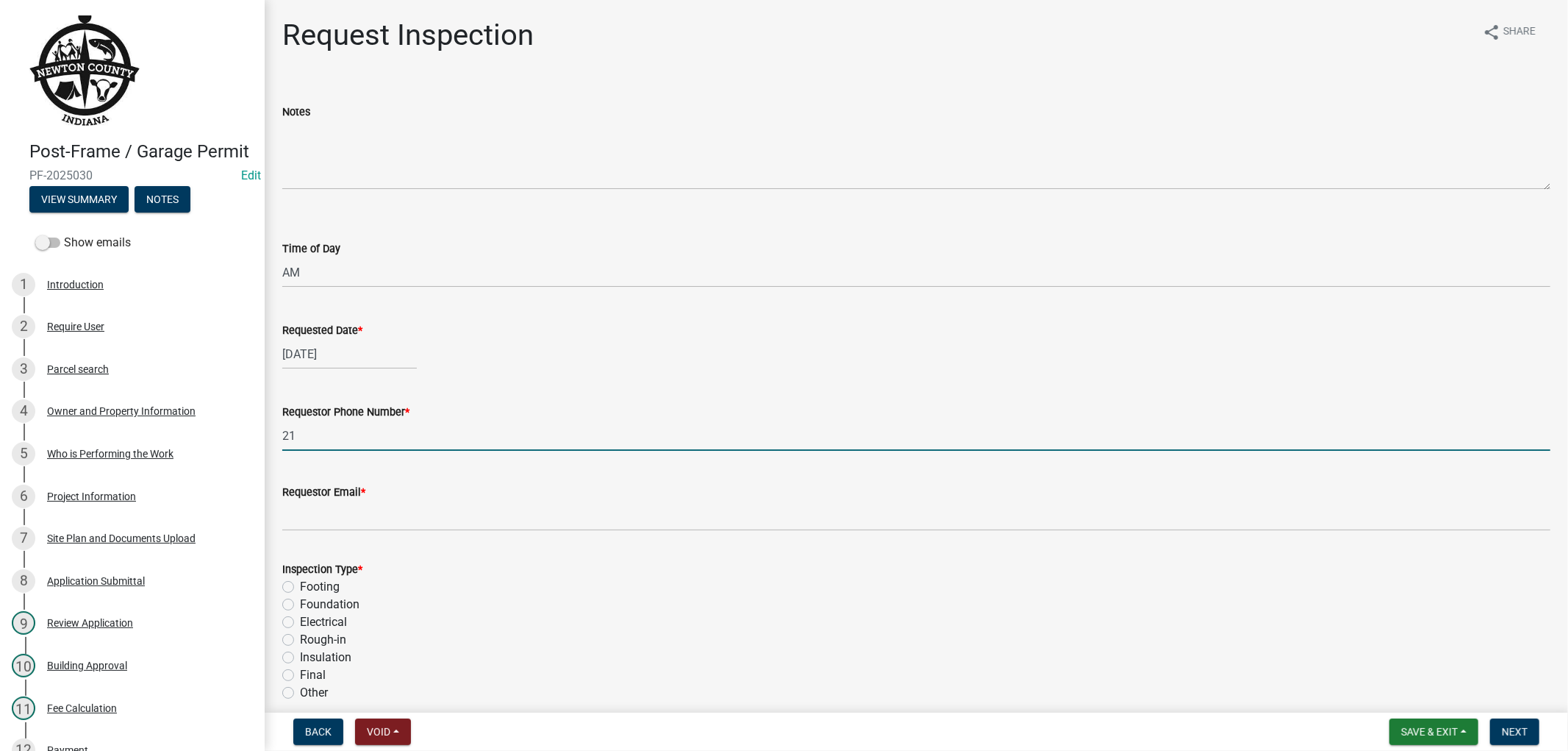
type input "2"
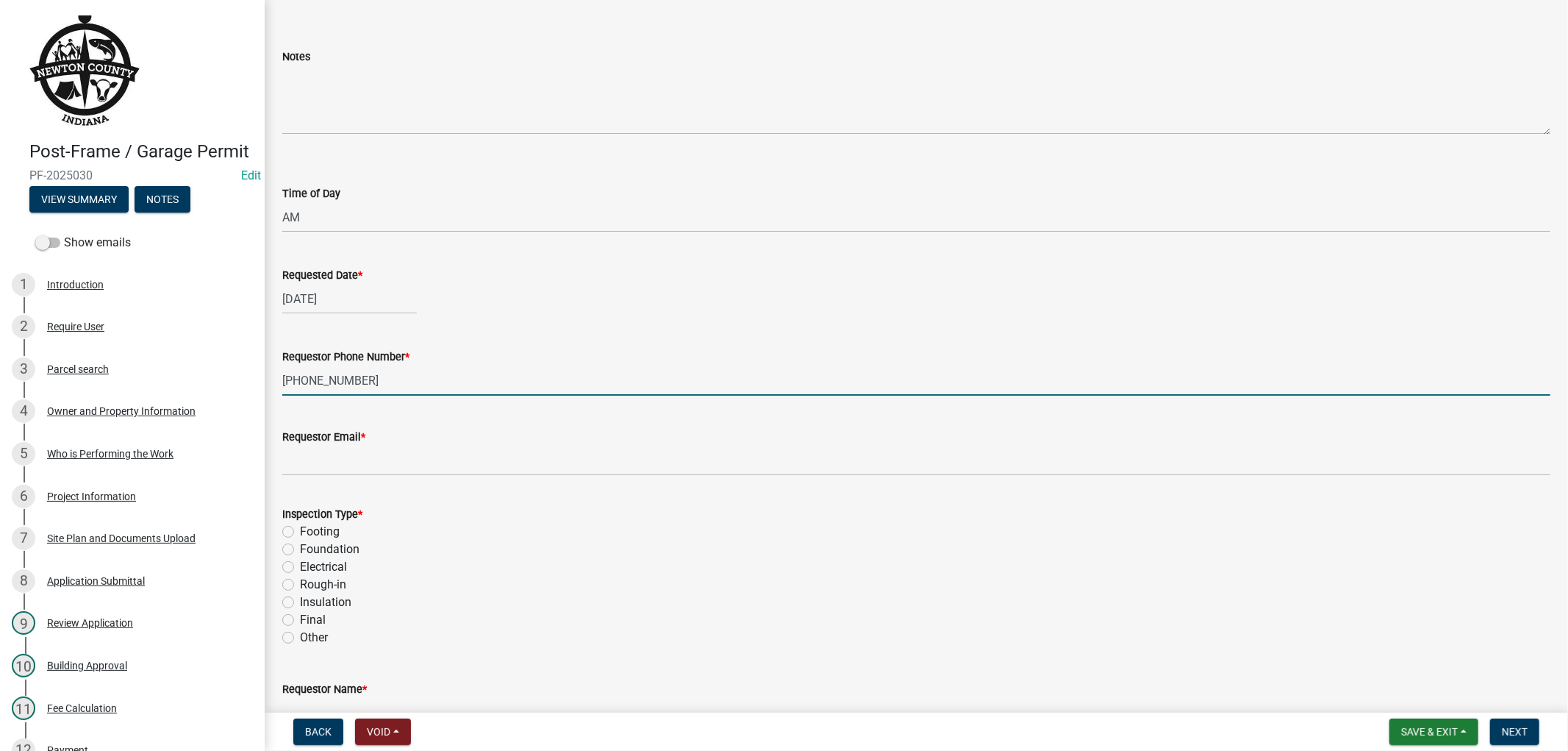
scroll to position [82, 0]
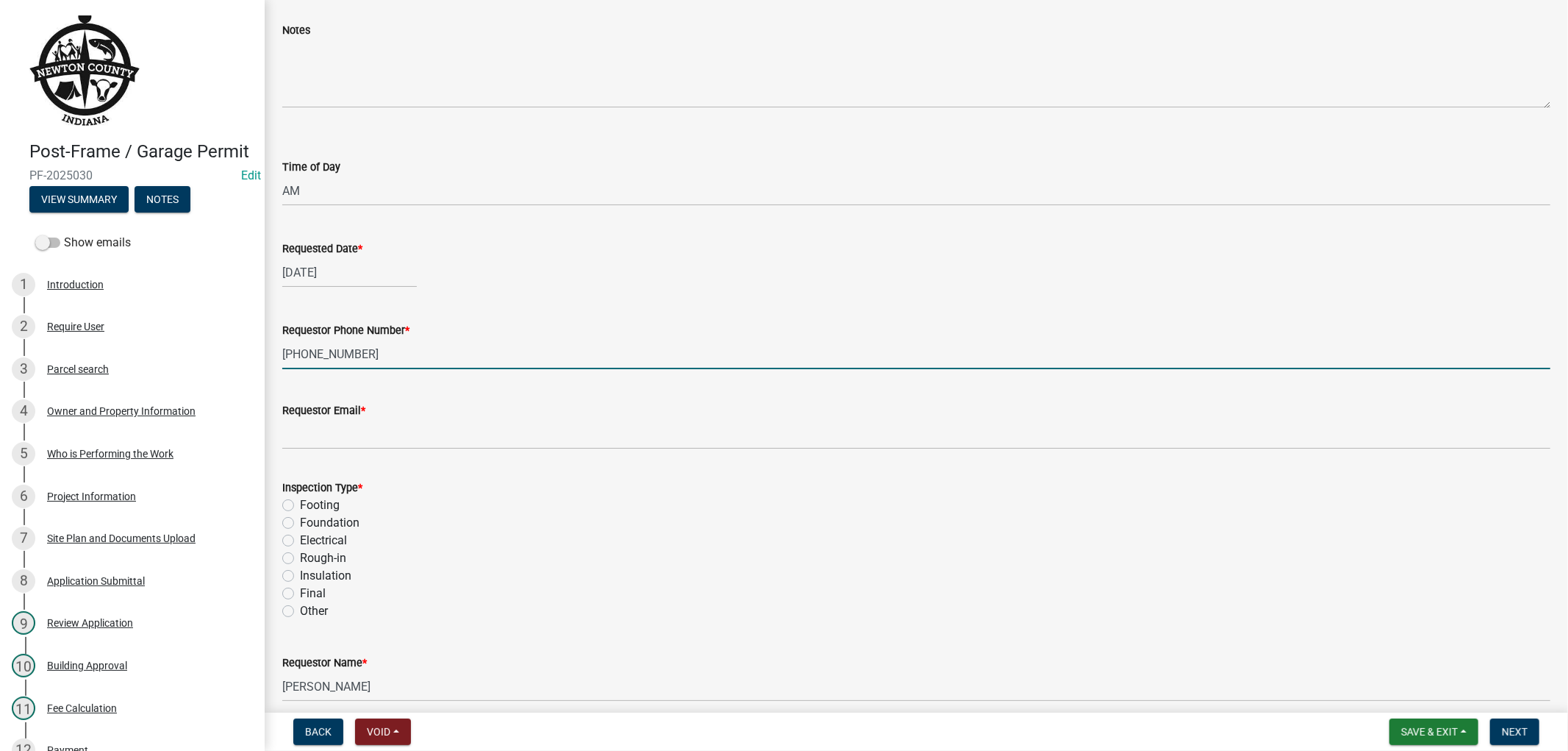
type input "[PHONE_NUMBER]"
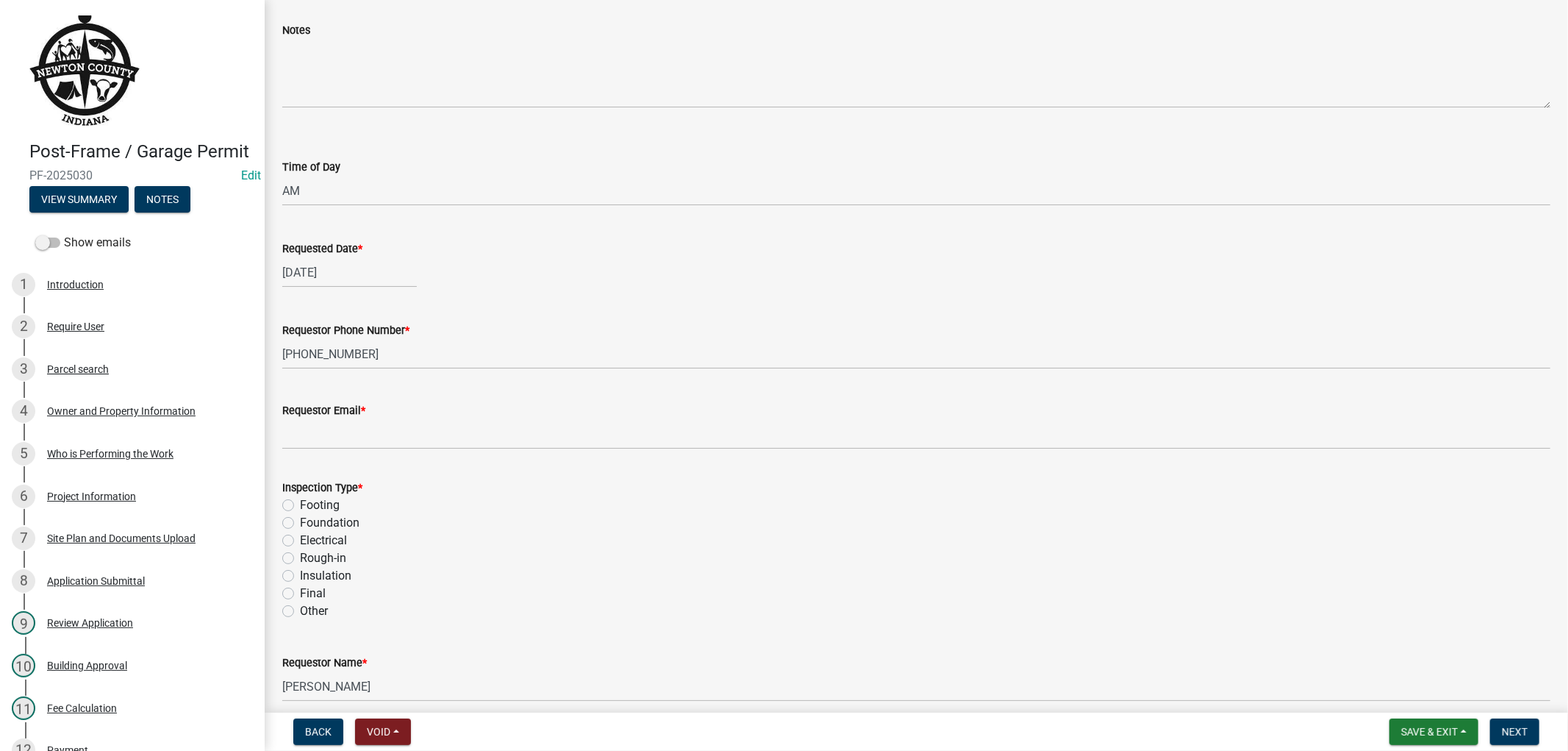
click at [300, 611] on label "Other" at bounding box center [314, 611] width 28 height 18
click at [300, 611] on input "Other" at bounding box center [305, 607] width 10 height 10
radio input "true"
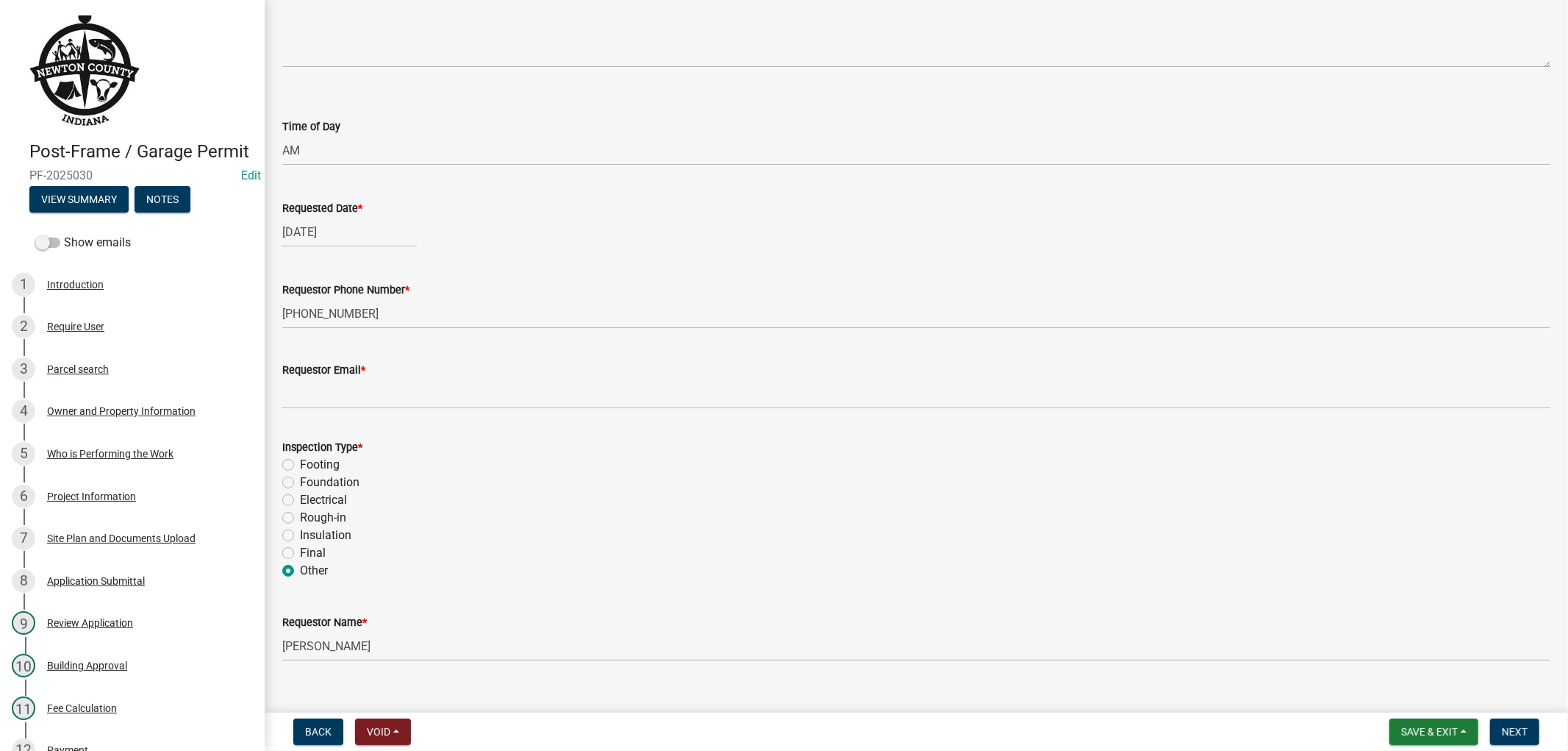
scroll to position [145, 0]
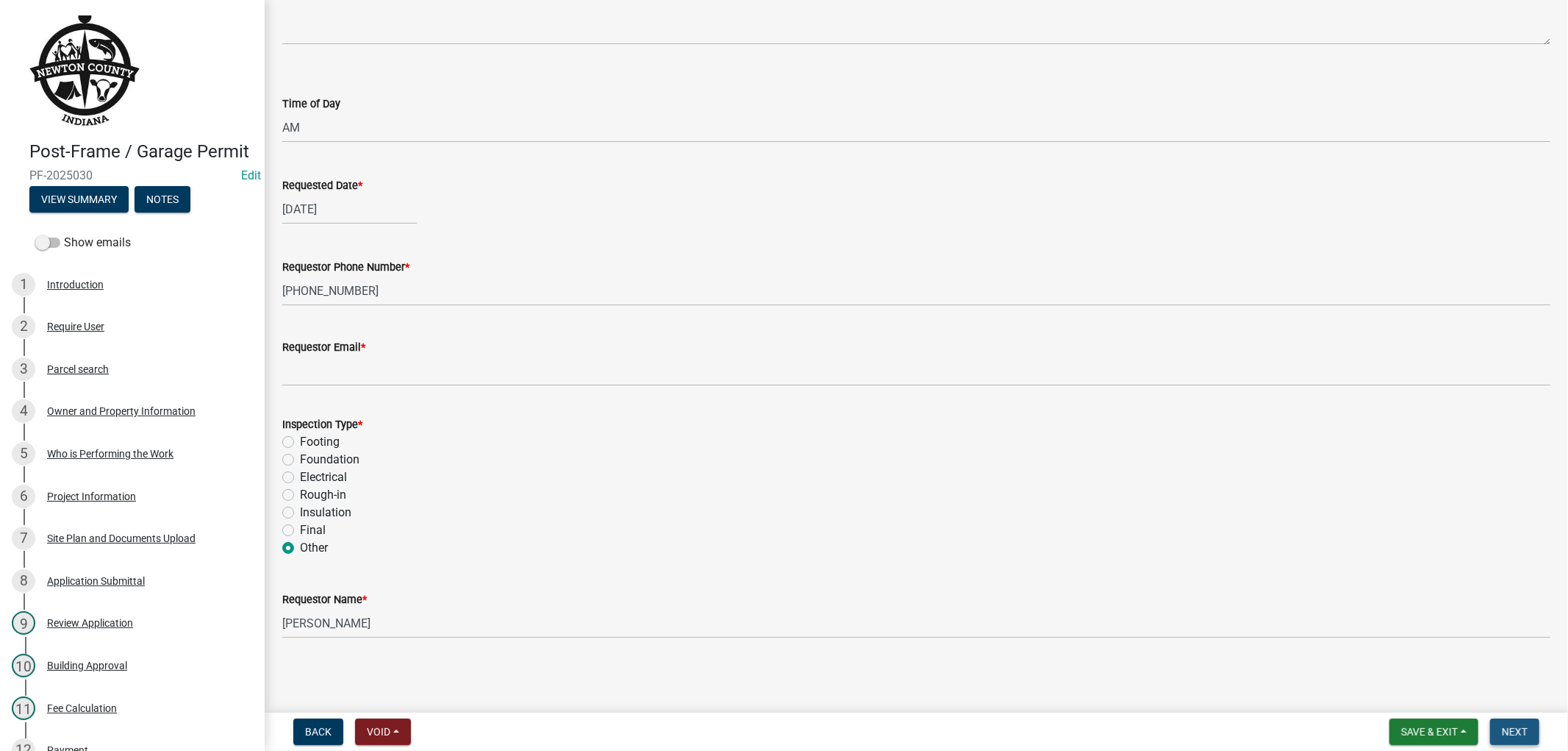
click at [1515, 726] on span "Next" at bounding box center [1514, 731] width 25 height 11
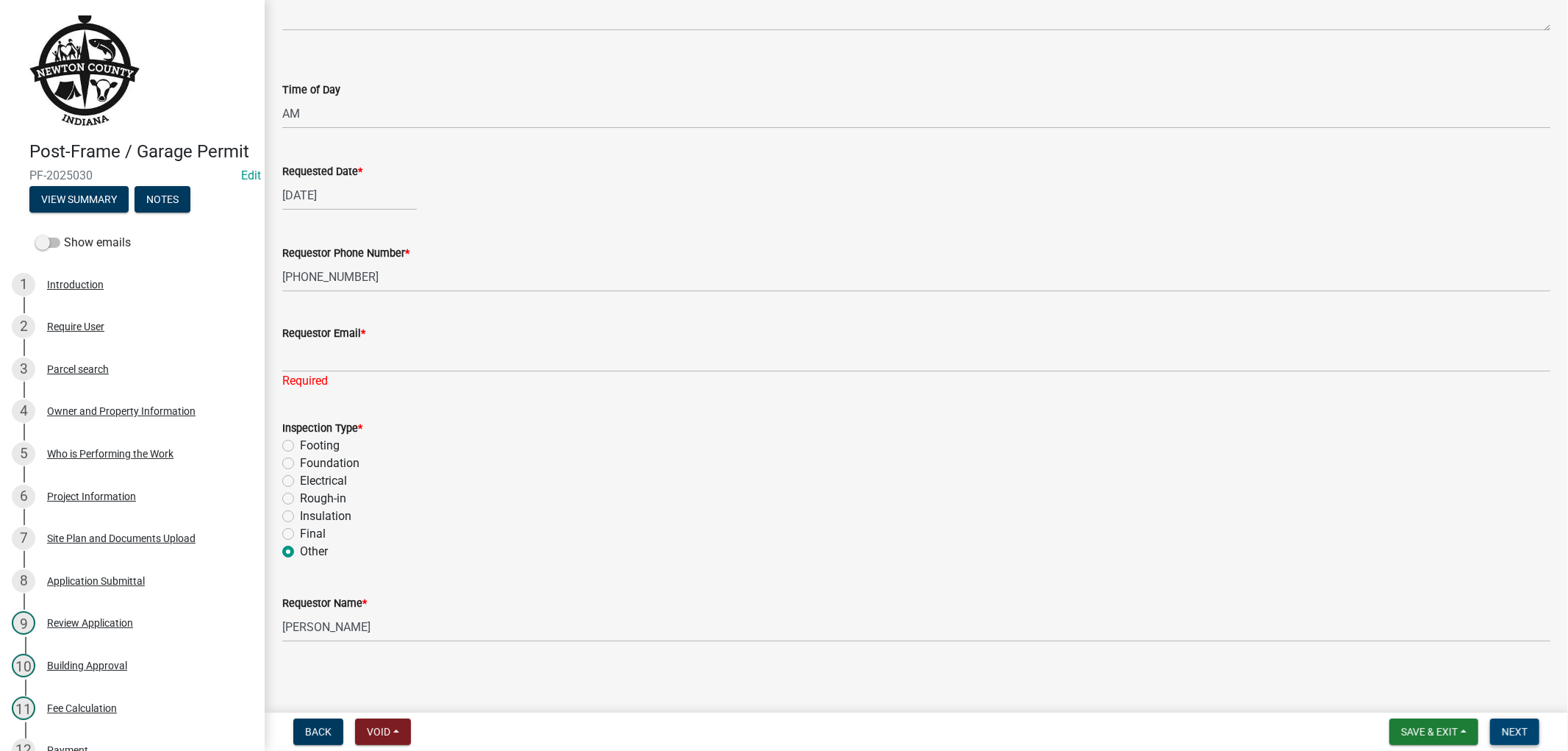
scroll to position [163, 0]
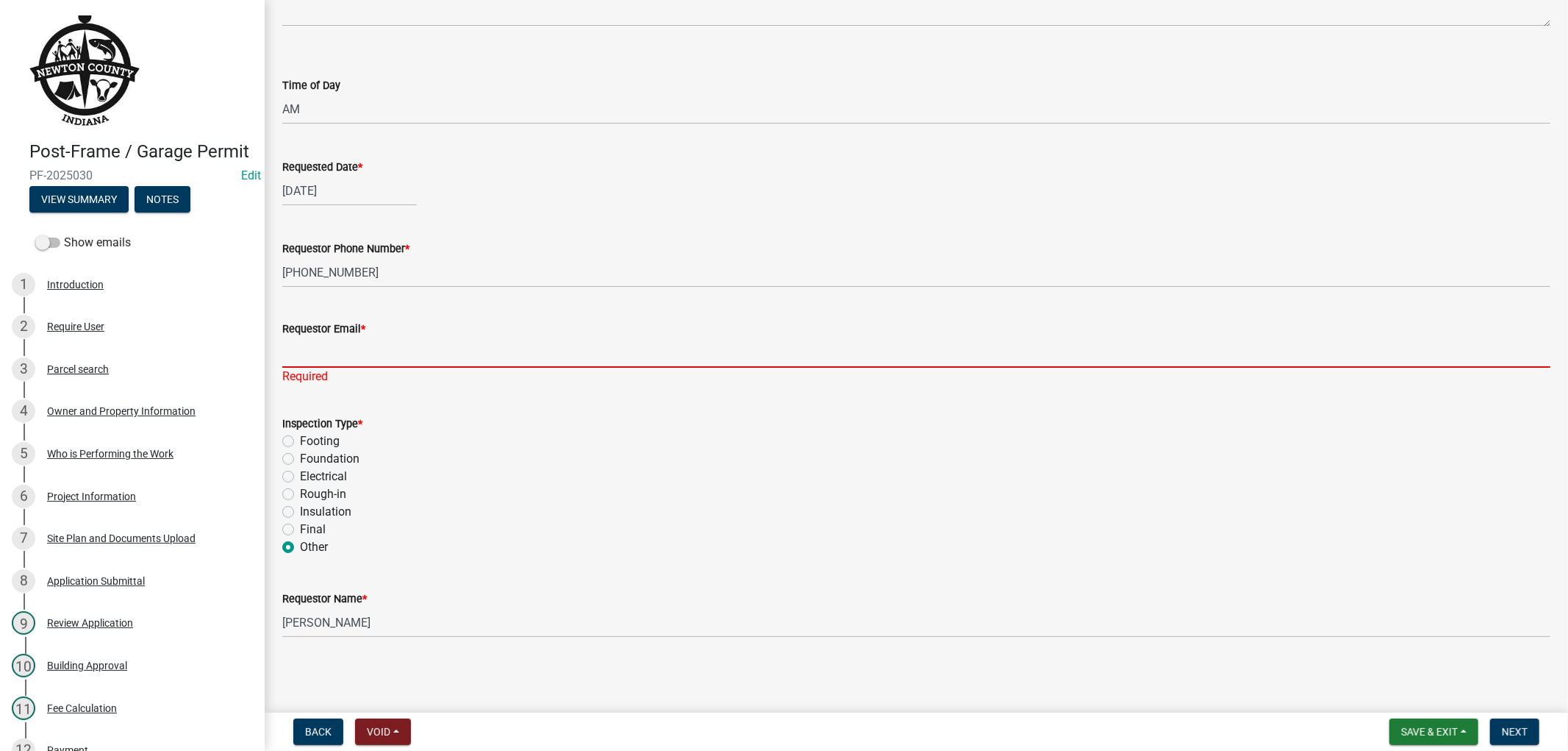
click at [415, 357] on input "Requestor Email *" at bounding box center [916, 353] width 1268 height 30
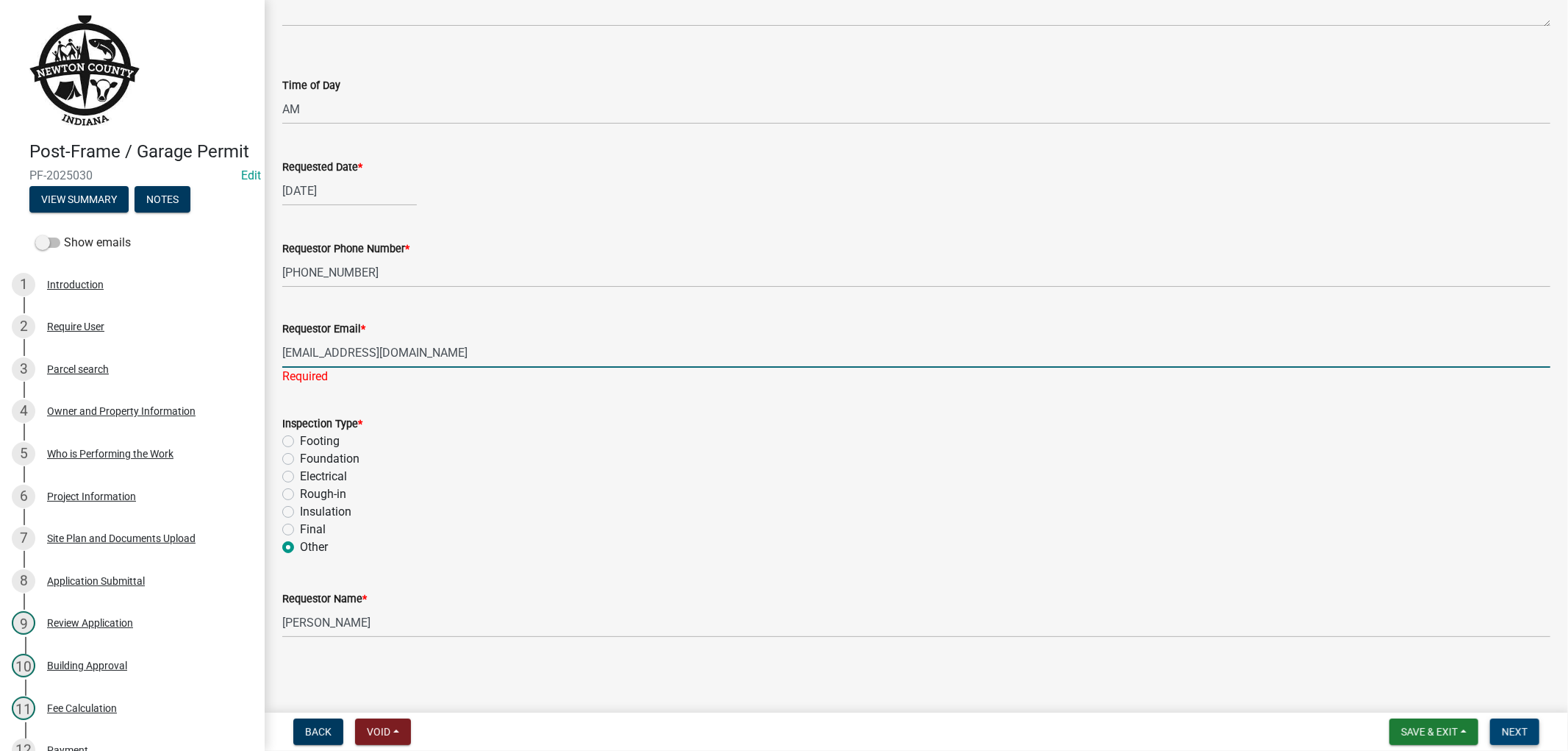
type input "[EMAIL_ADDRESS][DOMAIN_NAME]"
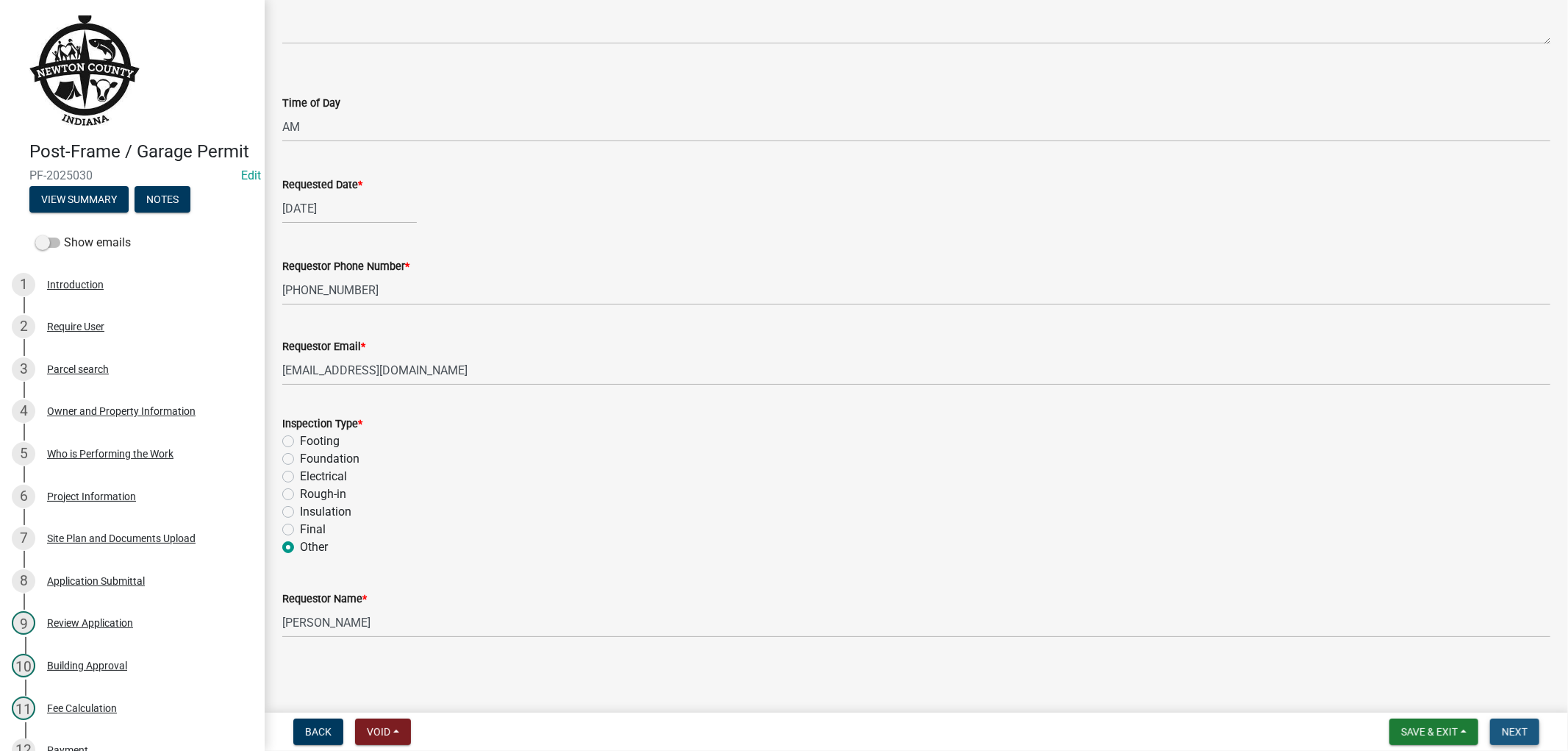
click at [1505, 726] on button "Next" at bounding box center [1515, 731] width 49 height 26
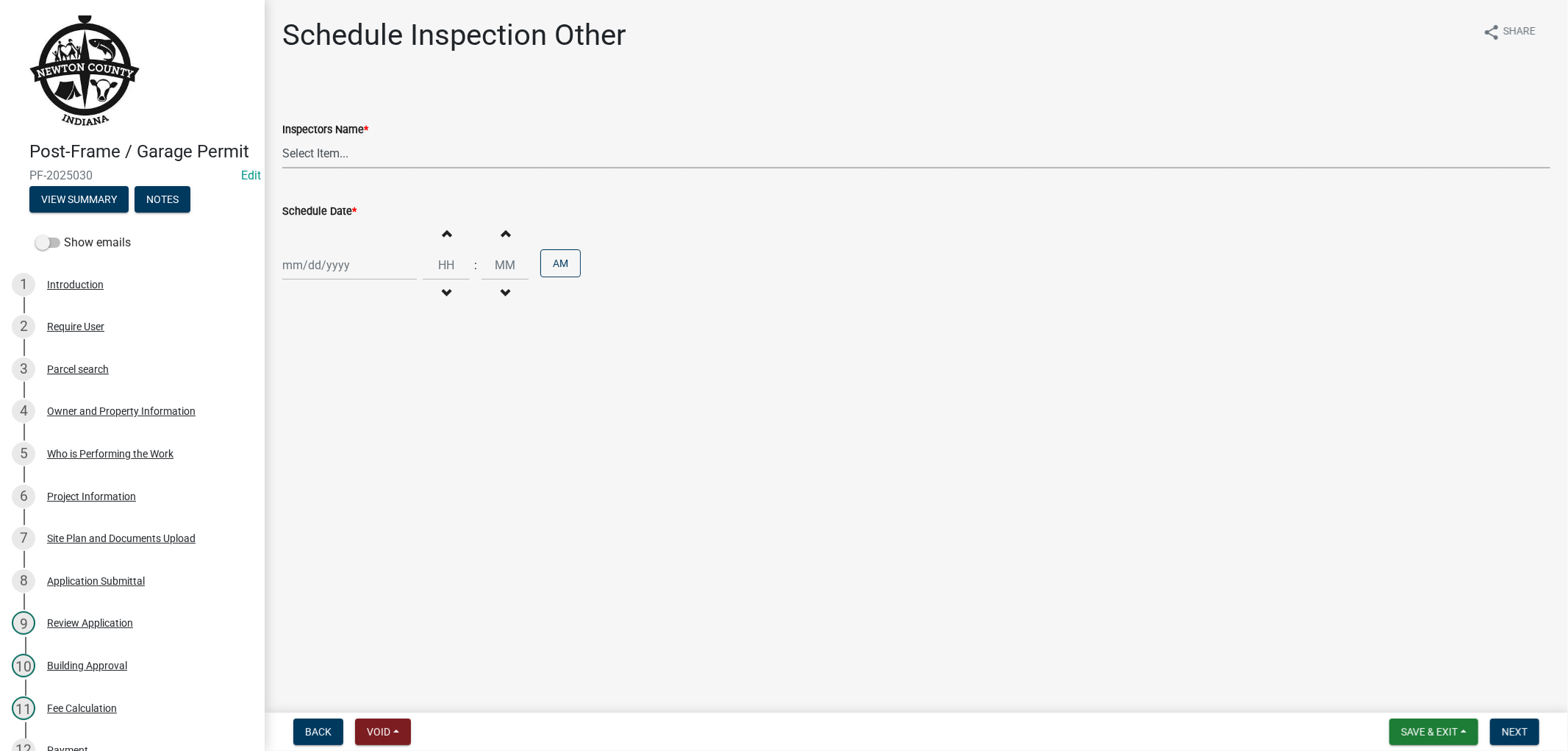
click at [357, 147] on select "Select Item... jcornell ([PERSON_NAME]) cvanderborg ([PERSON_NAME])" at bounding box center [916, 153] width 1268 height 30
select select "ebad0f8c-2052-440e-afac-a9d7888f8e9c"
click at [282, 139] on select "Select Item... jcornell ([PERSON_NAME]) cvanderborg ([PERSON_NAME])" at bounding box center [916, 153] width 1268 height 30
select select "9"
select select "2025"
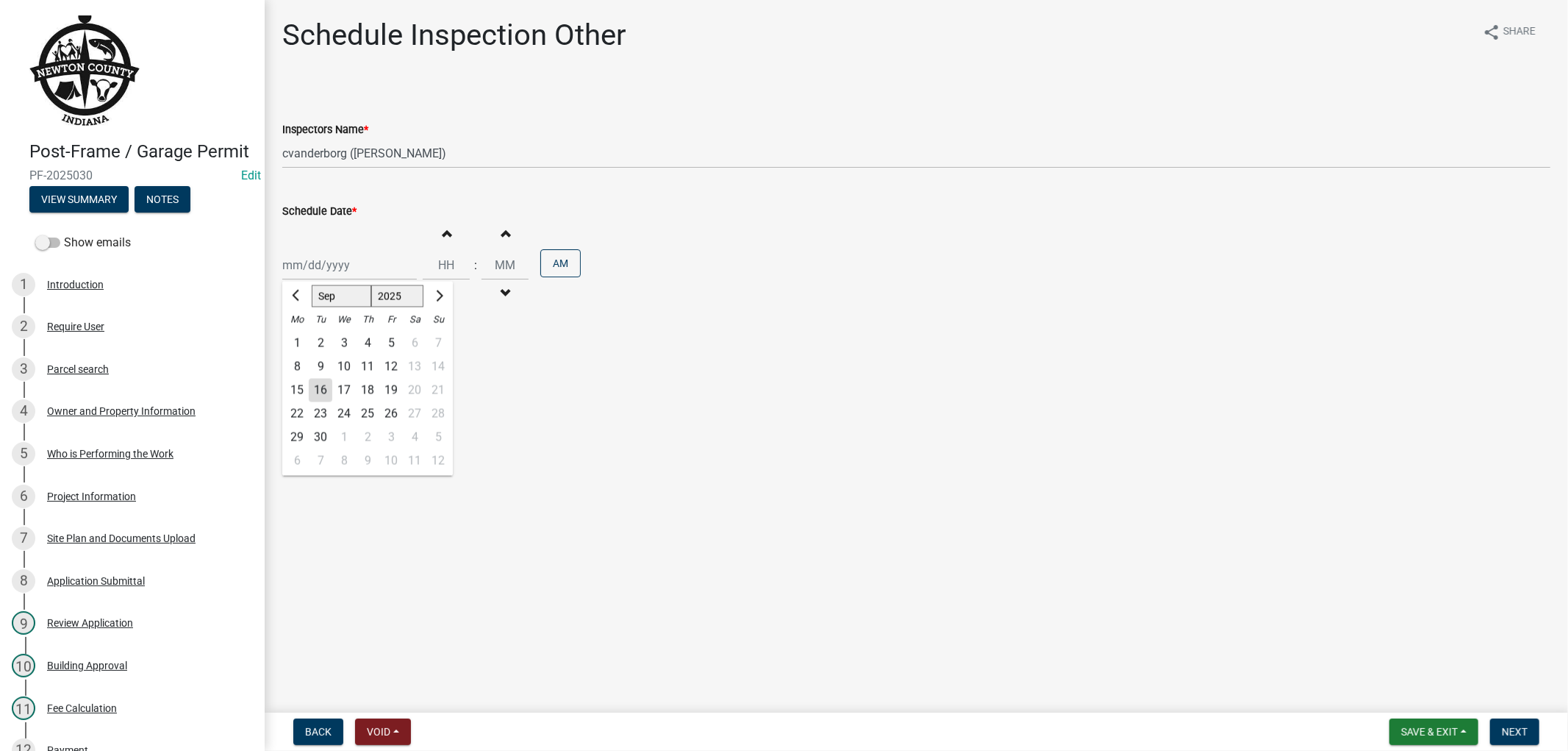
click at [343, 268] on div "[PERSON_NAME] Feb Mar Apr [PERSON_NAME][DATE] Oct Nov [DATE] 1526 1527 1528 152…" at bounding box center [349, 265] width 134 height 30
click at [393, 366] on div "12" at bounding box center [391, 366] width 24 height 24
type input "[DATE]"
click at [445, 261] on input "Hours" at bounding box center [446, 265] width 47 height 30
click at [441, 239] on button "Increment hours" at bounding box center [446, 233] width 31 height 26
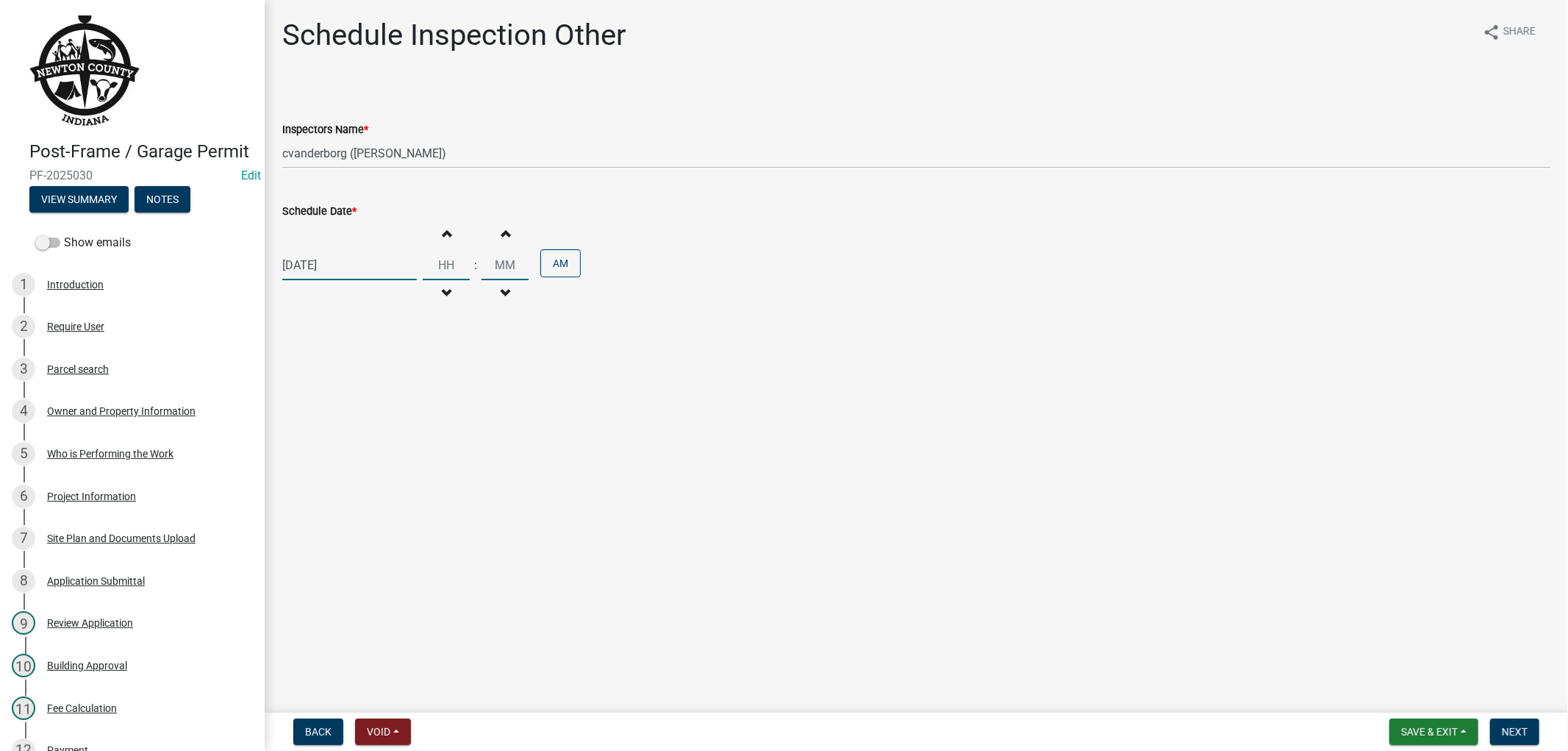
type input "01"
type input "00"
click at [432, 291] on button "Decrement hours" at bounding box center [446, 294] width 31 height 26
click at [434, 291] on button "Decrement hours" at bounding box center [446, 294] width 31 height 26
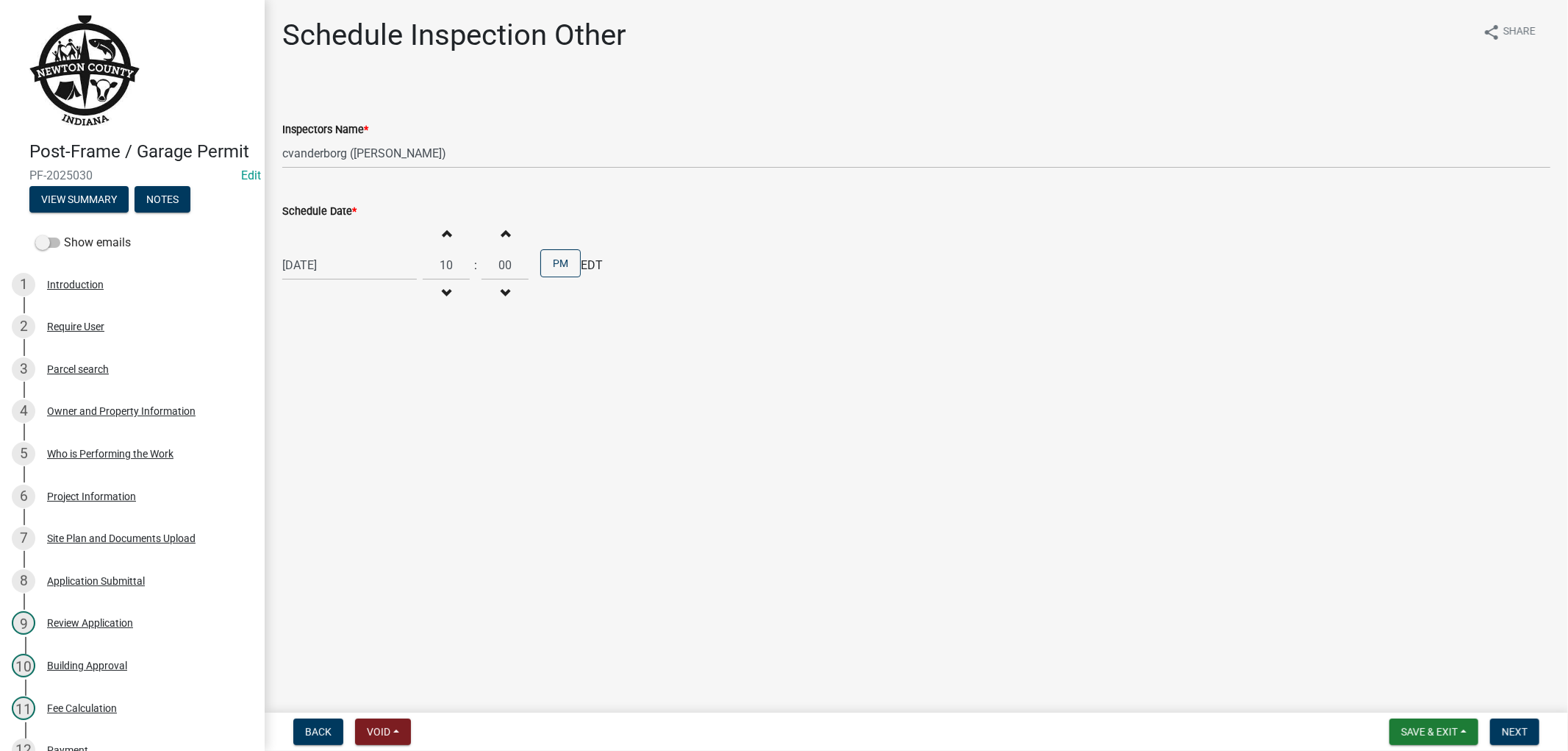
click at [434, 291] on button "Decrement hours" at bounding box center [446, 294] width 31 height 26
click at [445, 237] on button "Increment hours" at bounding box center [446, 233] width 31 height 26
type input "10"
click at [557, 271] on button "PM" at bounding box center [560, 263] width 40 height 28
click at [1509, 726] on span "Next" at bounding box center [1514, 731] width 25 height 11
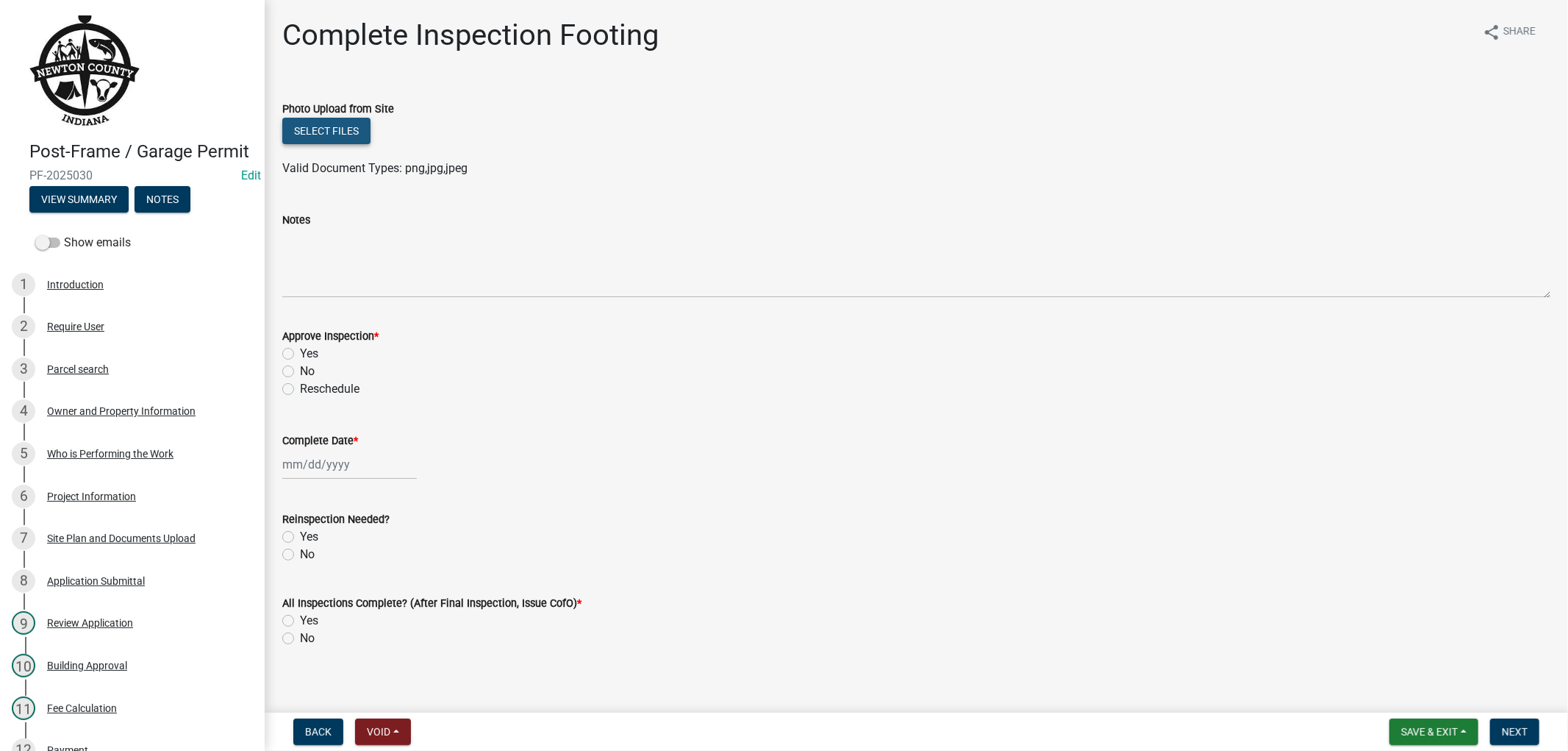
click at [322, 133] on button "Select files" at bounding box center [326, 130] width 89 height 26
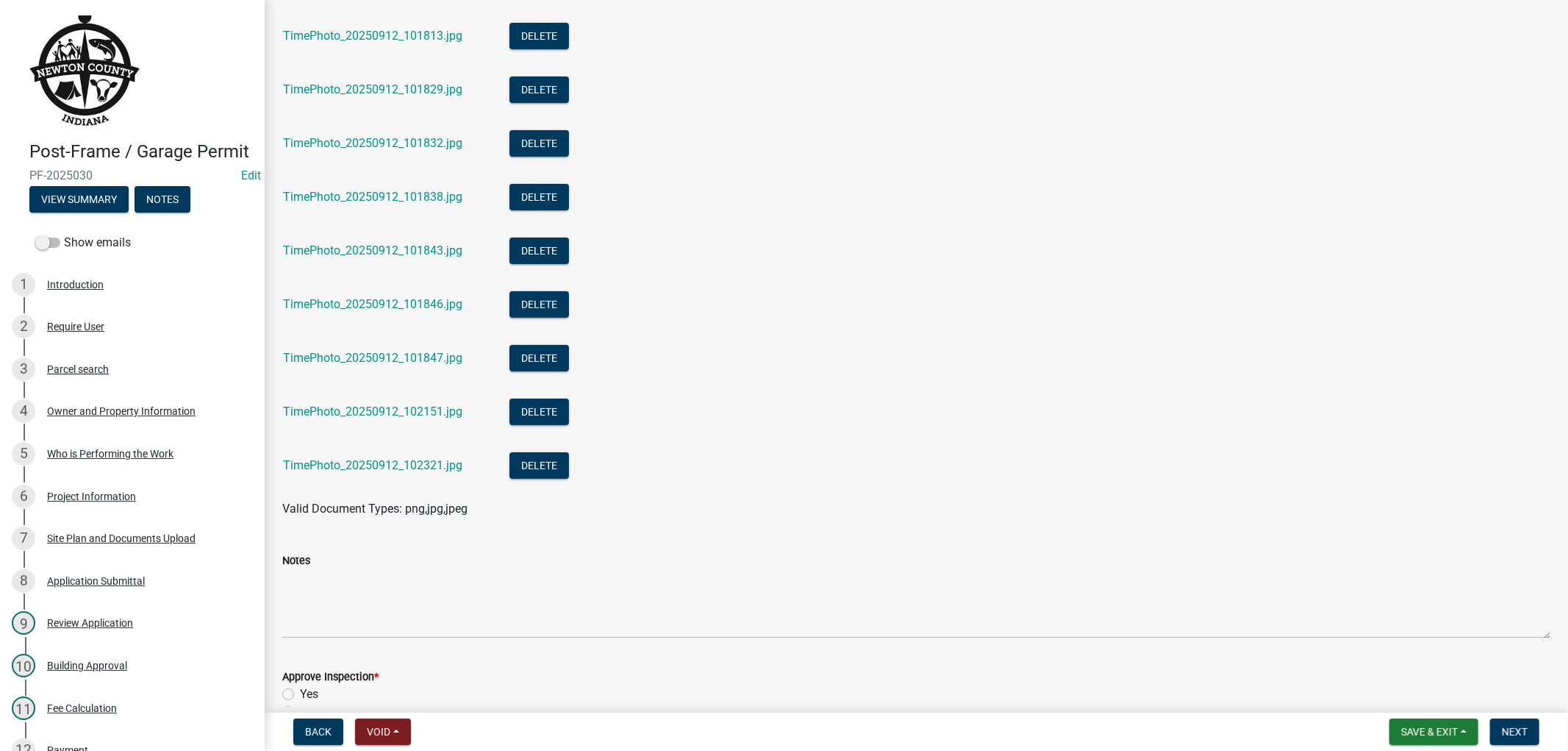
scroll to position [654, 0]
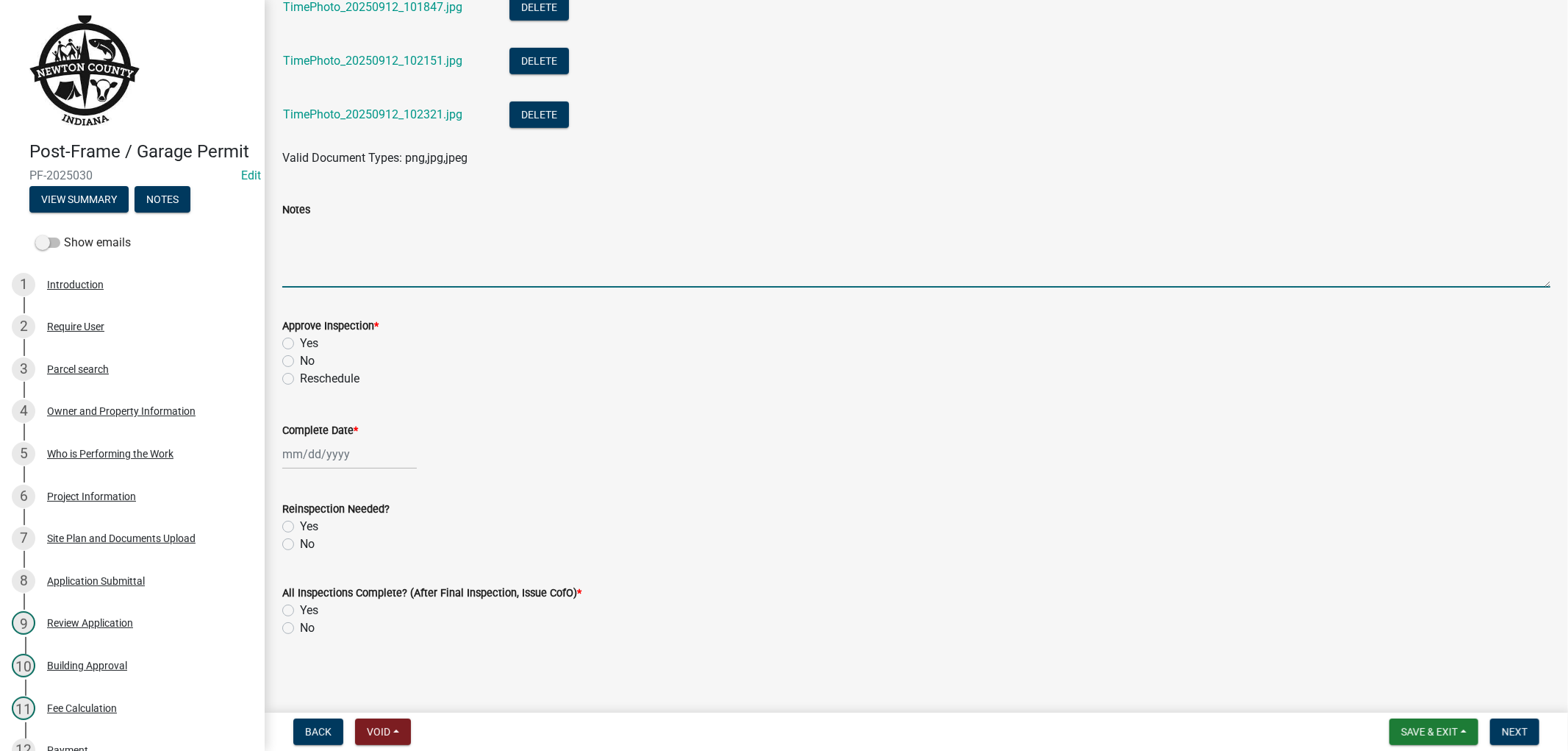
click at [312, 267] on textarea "Notes" at bounding box center [916, 253] width 1268 height 69
type textarea "Prepour inspection- grading/level - ok wire mesh in place - floor drain tile in…"
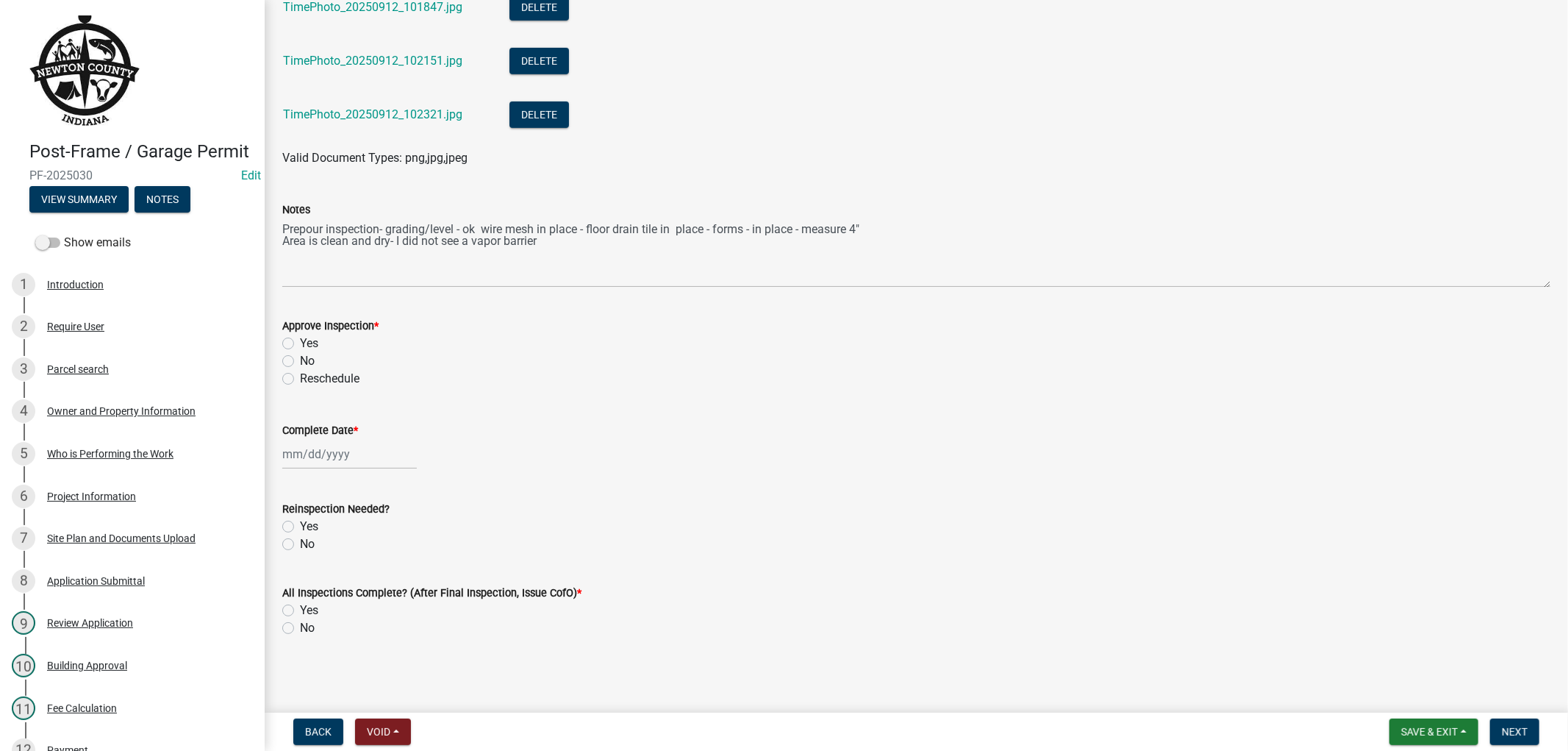
click at [300, 339] on label "Yes" at bounding box center [309, 344] width 18 height 18
click at [300, 339] on input "Yes" at bounding box center [305, 339] width 10 height 10
radio input "true"
click at [310, 451] on div at bounding box center [349, 453] width 134 height 30
select select "9"
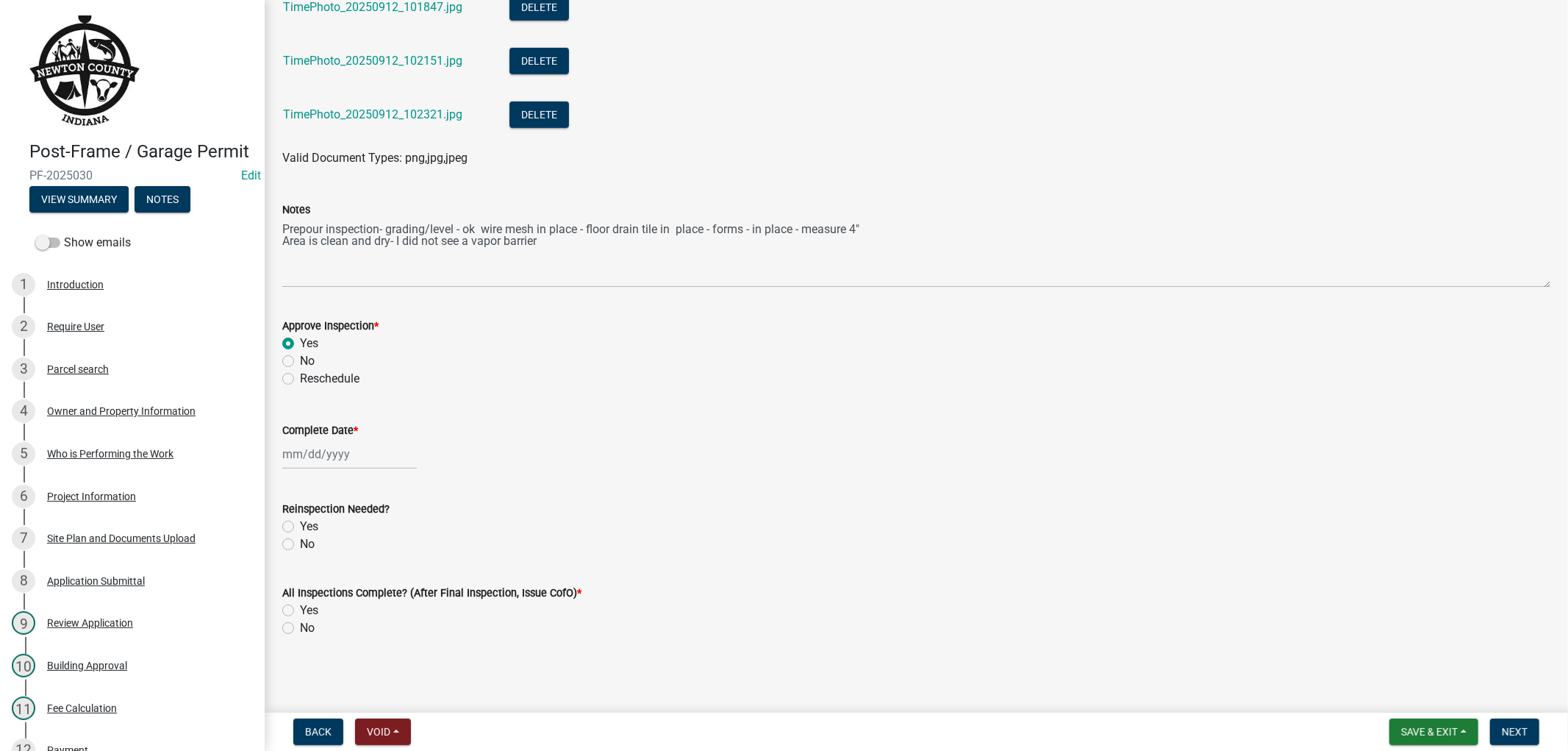
select select "2025"
click at [398, 555] on div "12" at bounding box center [391, 555] width 24 height 24
type input "[DATE]"
click at [300, 543] on label "No" at bounding box center [307, 544] width 15 height 18
click at [300, 543] on input "No" at bounding box center [305, 540] width 10 height 10
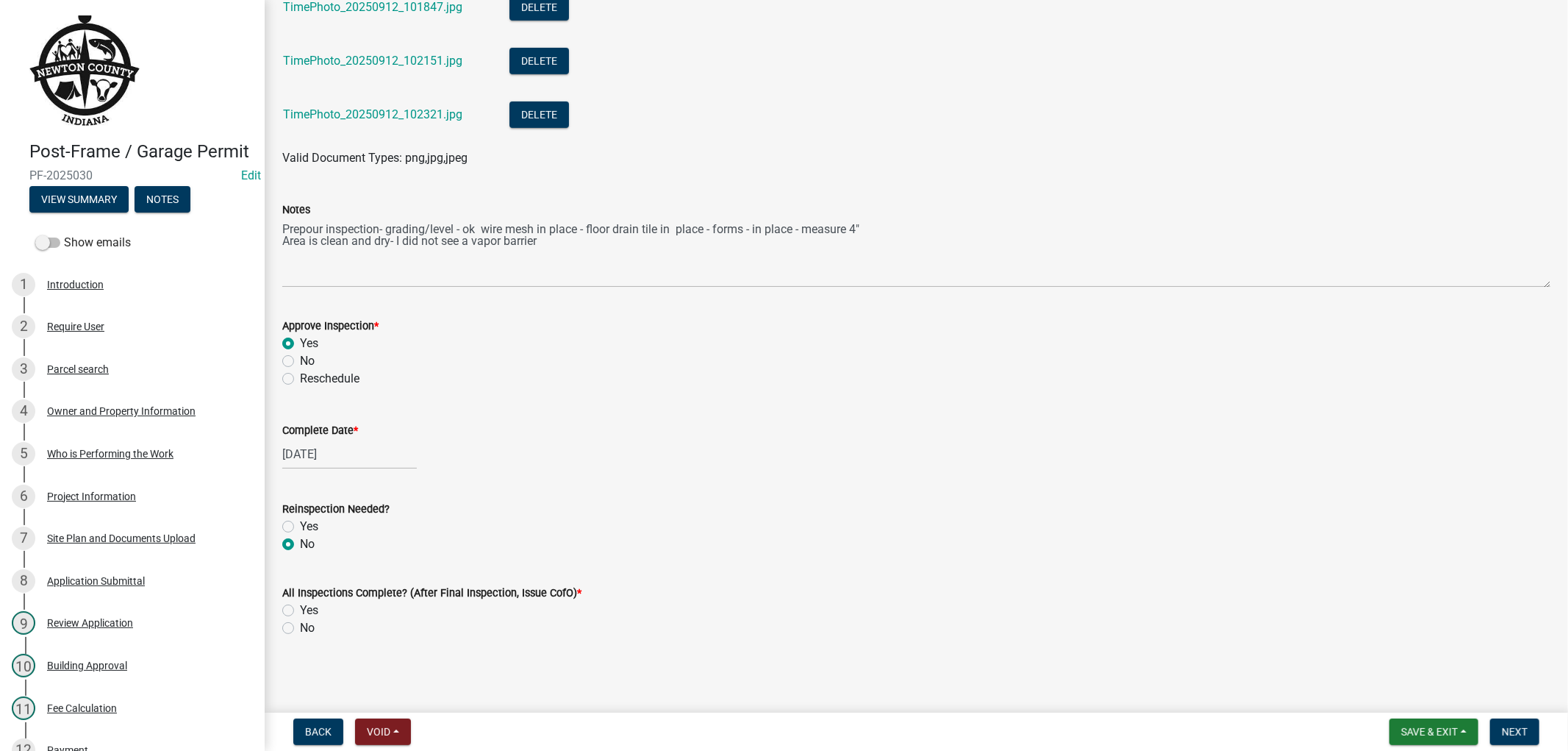
radio input "true"
click at [285, 636] on div "No" at bounding box center [916, 628] width 1268 height 18
click at [300, 626] on label "No" at bounding box center [307, 628] width 15 height 18
click at [300, 626] on input "No" at bounding box center [305, 624] width 10 height 10
radio input "true"
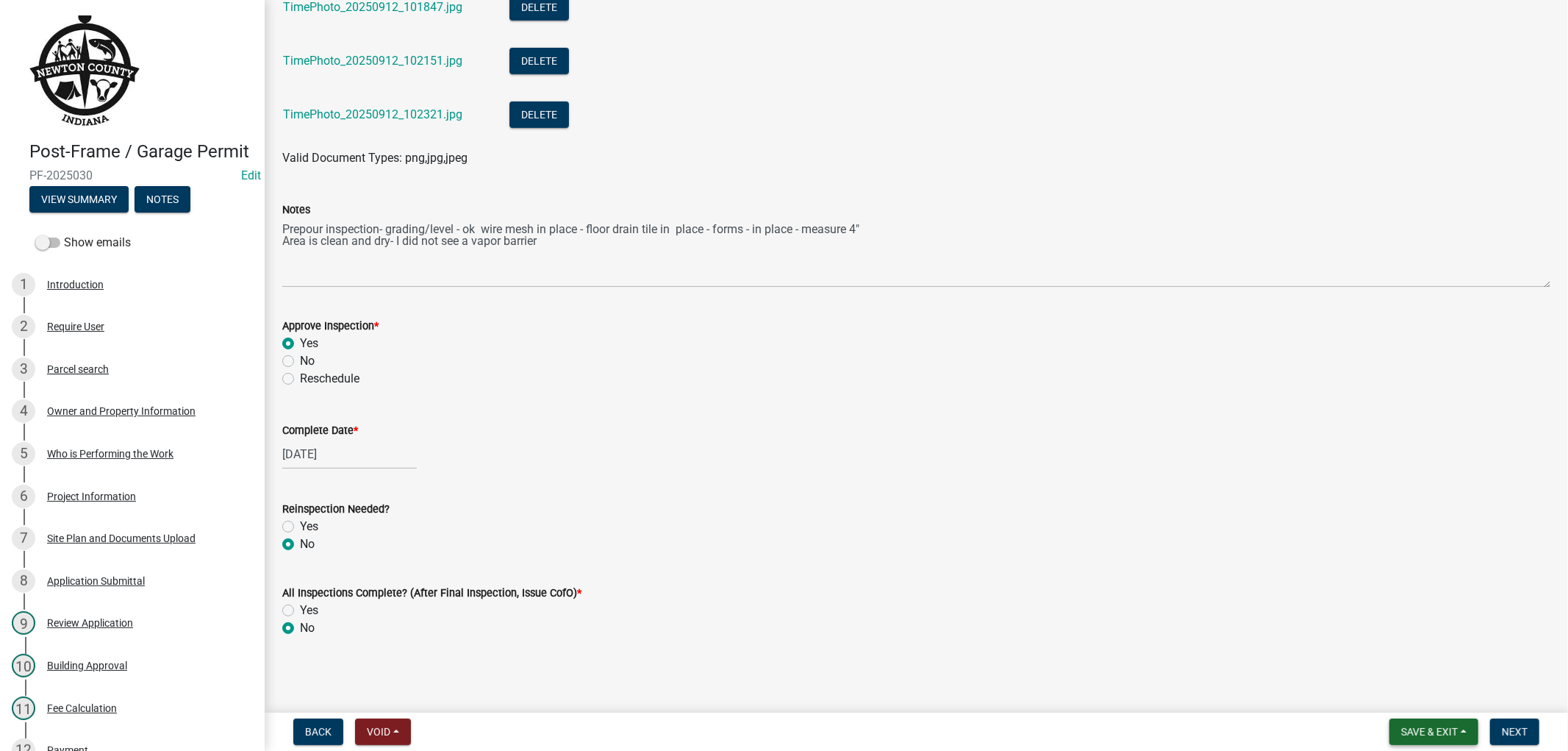
click at [1451, 730] on span "Save & Exit" at bounding box center [1429, 731] width 57 height 11
click at [1397, 689] on button "Save & Exit" at bounding box center [1419, 693] width 117 height 35
